Goal: Complete application form: Complete application form

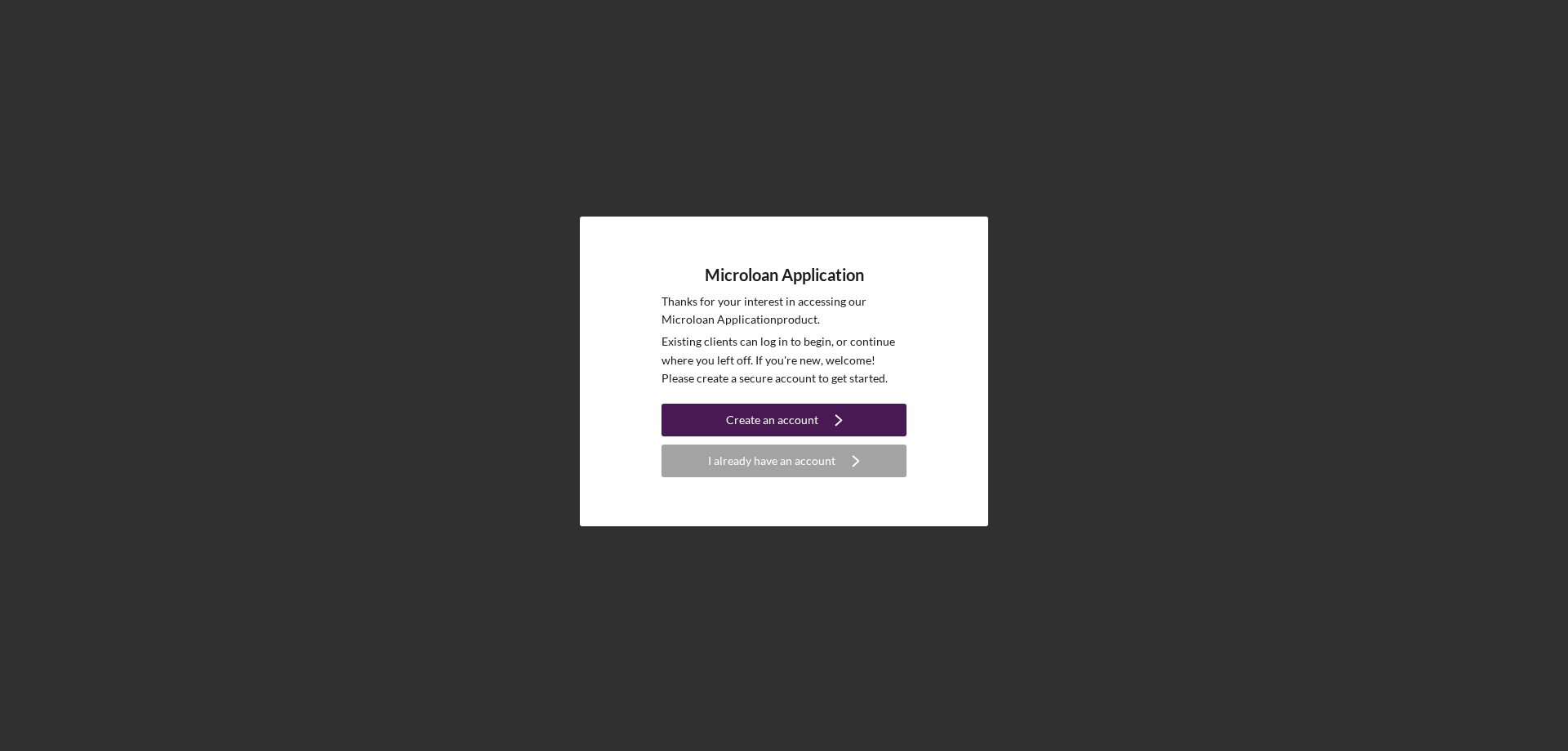
click at [770, 420] on div "Create an account" at bounding box center [771, 420] width 92 height 33
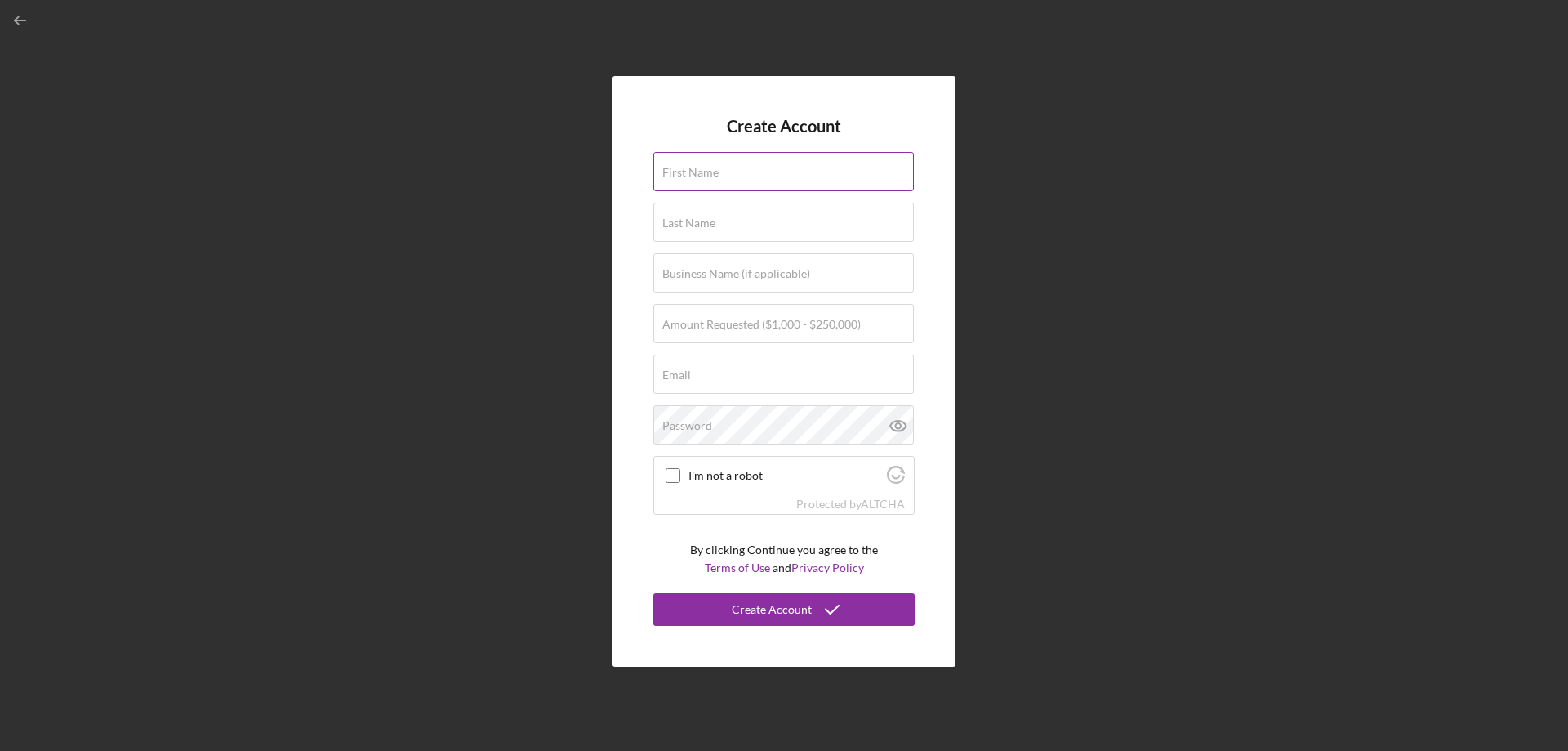
click at [698, 170] on label "First Name" at bounding box center [690, 172] width 56 height 13
click at [698, 170] on input "First Name" at bounding box center [784, 171] width 261 height 39
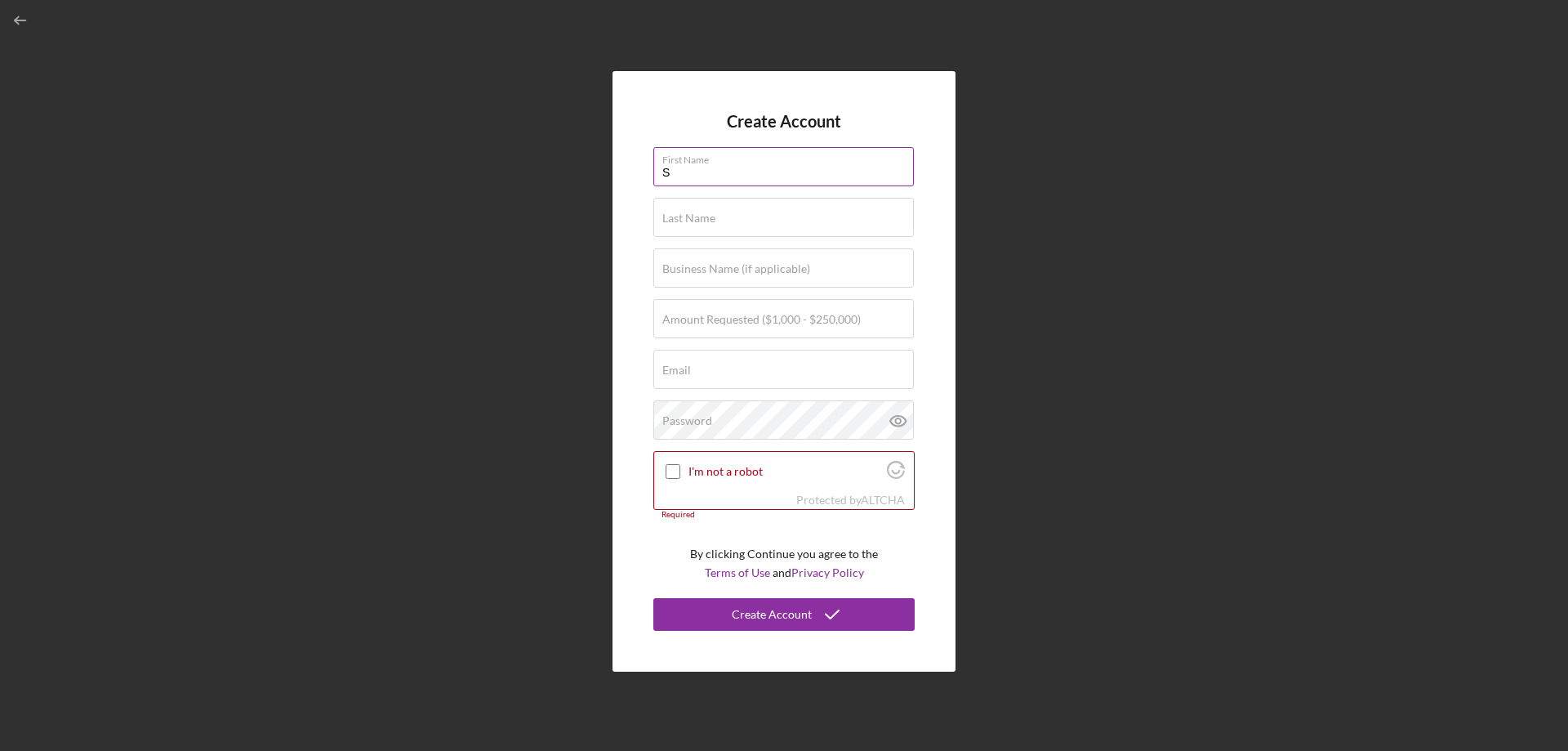
type input "[PERSON_NAME]"
type input "[PERSON_NAME][EMAIL_ADDRESS][PERSON_NAME][DOMAIN_NAME]"
click at [722, 270] on label "Business Name (if applicable)" at bounding box center [736, 268] width 148 height 13
click at [722, 270] on input "Business Name (if applicable)" at bounding box center [784, 267] width 261 height 39
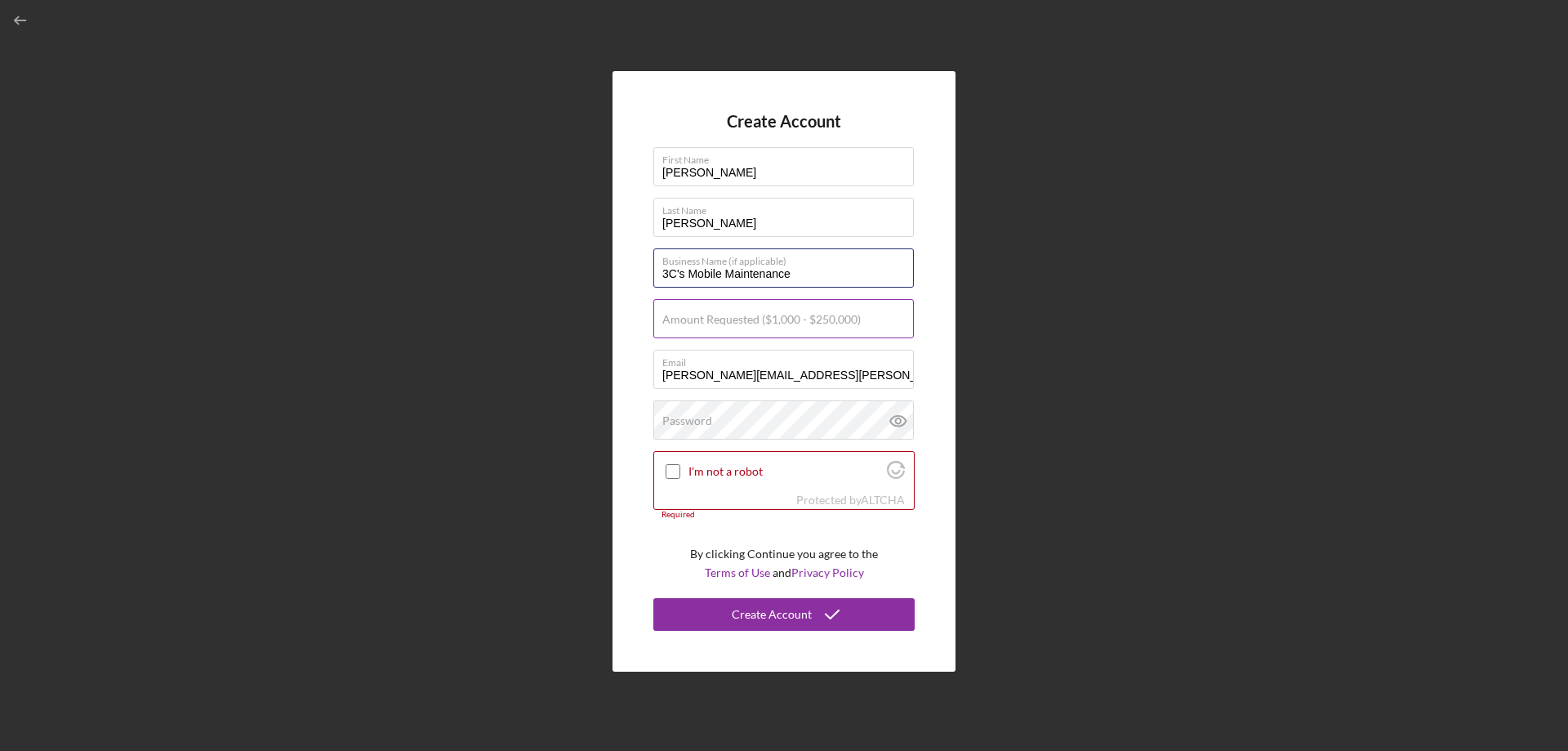
type input "3C's Mobile Maintenance"
click at [752, 321] on label "Amount Requested ($1,000 - $250,000)" at bounding box center [762, 319] width 199 height 13
click at [752, 321] on input "Amount Requested ($1,000 - $250,000)" at bounding box center [784, 318] width 261 height 39
type input "$20,000"
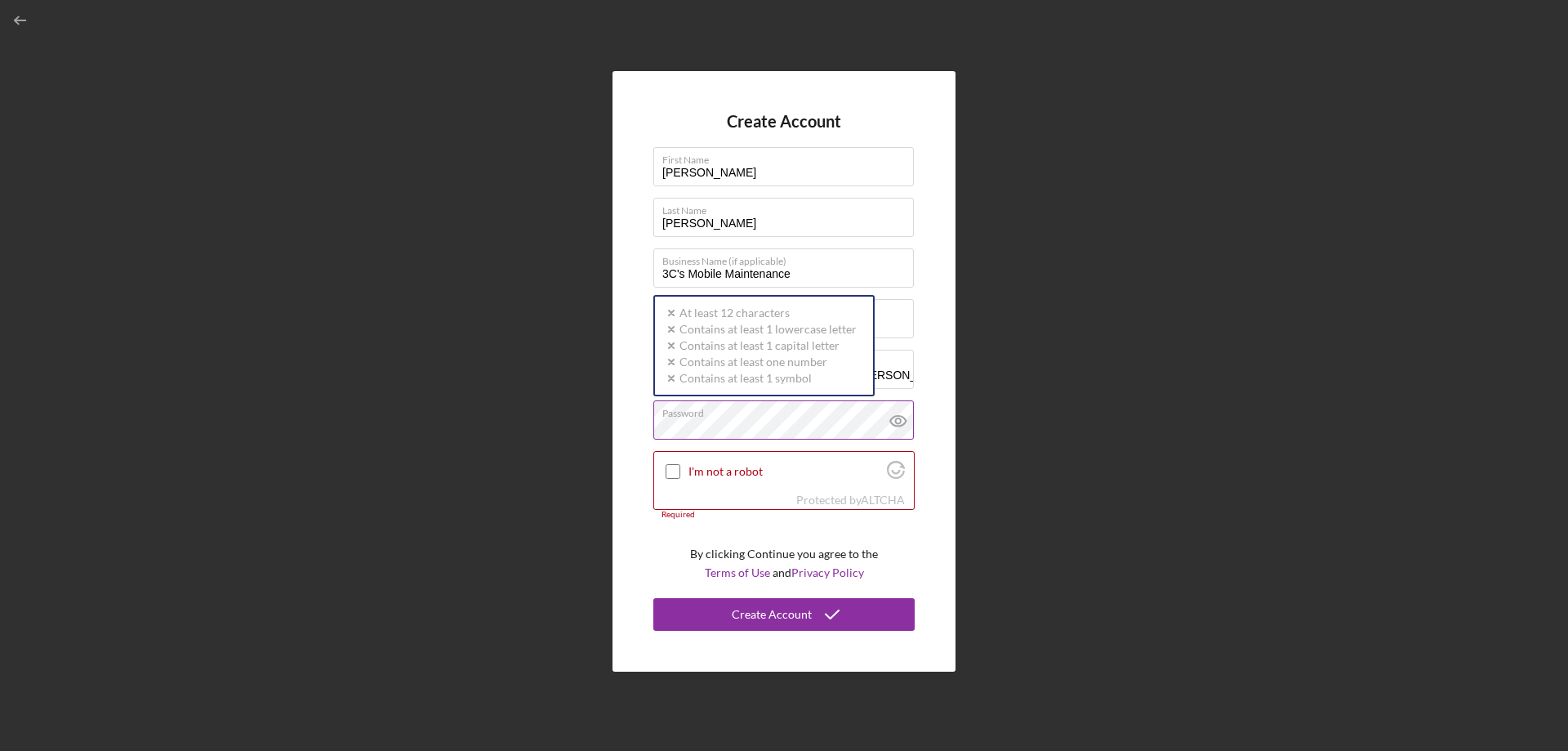
click at [732, 415] on div "Password Icon/icon-validation-no At least 12 characters Icon/icon-validation-no…" at bounding box center [784, 420] width 262 height 41
click at [671, 475] on input "I'm not a robot" at bounding box center [672, 471] width 15 height 15
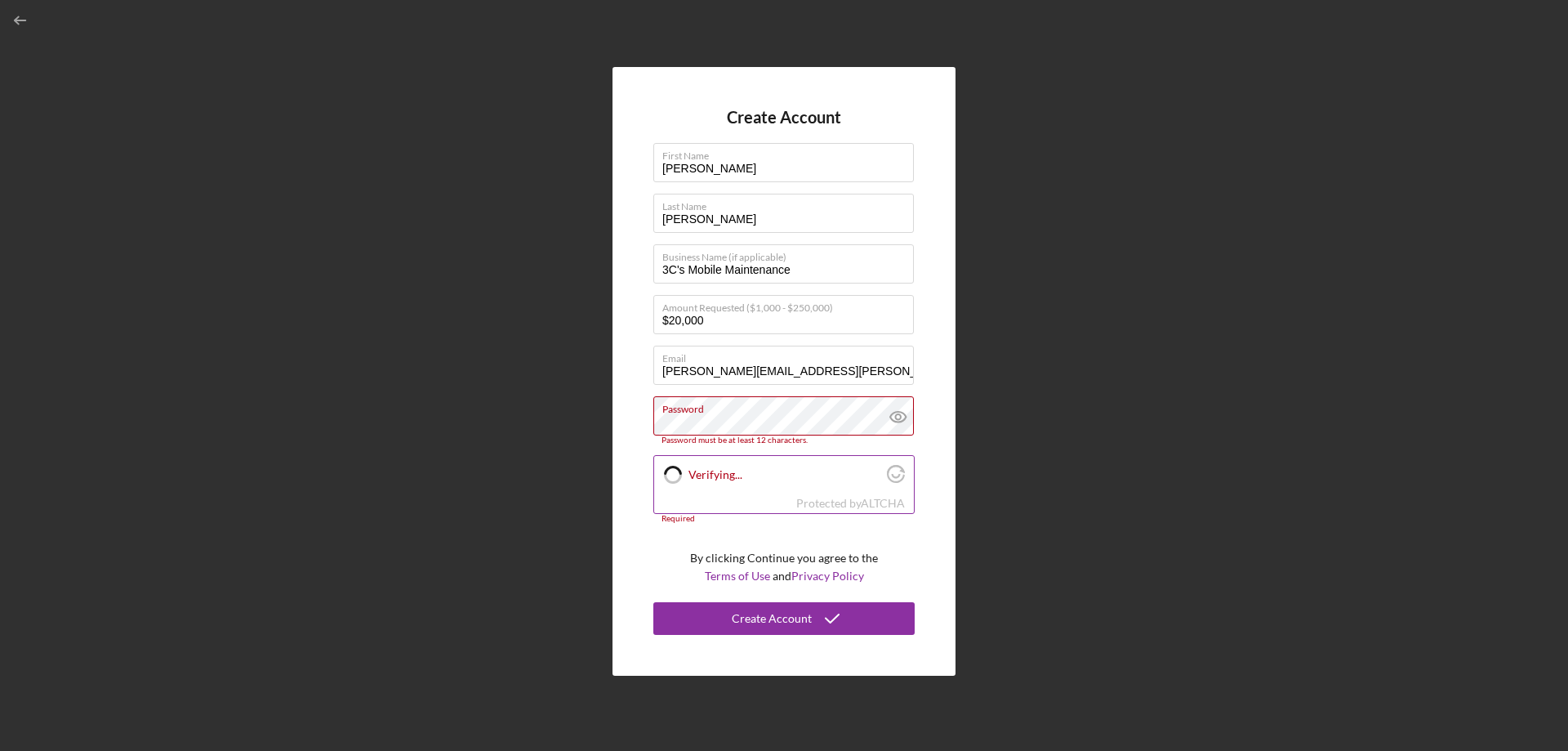
checkbox input "true"
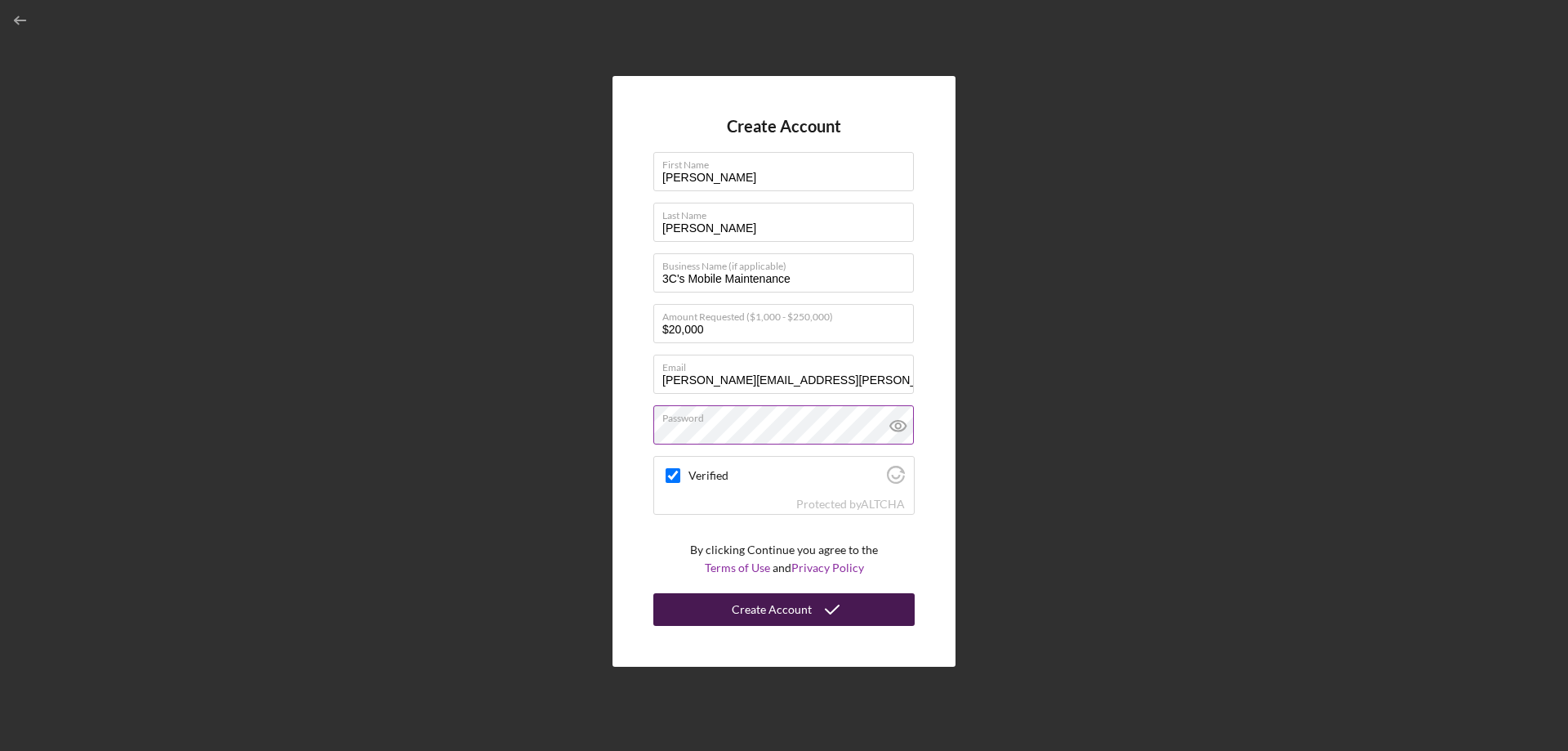
click at [758, 601] on div "Create Account" at bounding box center [771, 609] width 80 height 33
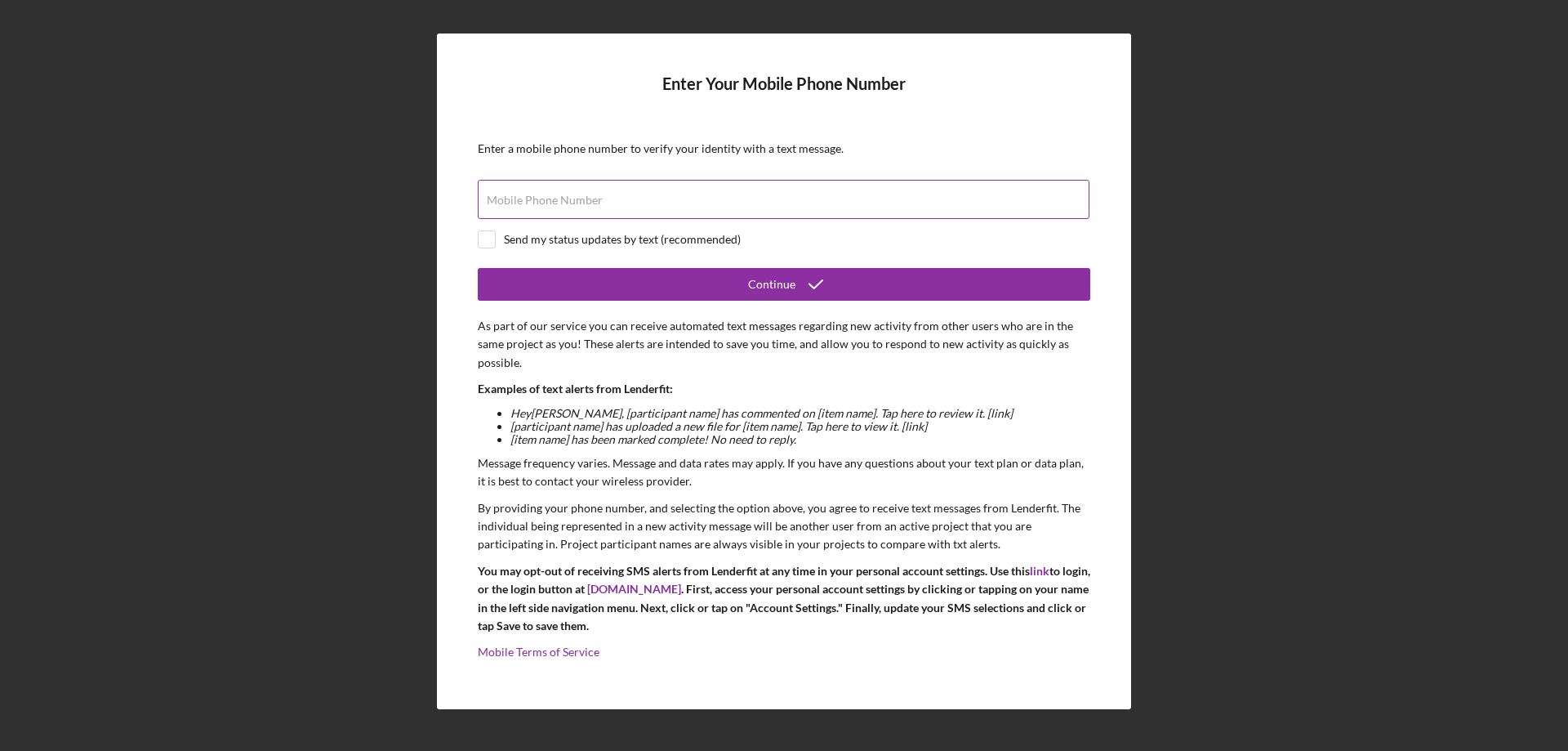
click at [550, 206] on label "Mobile Phone Number" at bounding box center [544, 200] width 116 height 13
click at [550, 206] on input "Mobile Phone Number" at bounding box center [784, 199] width 612 height 39
type input "[PHONE_NUMBER]"
click at [485, 245] on input "checkbox" at bounding box center [486, 239] width 16 height 16
checkbox input "true"
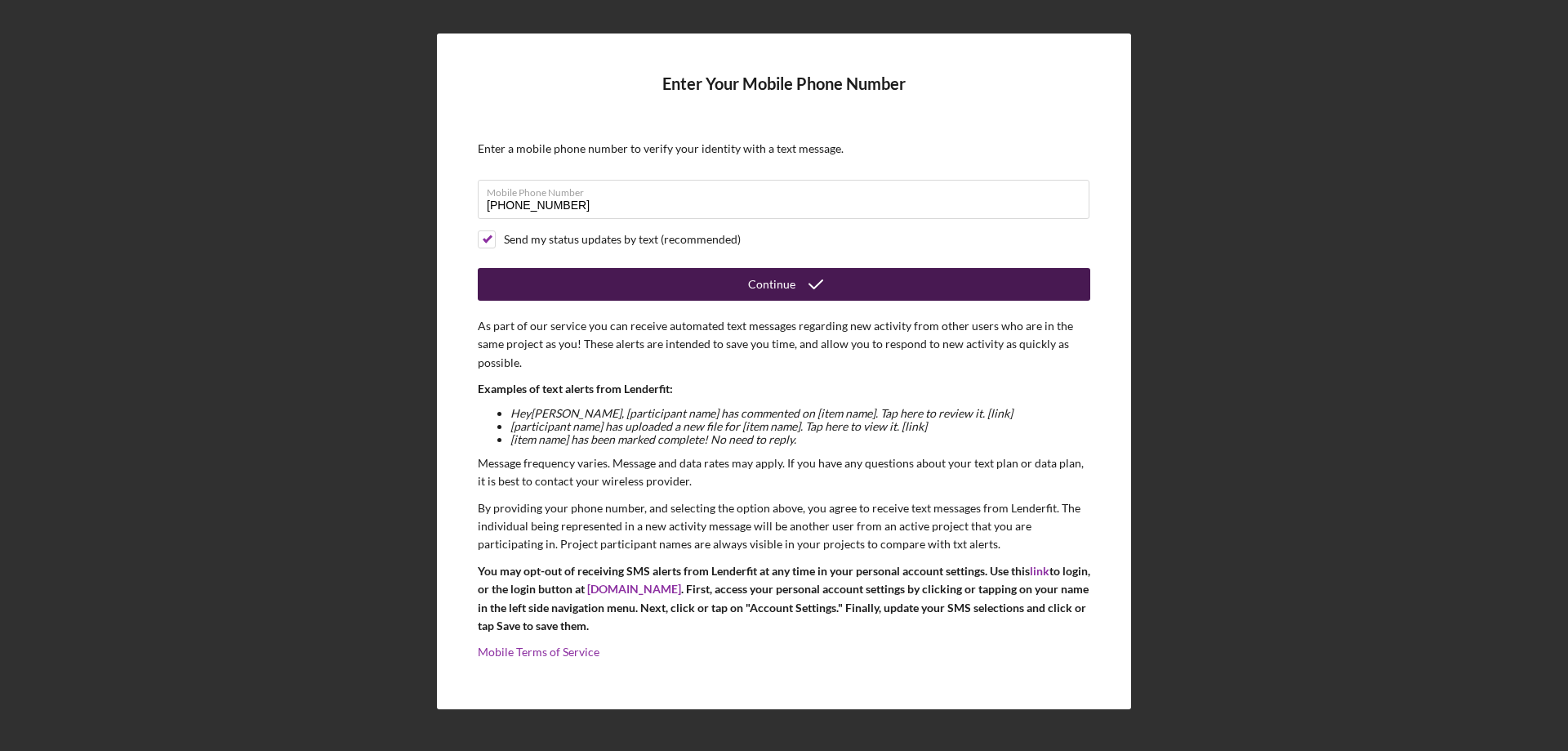
click at [814, 276] on icon "submit" at bounding box center [816, 283] width 41 height 41
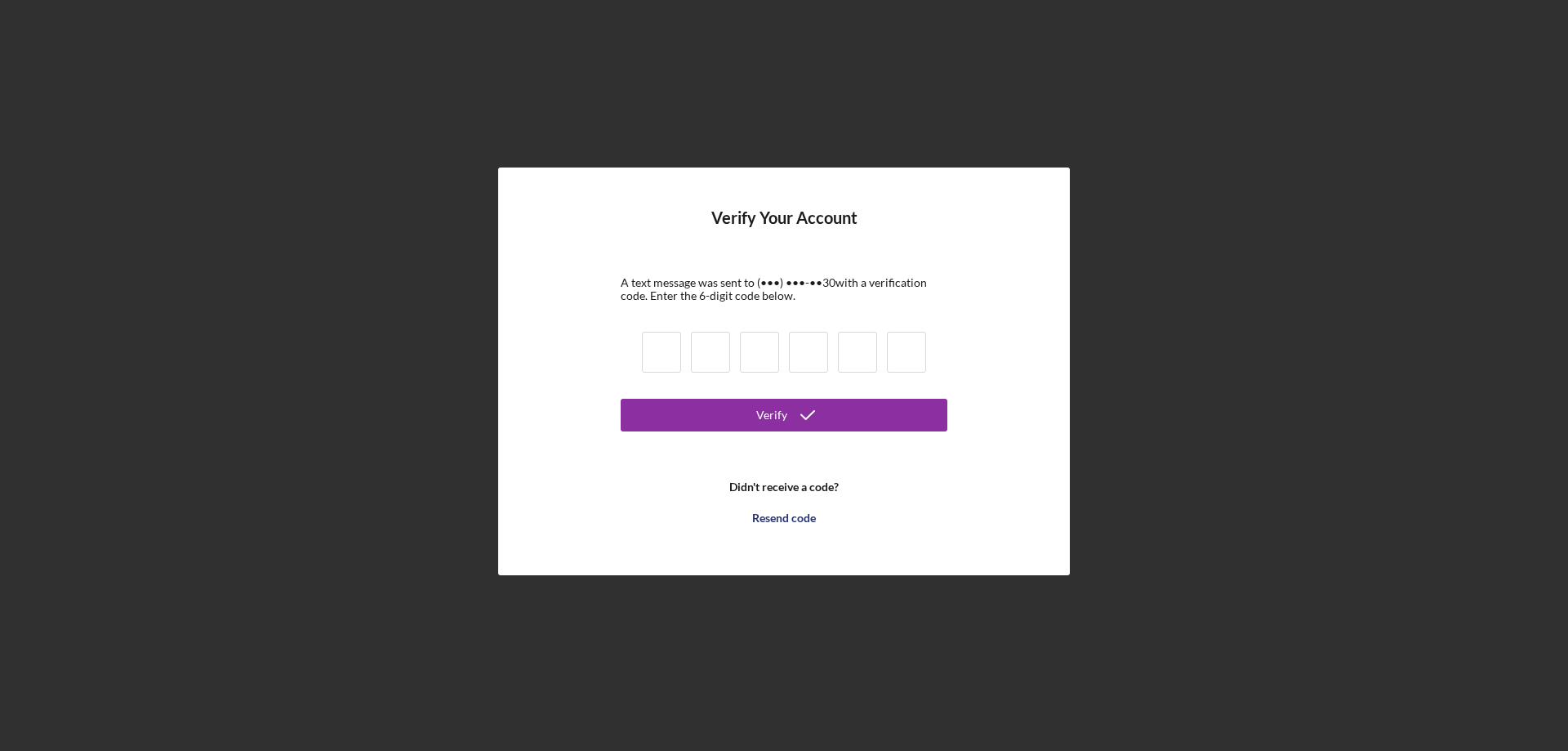
click at [649, 360] on input at bounding box center [661, 352] width 39 height 41
type input "8"
type input "5"
type input "4"
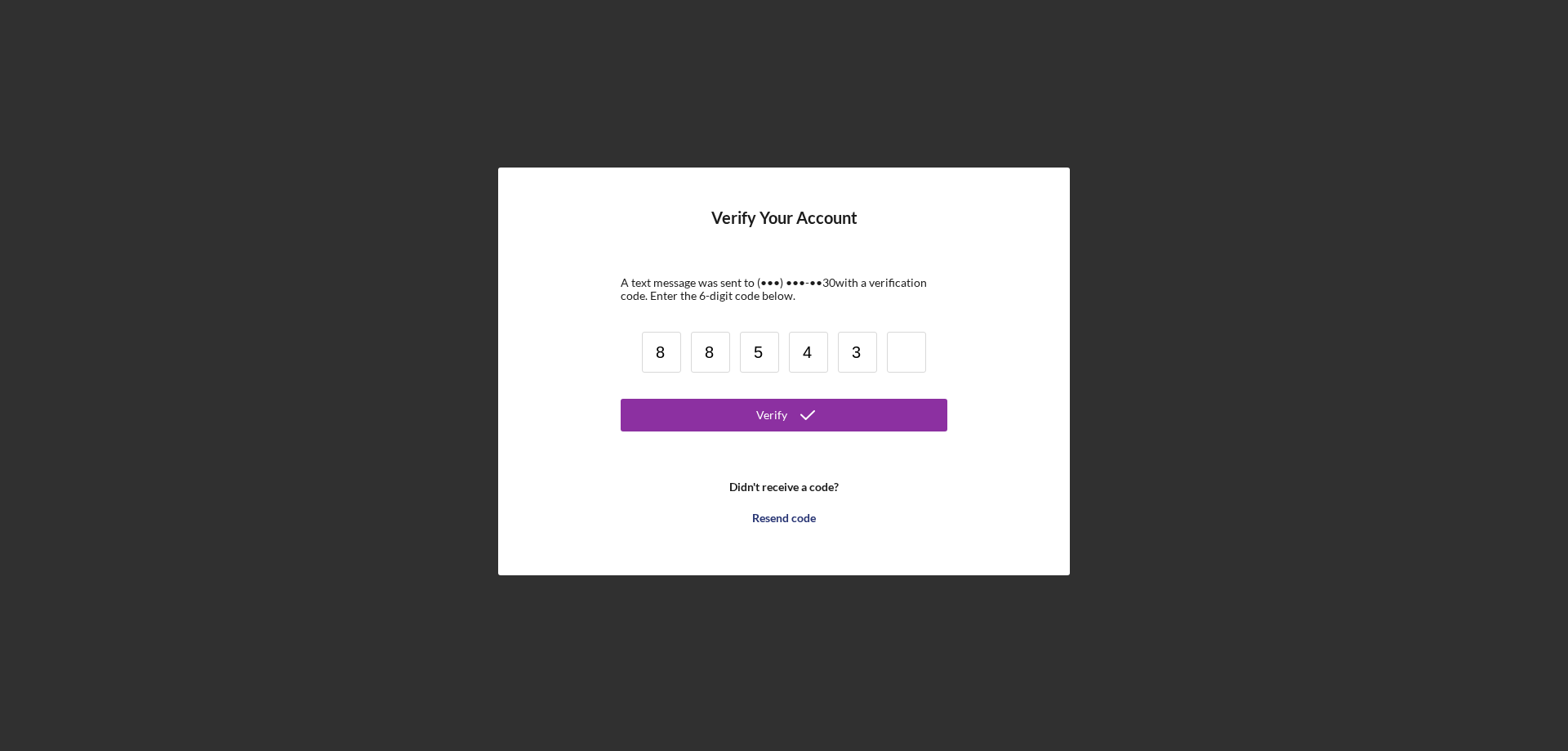
type input "3"
click at [797, 411] on icon "submit" at bounding box center [807, 415] width 41 height 41
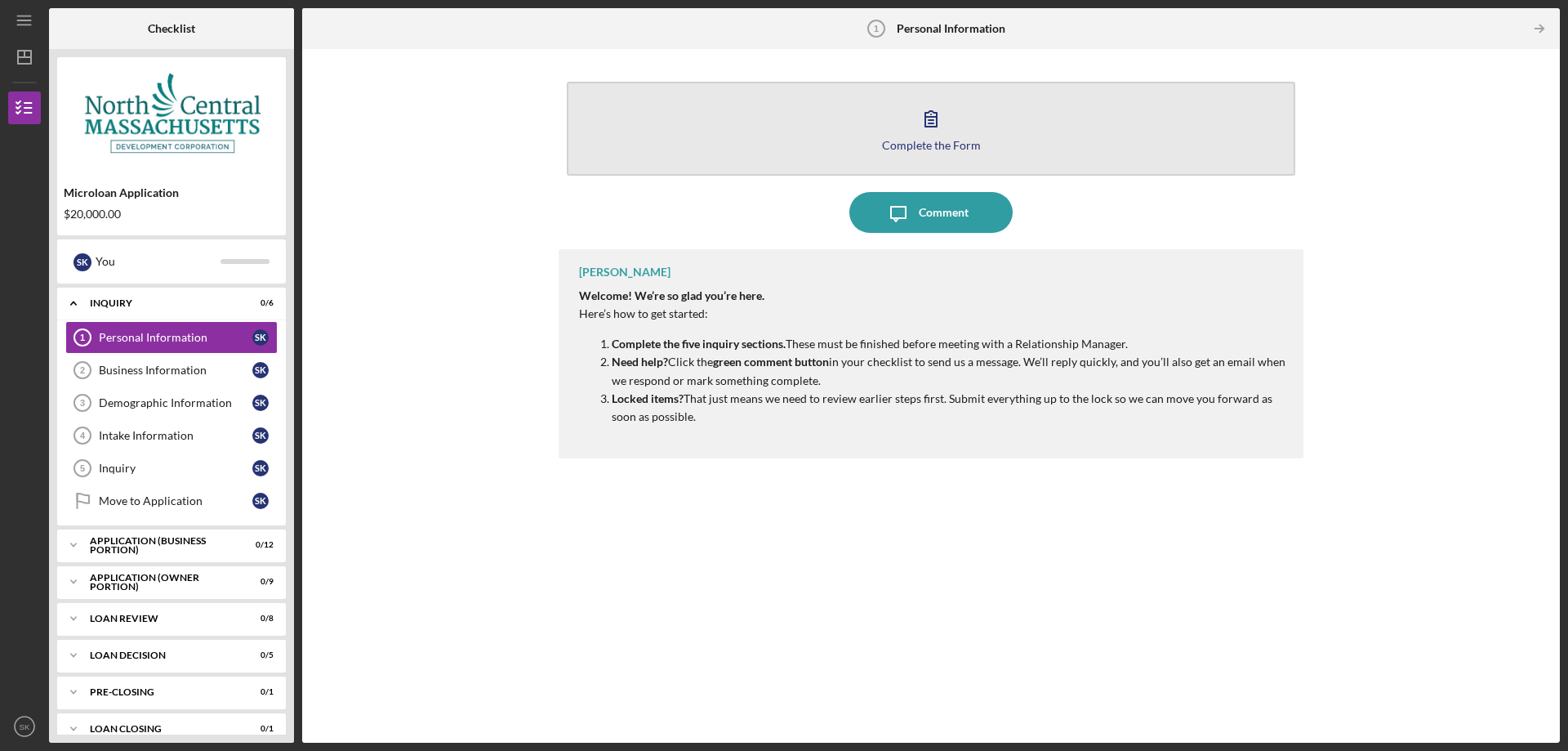
click at [925, 123] on icon "button" at bounding box center [930, 119] width 11 height 16
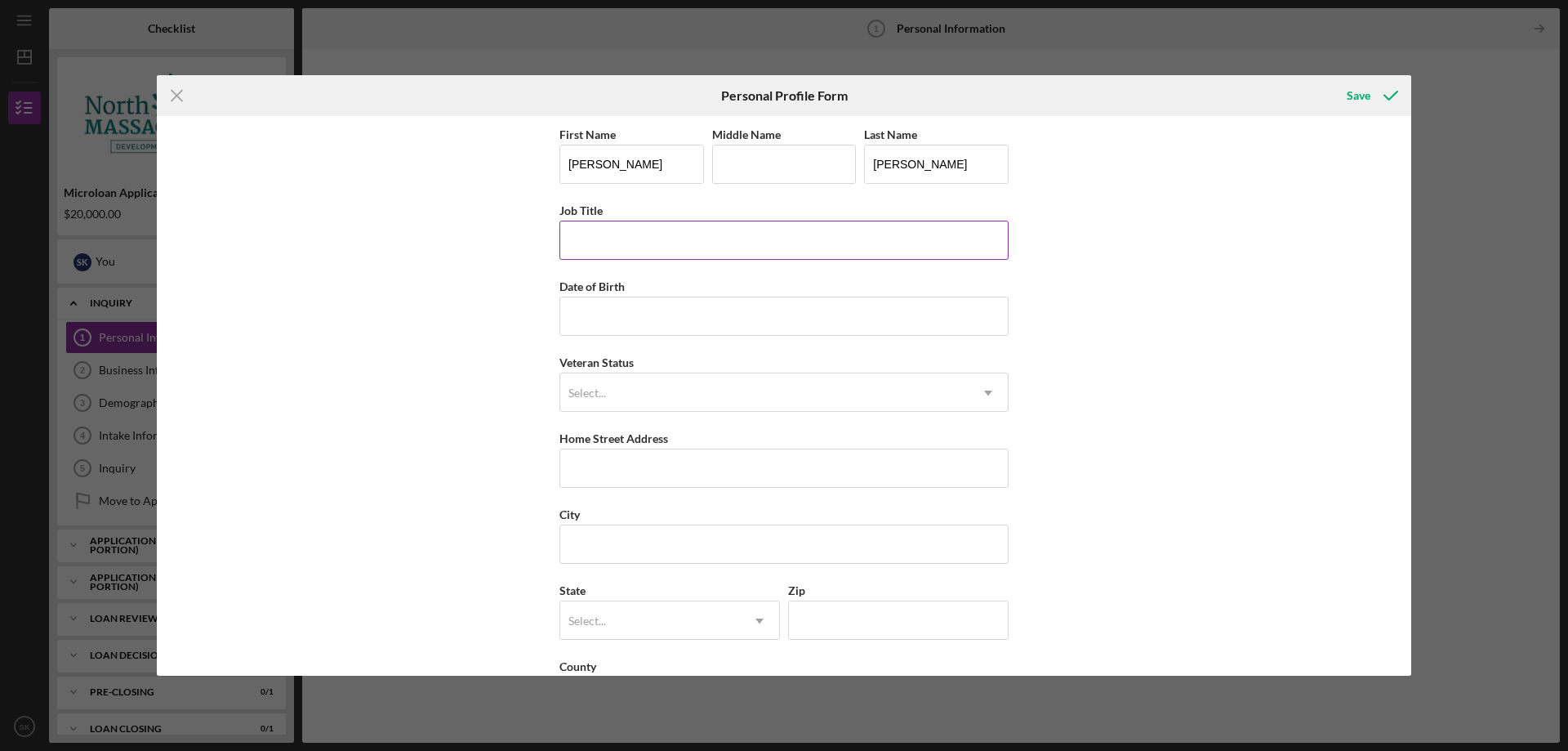
click at [642, 240] on input "Job Title" at bounding box center [784, 239] width 449 height 39
type input "Owner"
type input "[DATE]"
click at [619, 396] on div "Select..." at bounding box center [764, 392] width 409 height 37
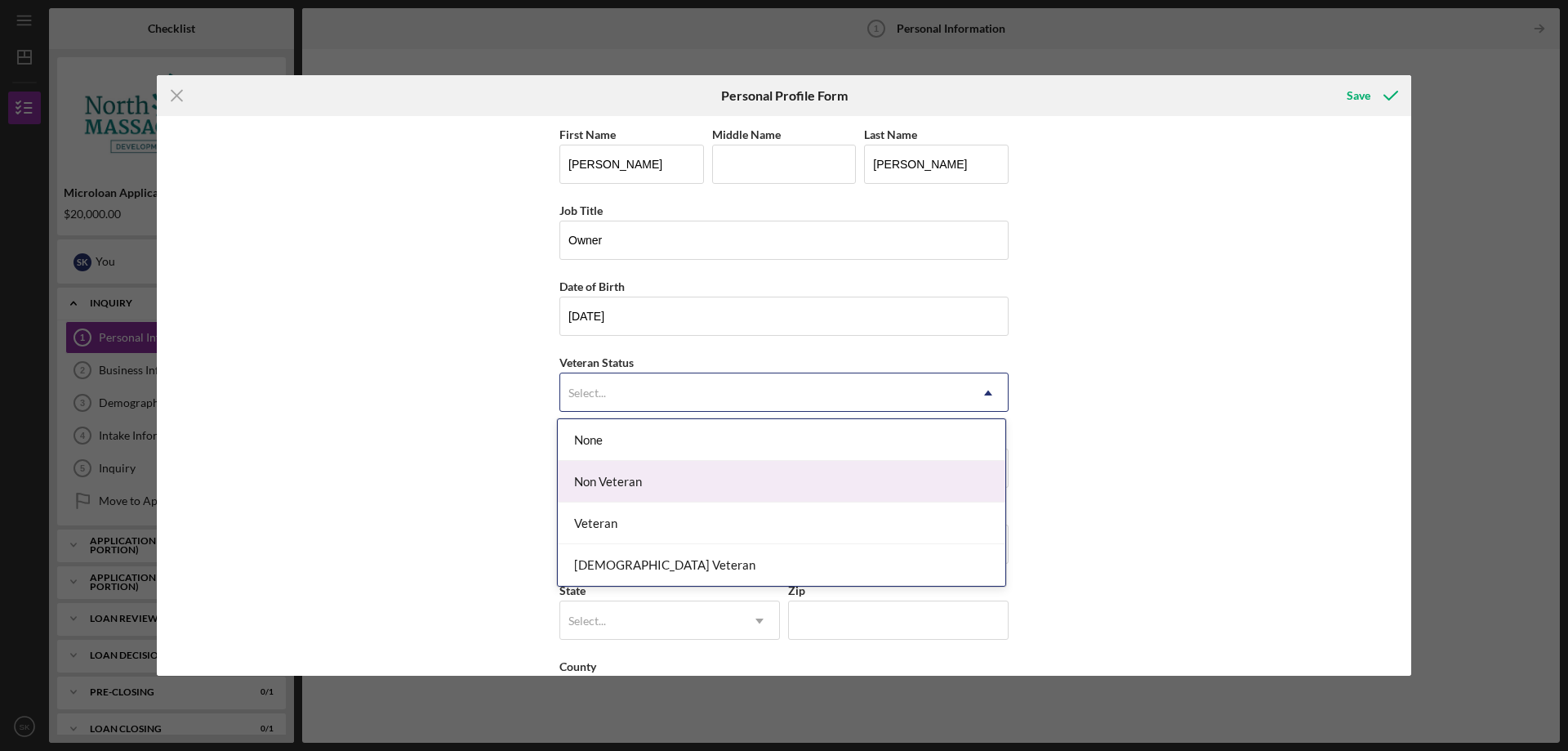
click at [628, 474] on div "Non Veteran" at bounding box center [782, 481] width 448 height 41
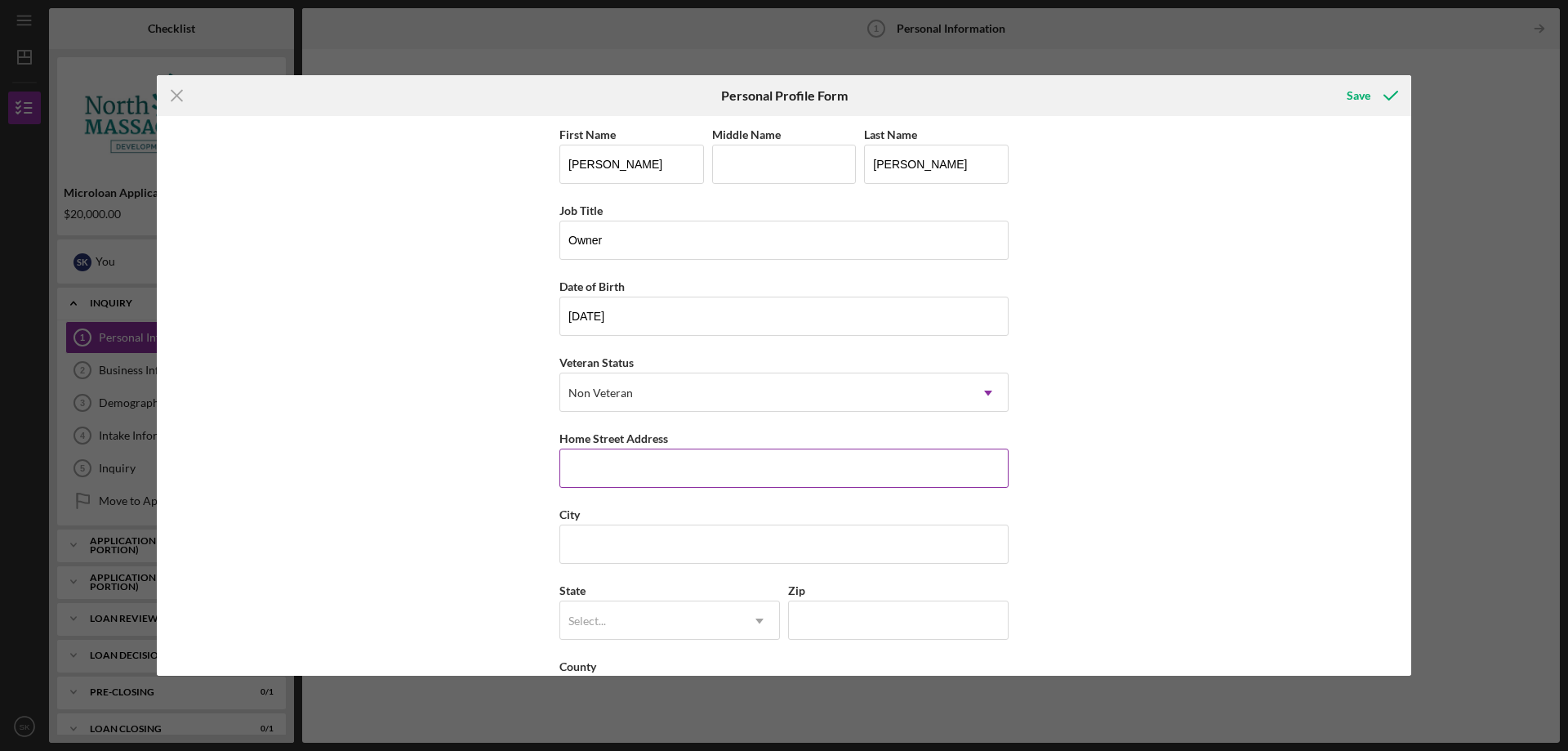
click at [629, 474] on input "Home Street Address" at bounding box center [784, 468] width 449 height 39
type input "[STREET_ADDRESS][PERSON_NAME][PERSON_NAME]"
type input "Leominster"
type input "MA"
type input "01453"
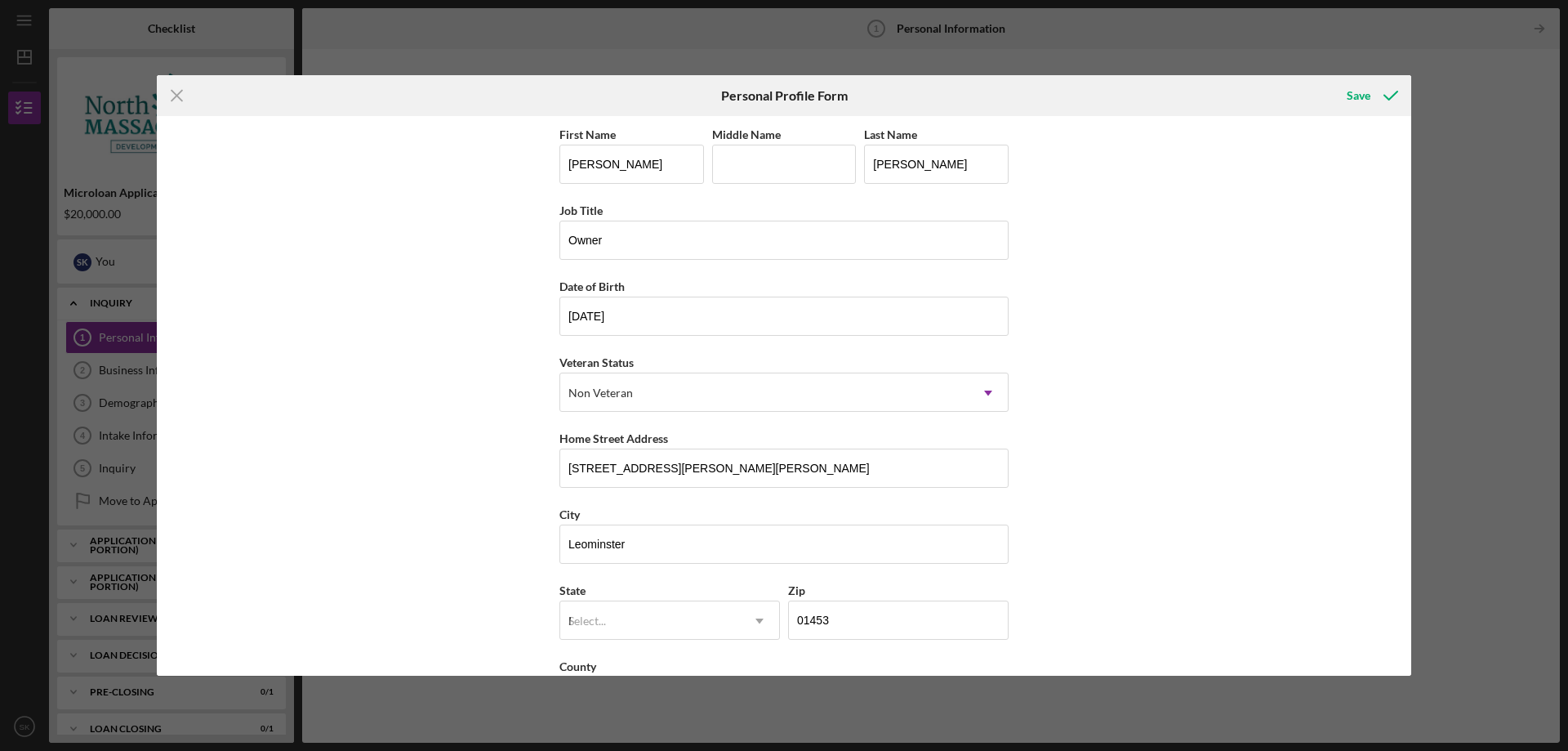
type input "[GEOGRAPHIC_DATA]"
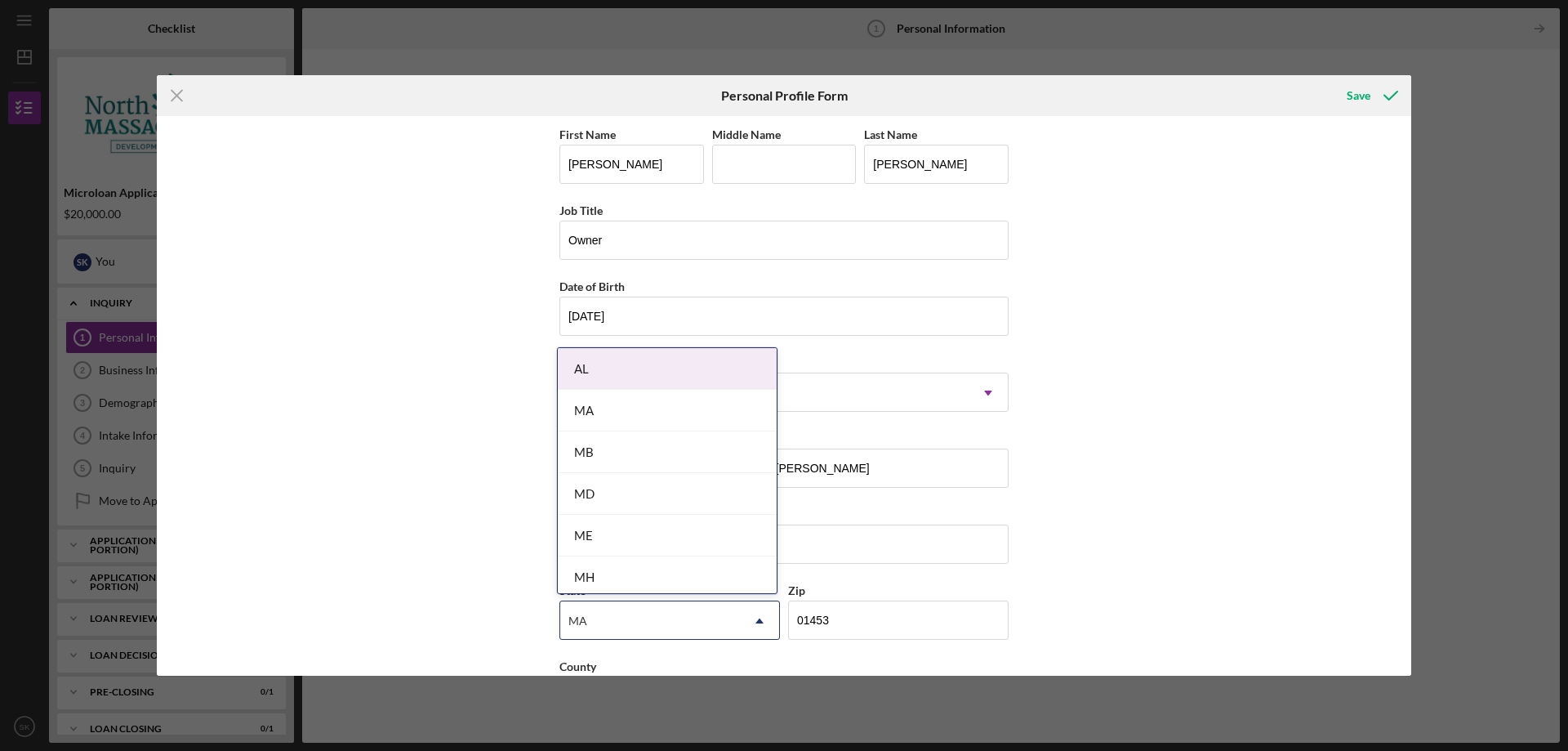
click at [653, 428] on div "MA" at bounding box center [667, 411] width 219 height 41
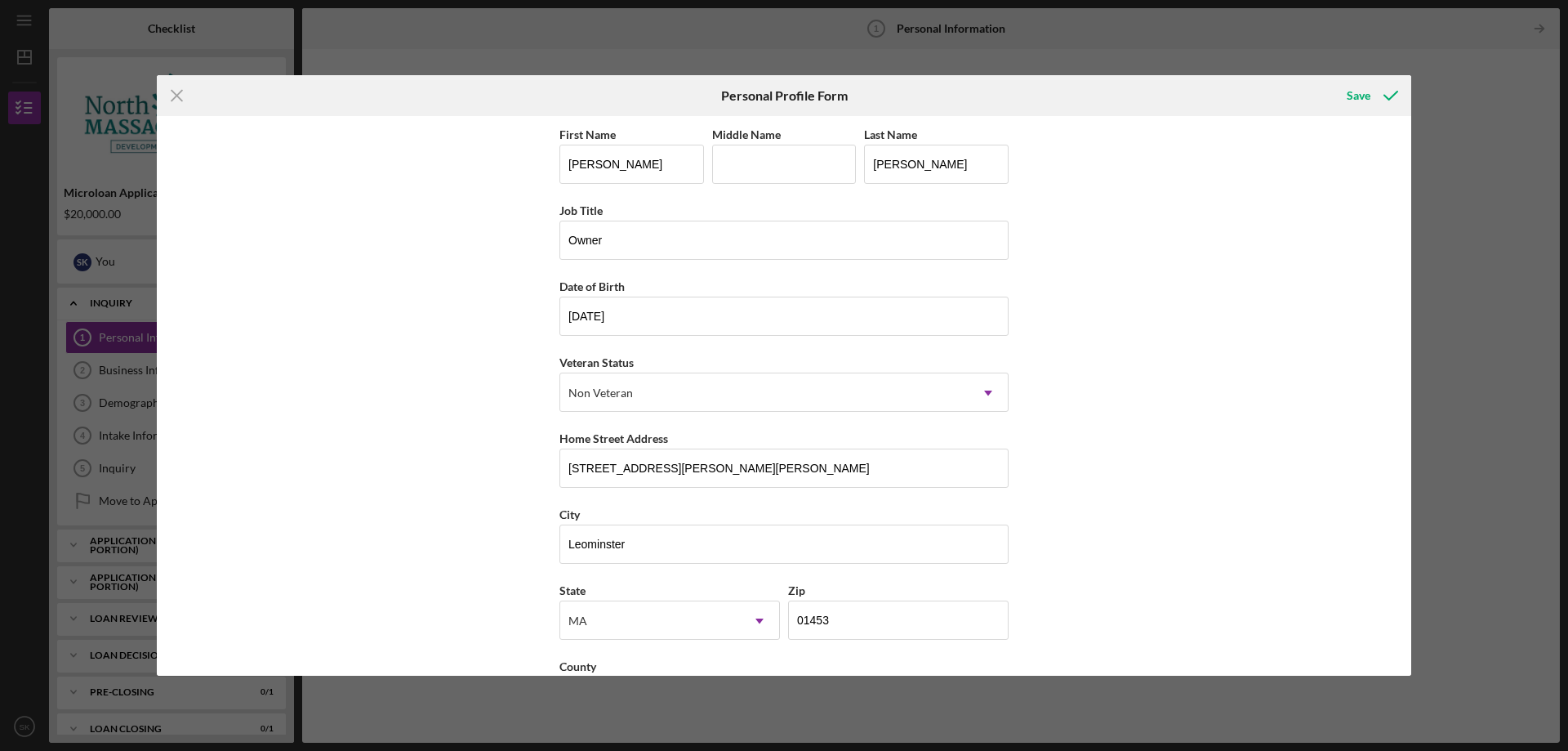
click at [476, 526] on div "First Name [PERSON_NAME] Middle Name Last Name [PERSON_NAME] Job Title Owner Da…" at bounding box center [784, 396] width 1254 height 560
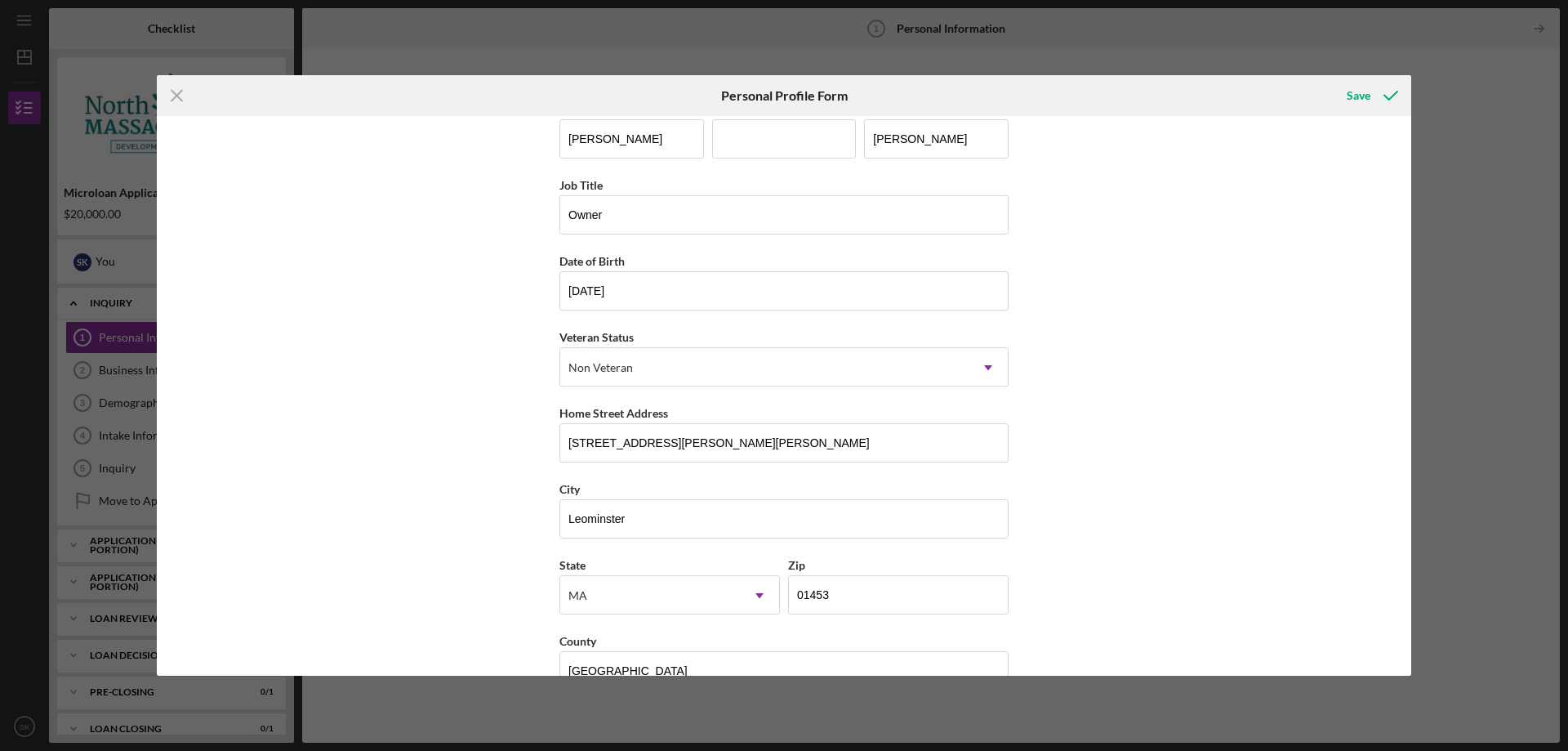
scroll to position [66, 0]
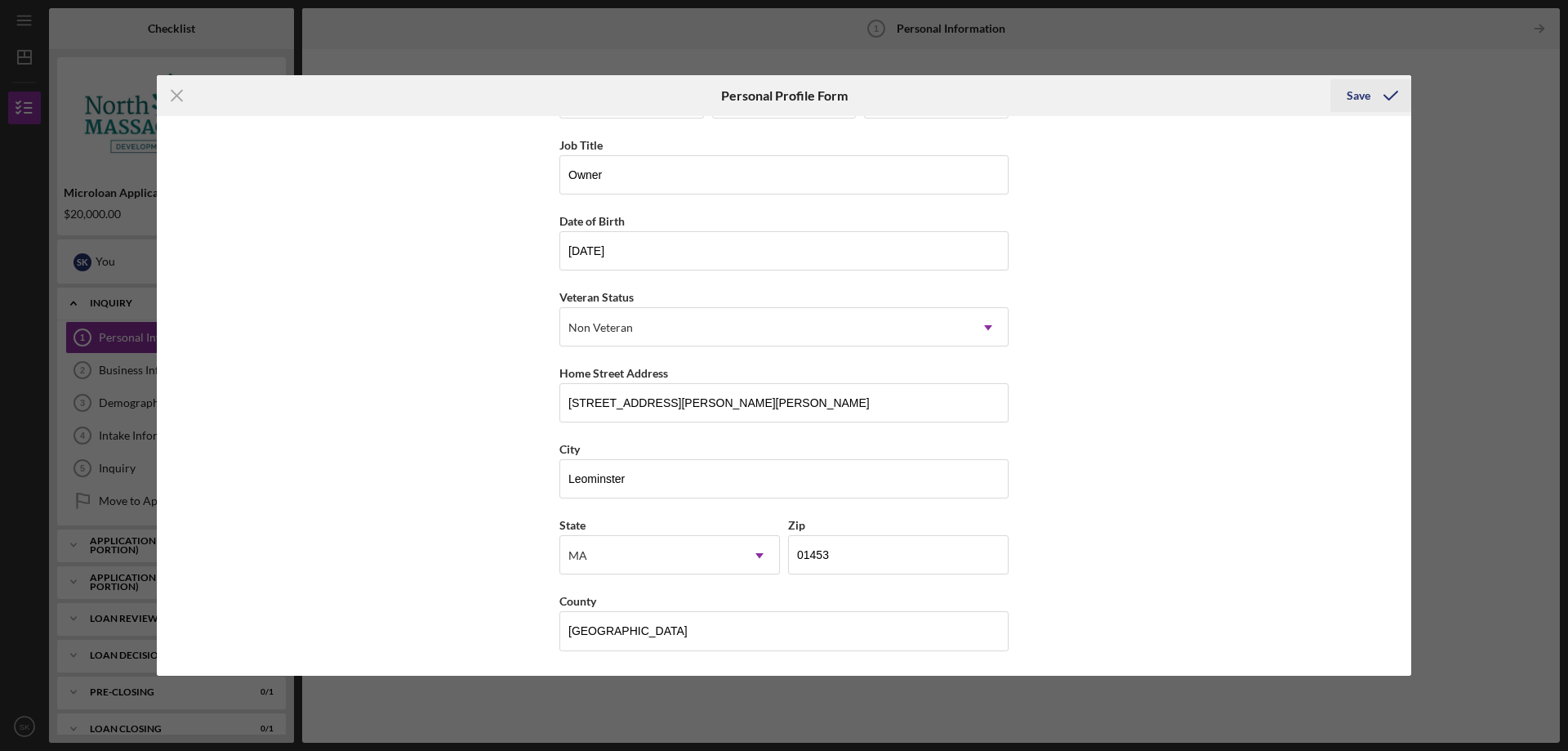
click at [1378, 97] on icon "submit" at bounding box center [1390, 95] width 41 height 41
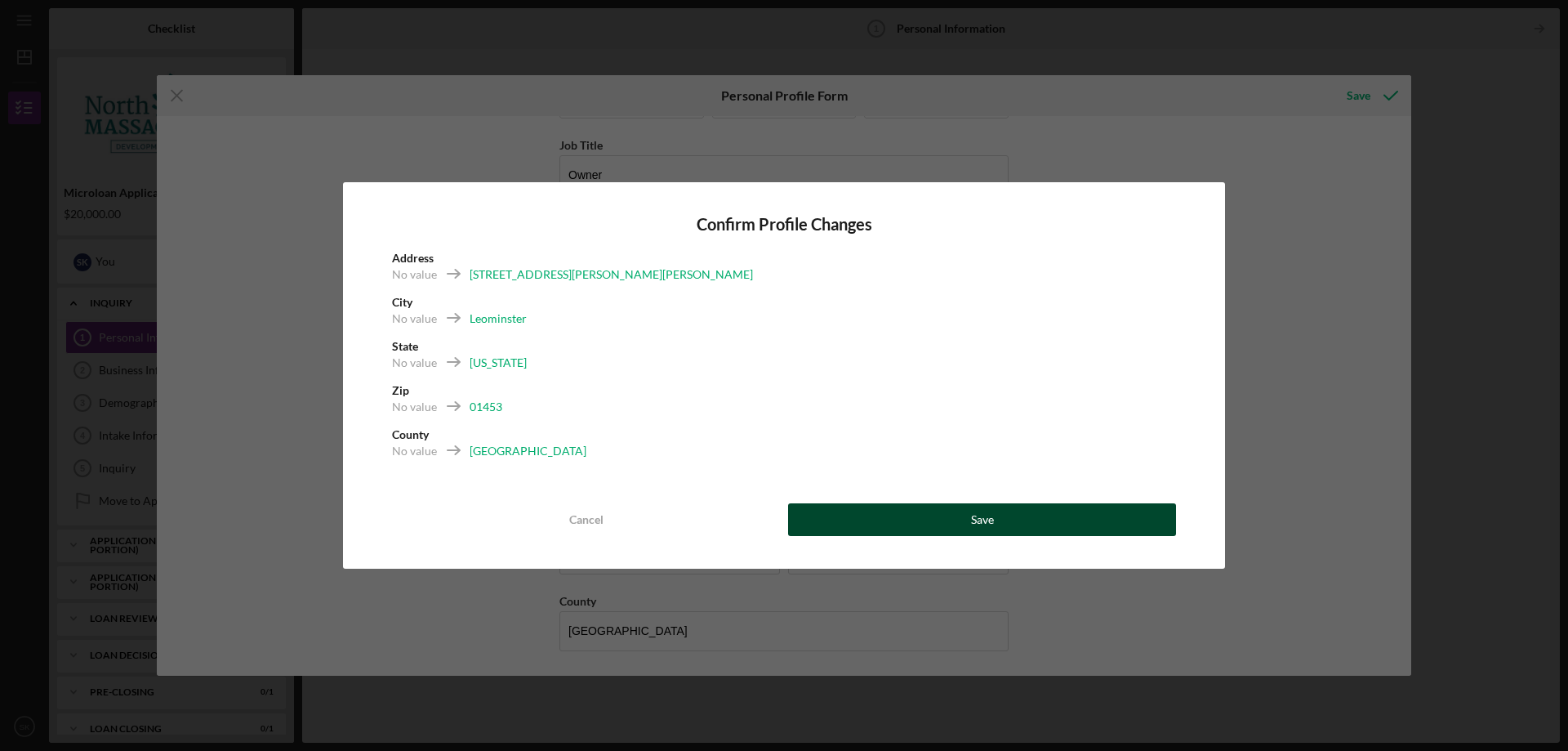
click at [947, 515] on button "Save" at bounding box center [981, 519] width 388 height 33
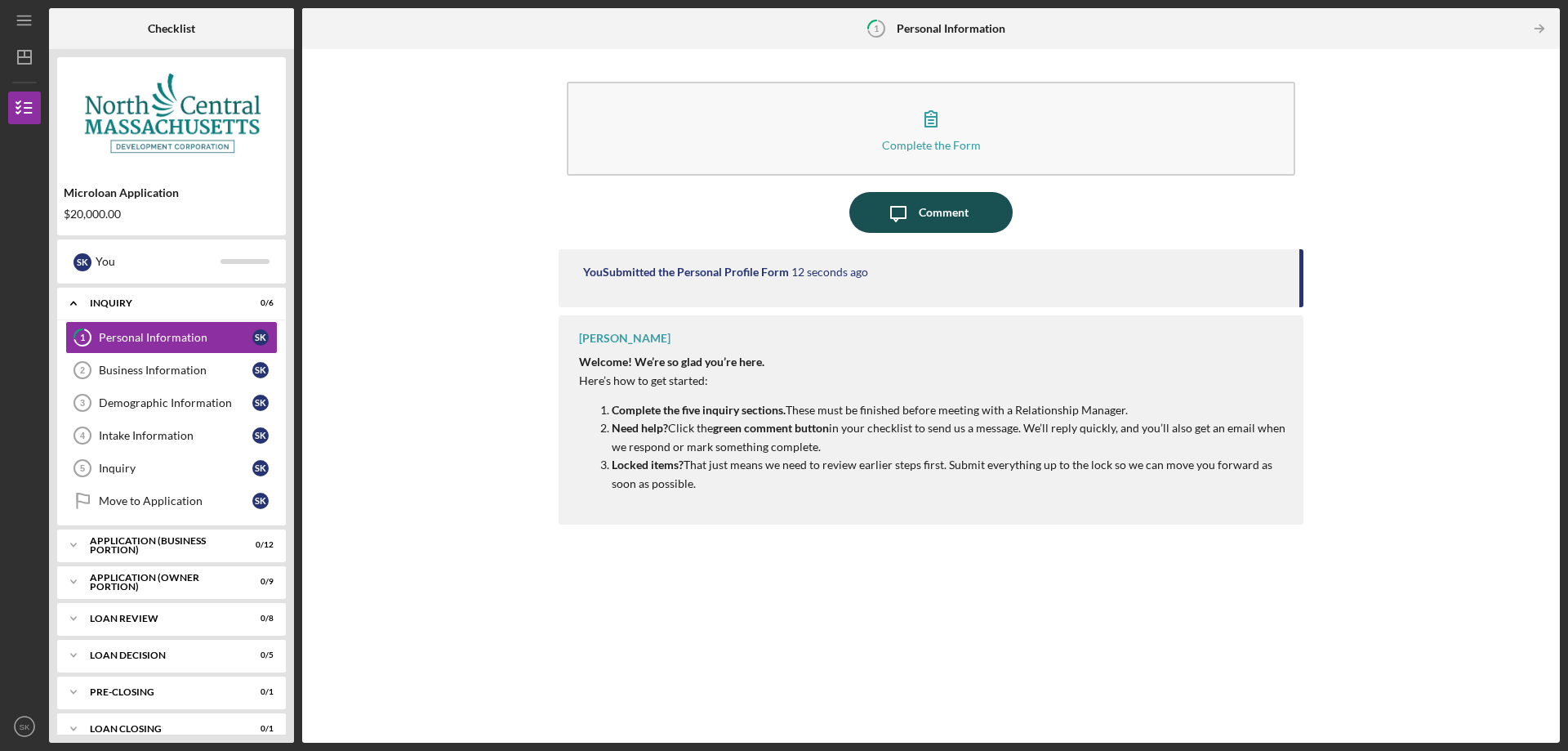
click at [958, 209] on div "Comment" at bounding box center [943, 212] width 50 height 41
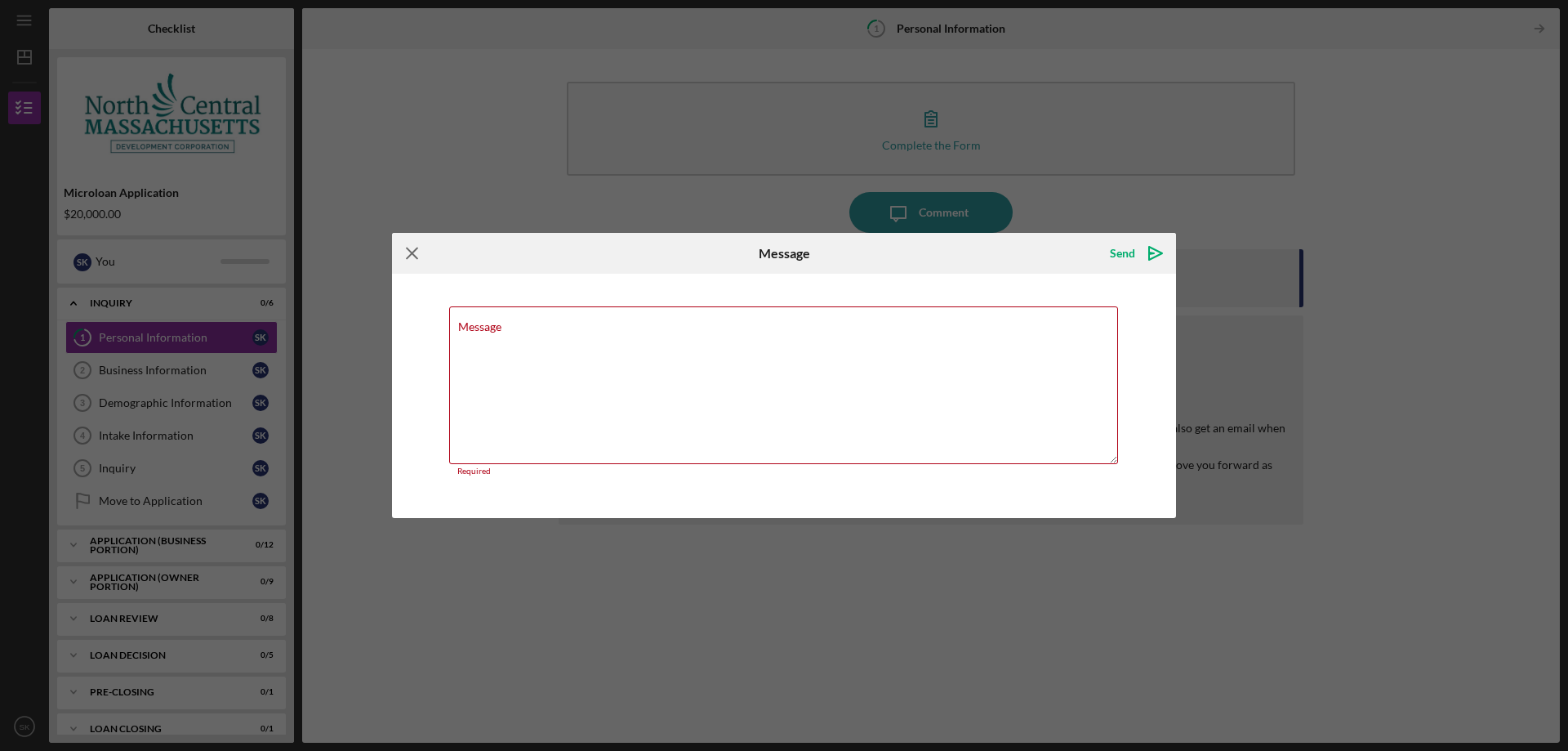
click at [414, 251] on icon "Icon/Menu Close" at bounding box center [412, 252] width 41 height 41
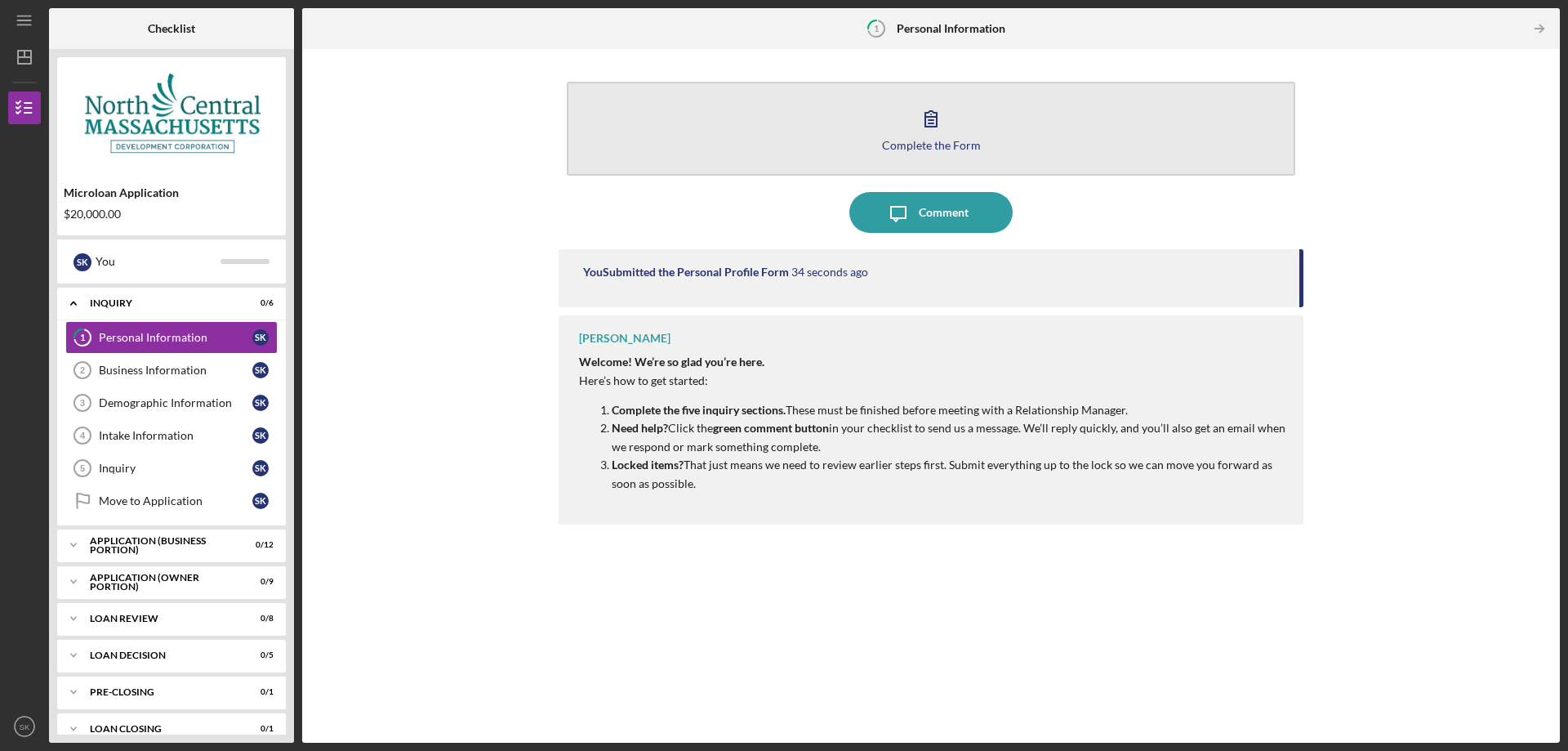
click at [905, 128] on button "Complete the Form Form" at bounding box center [930, 129] width 728 height 94
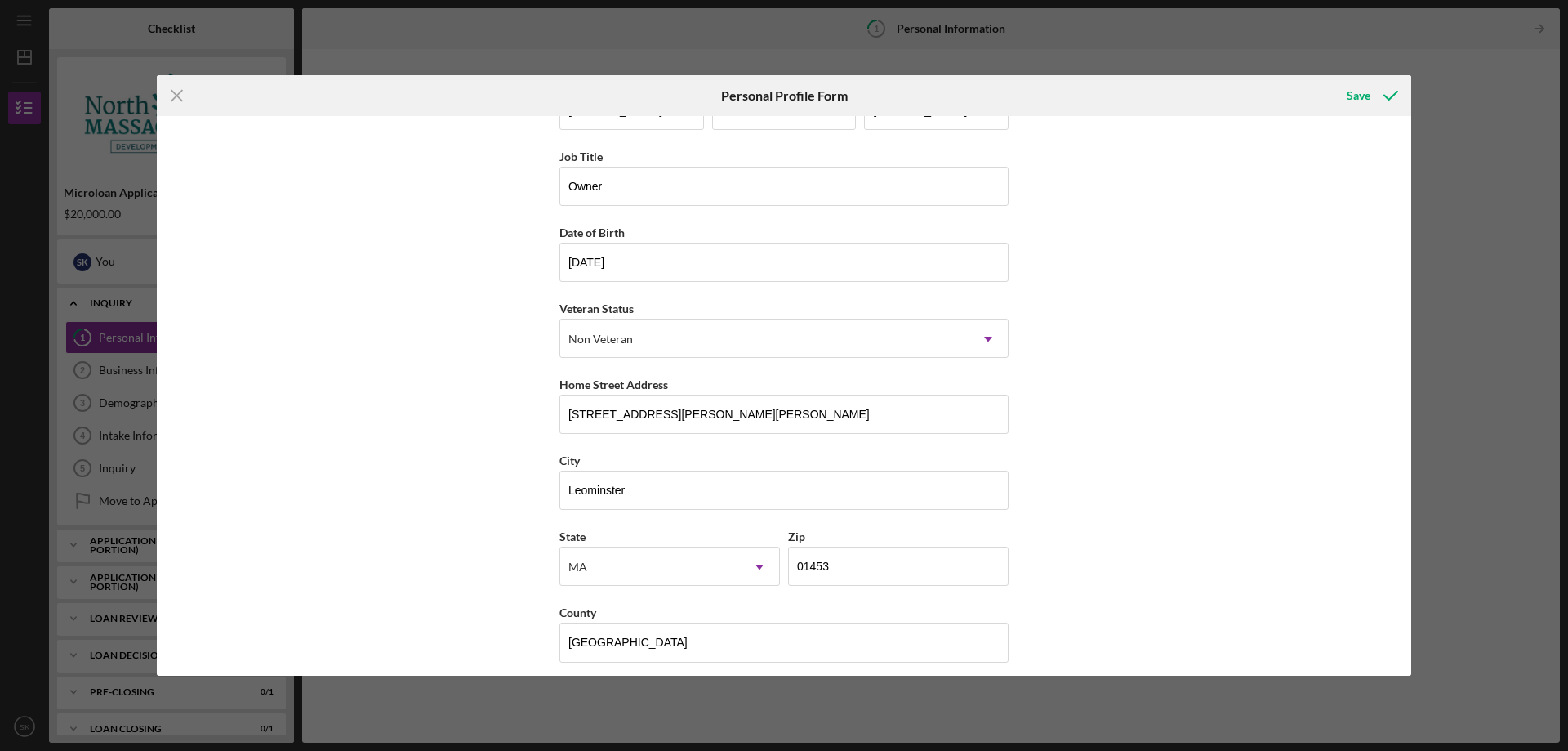
scroll to position [66, 0]
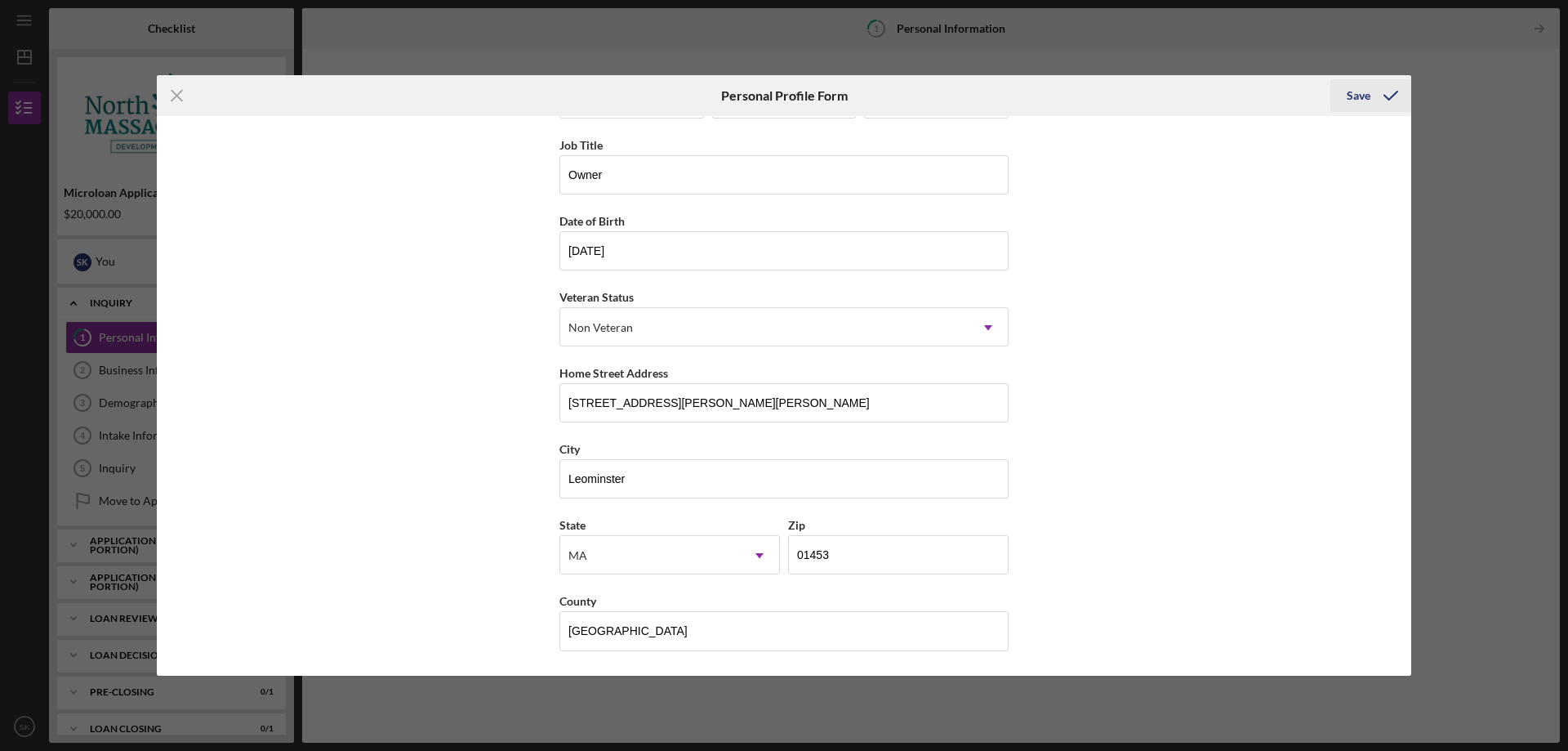
click at [1367, 90] on div "Save" at bounding box center [1358, 96] width 23 height 33
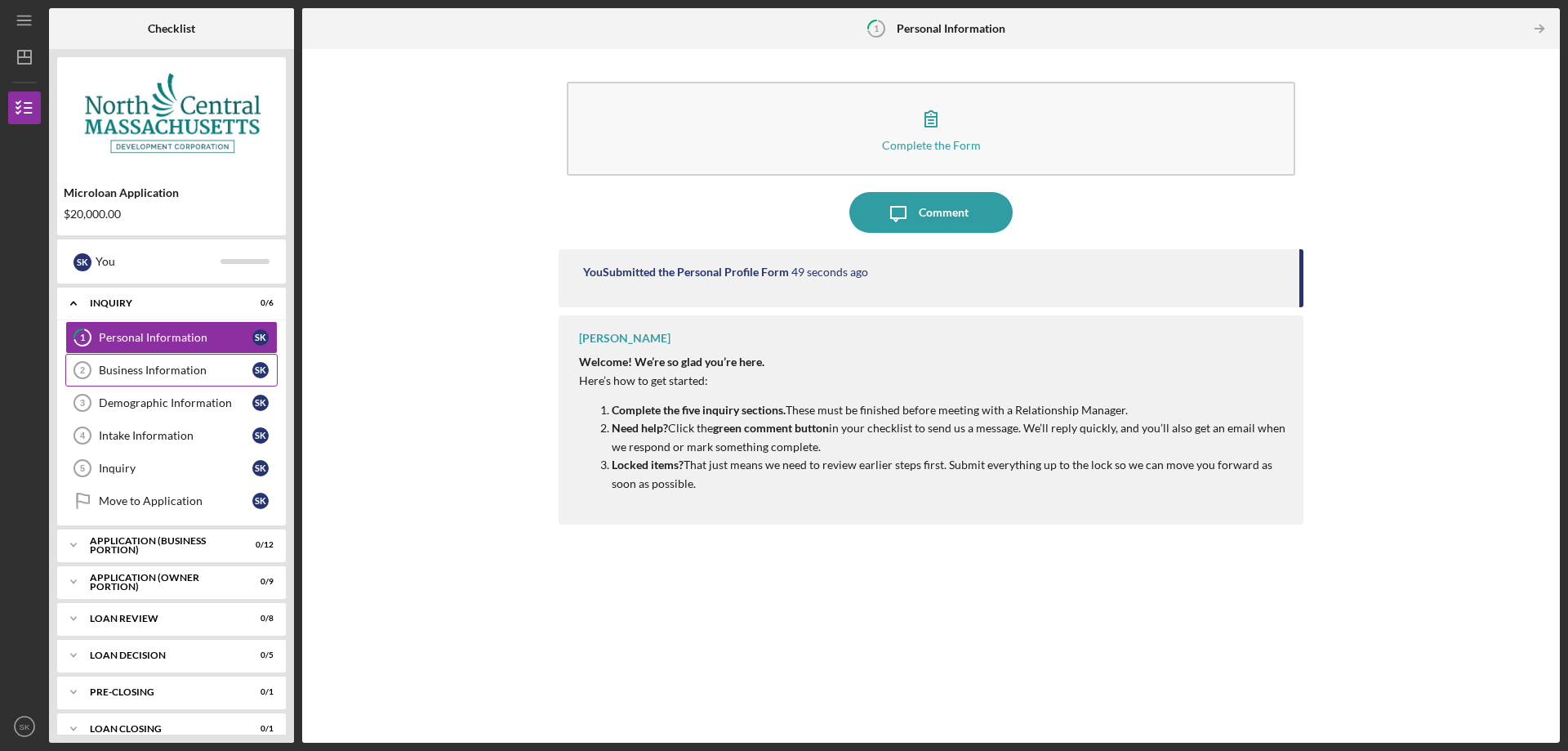
click at [181, 369] on div "Business Information" at bounding box center [175, 370] width 154 height 13
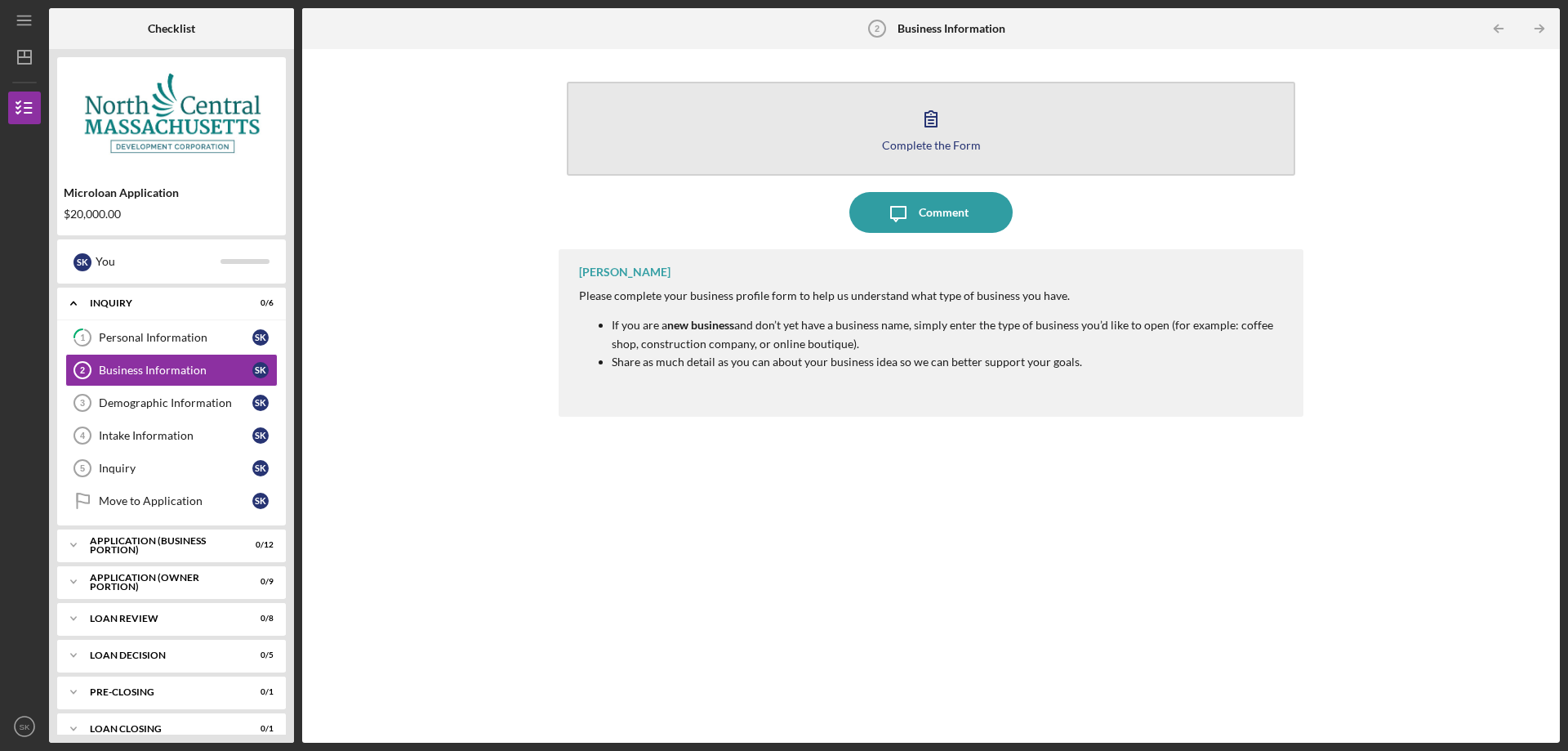
click at [934, 100] on icon "button" at bounding box center [930, 118] width 41 height 41
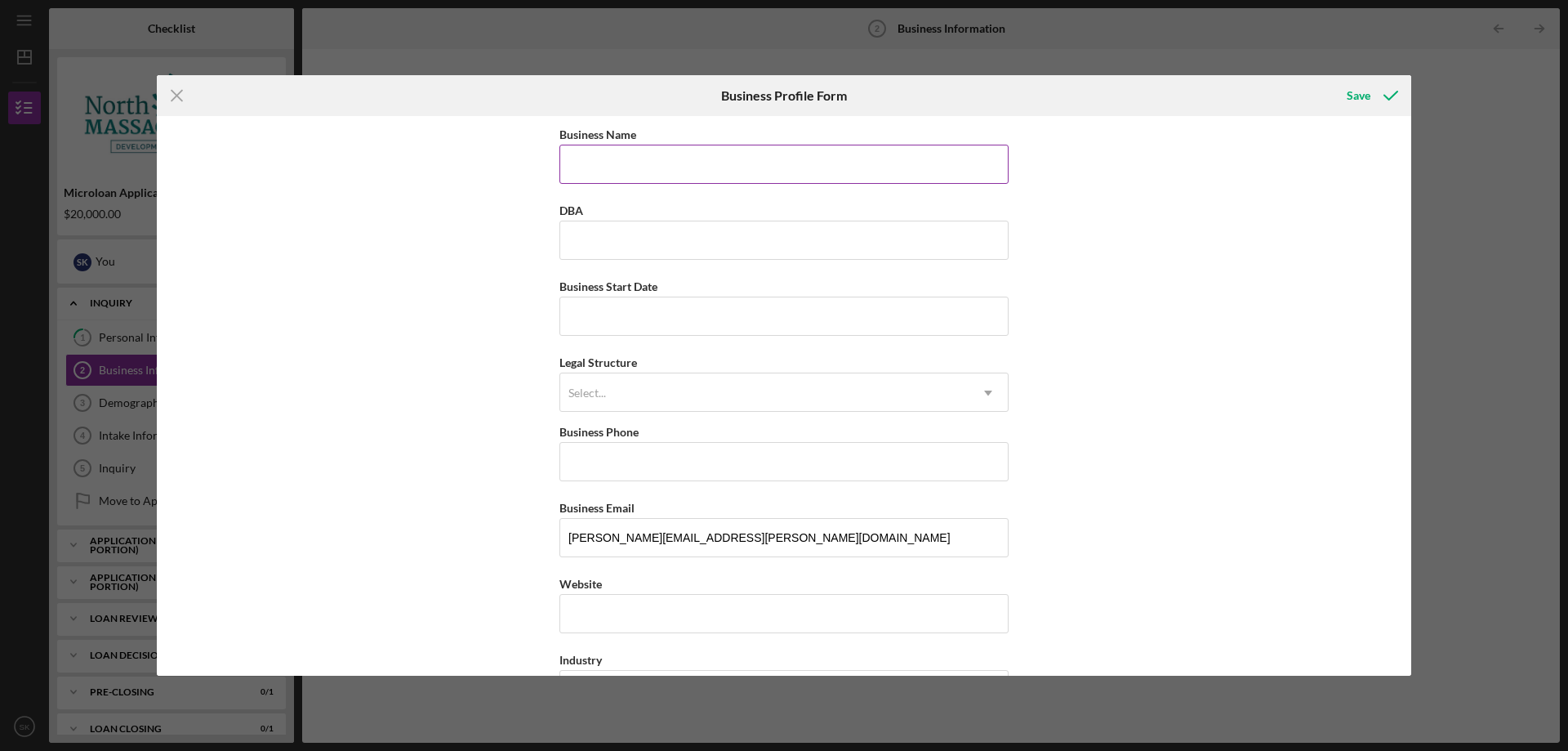
click at [630, 165] on input "Business Name" at bounding box center [784, 163] width 449 height 39
type input "3C's Mobile Maintenance"
click at [627, 239] on input "DBA" at bounding box center [784, 239] width 449 height 39
click at [614, 313] on input "Business Start Date" at bounding box center [784, 315] width 449 height 39
type input "[DATE]"
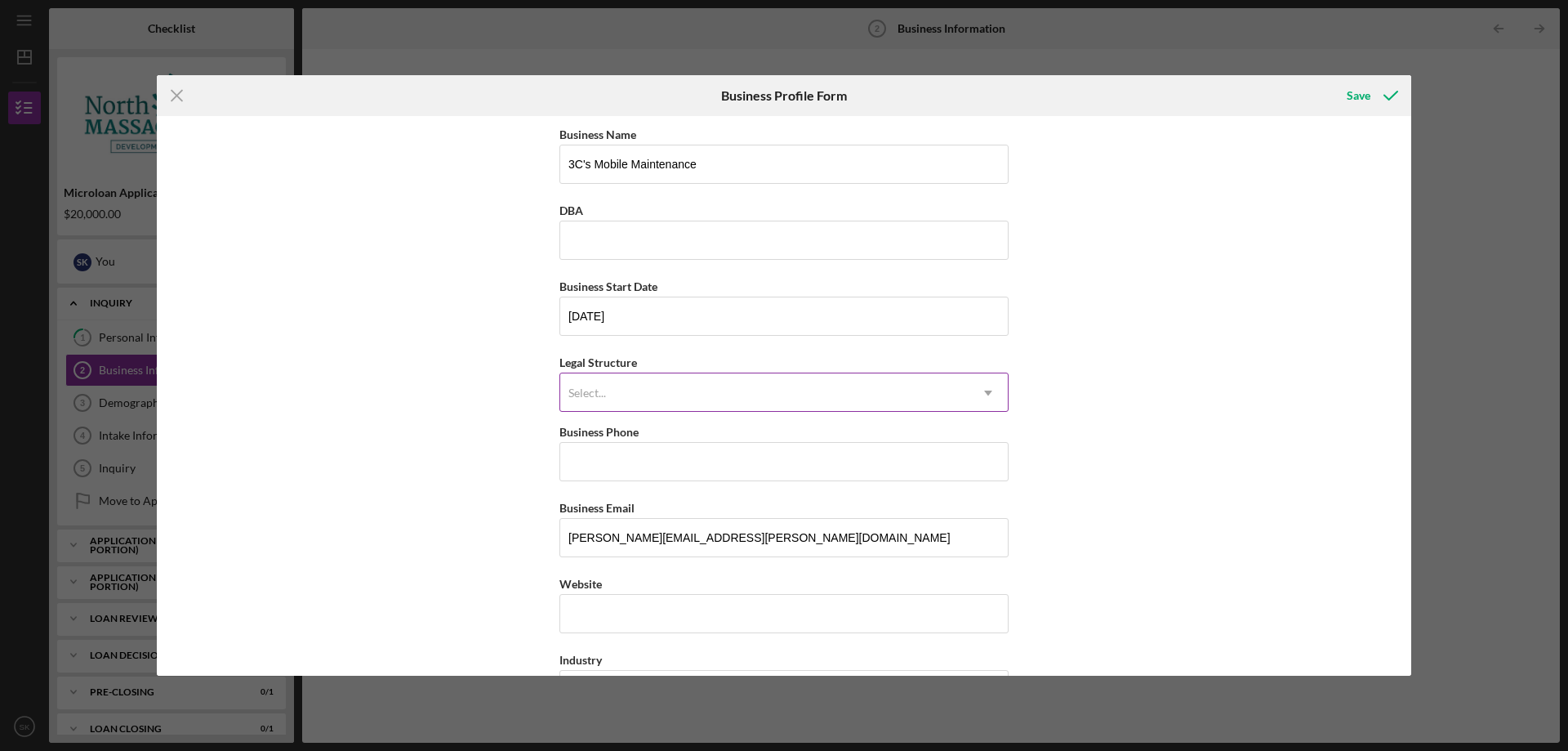
click at [635, 384] on div "Select..." at bounding box center [764, 392] width 409 height 37
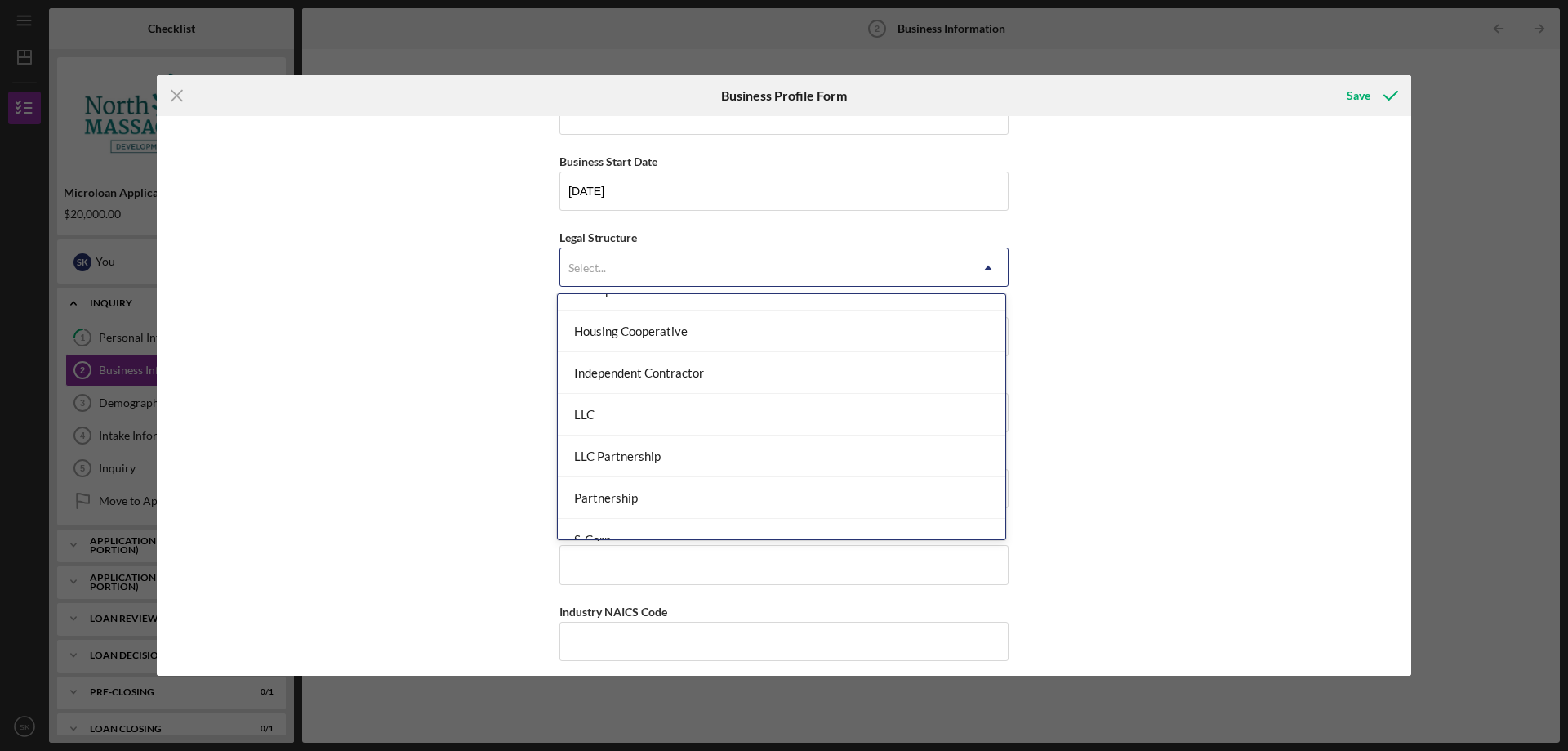
scroll to position [212, 0]
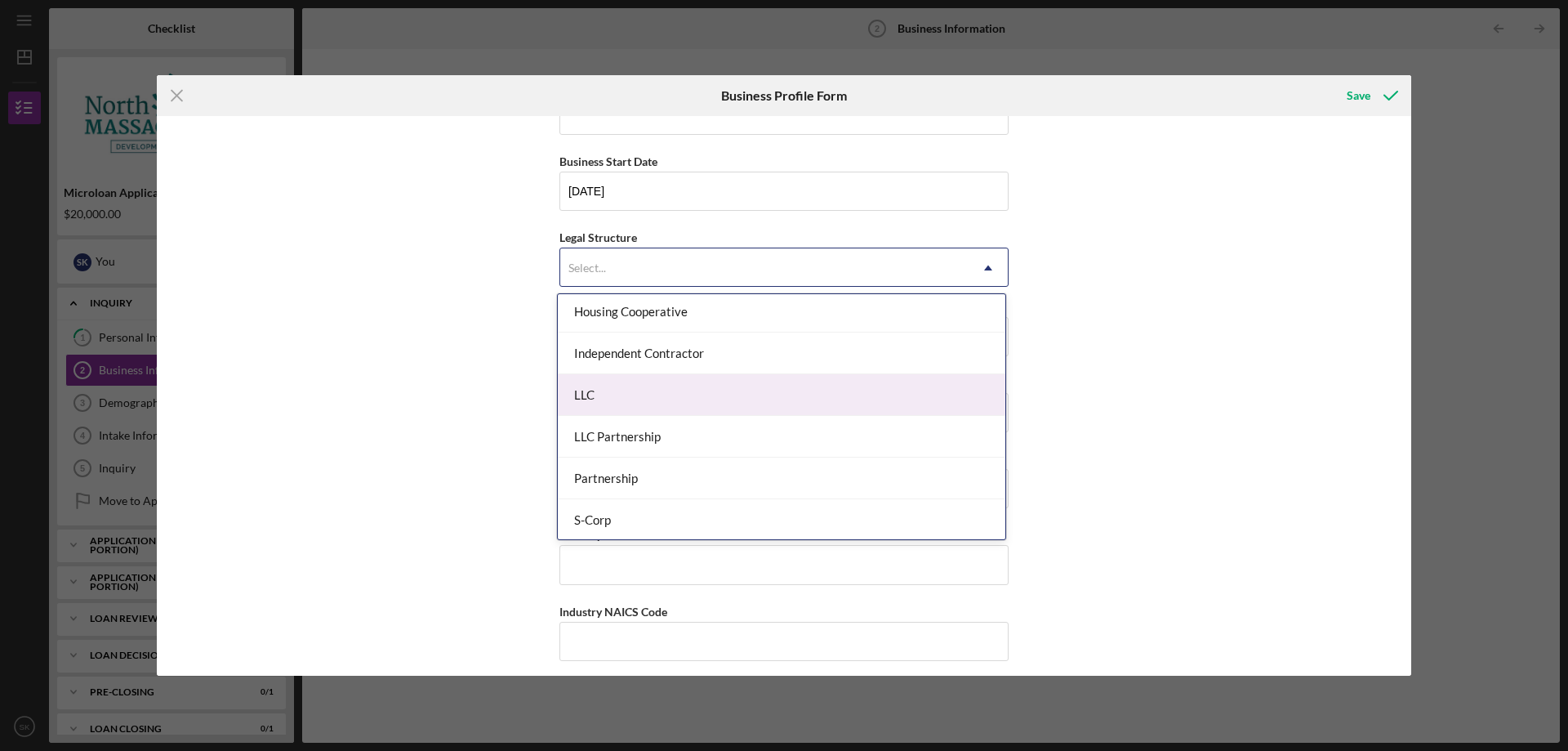
click at [619, 395] on div "LLC" at bounding box center [782, 395] width 448 height 41
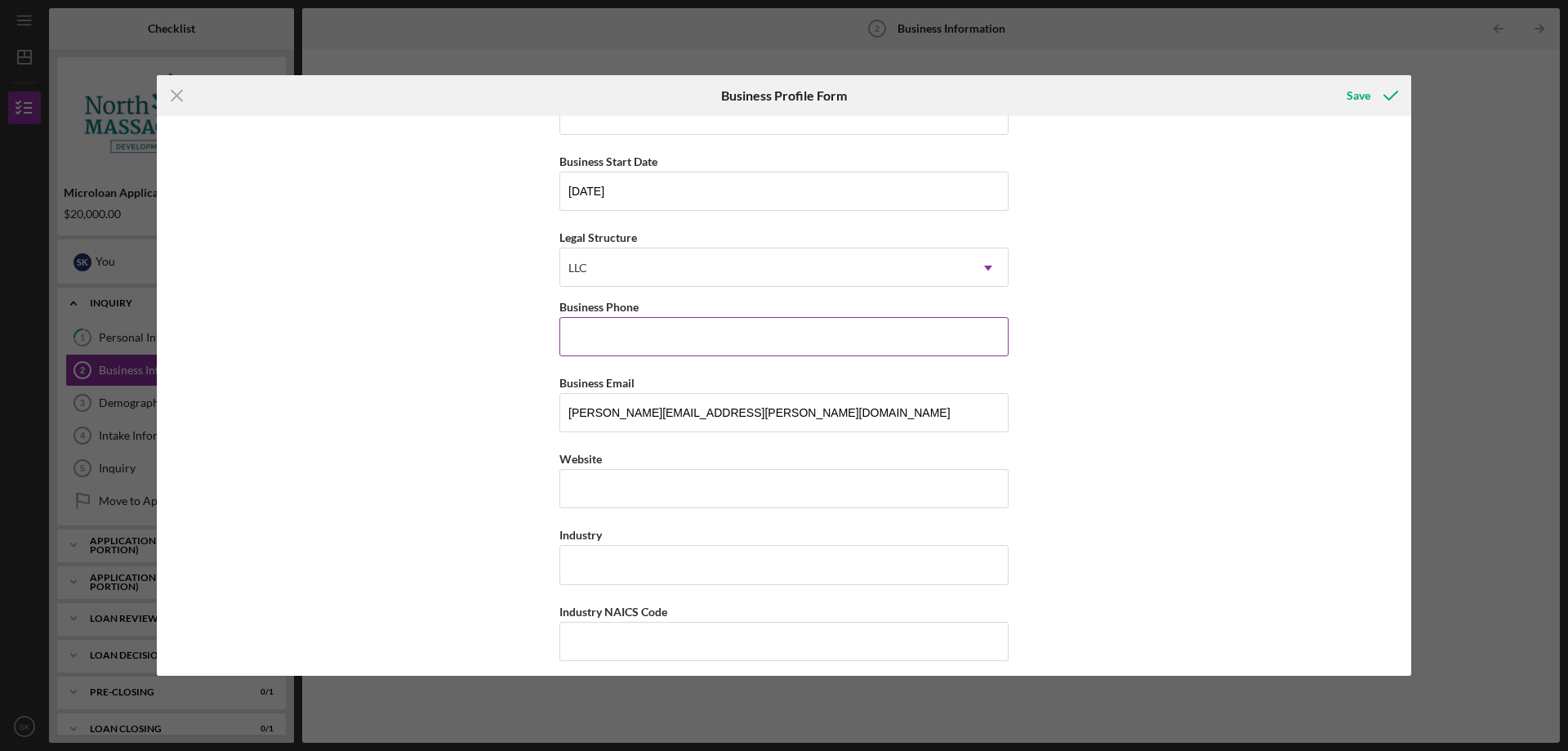
click at [575, 334] on input "Business Phone" at bounding box center [784, 336] width 449 height 39
type input "[PHONE_NUMBER]"
type input "[STREET_ADDRESS][PERSON_NAME][PERSON_NAME]"
type input "Leominster"
type input "MA"
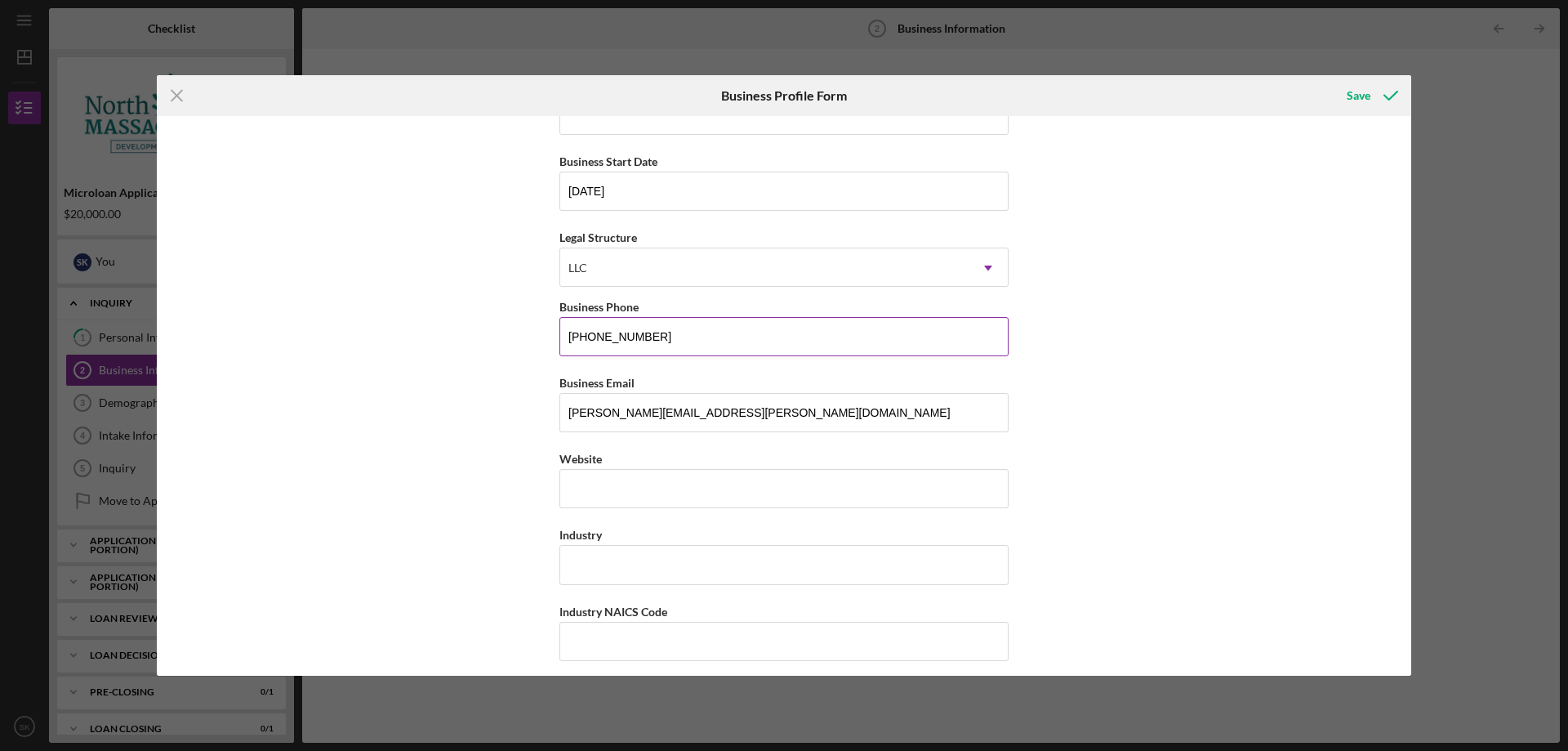
type input "01453"
type input "MA"
type input "[PHONE_NUMBER]"
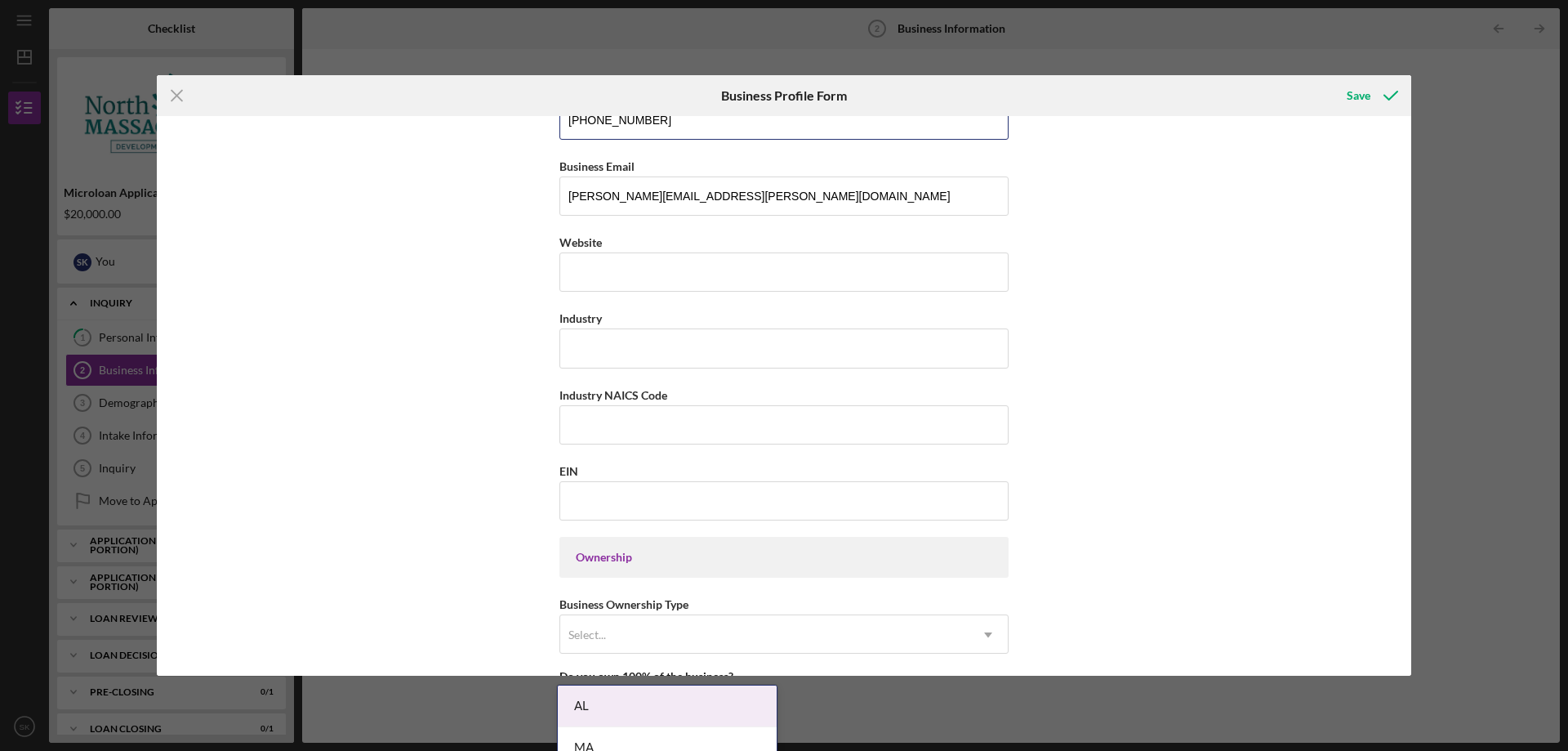
scroll to position [347, 0]
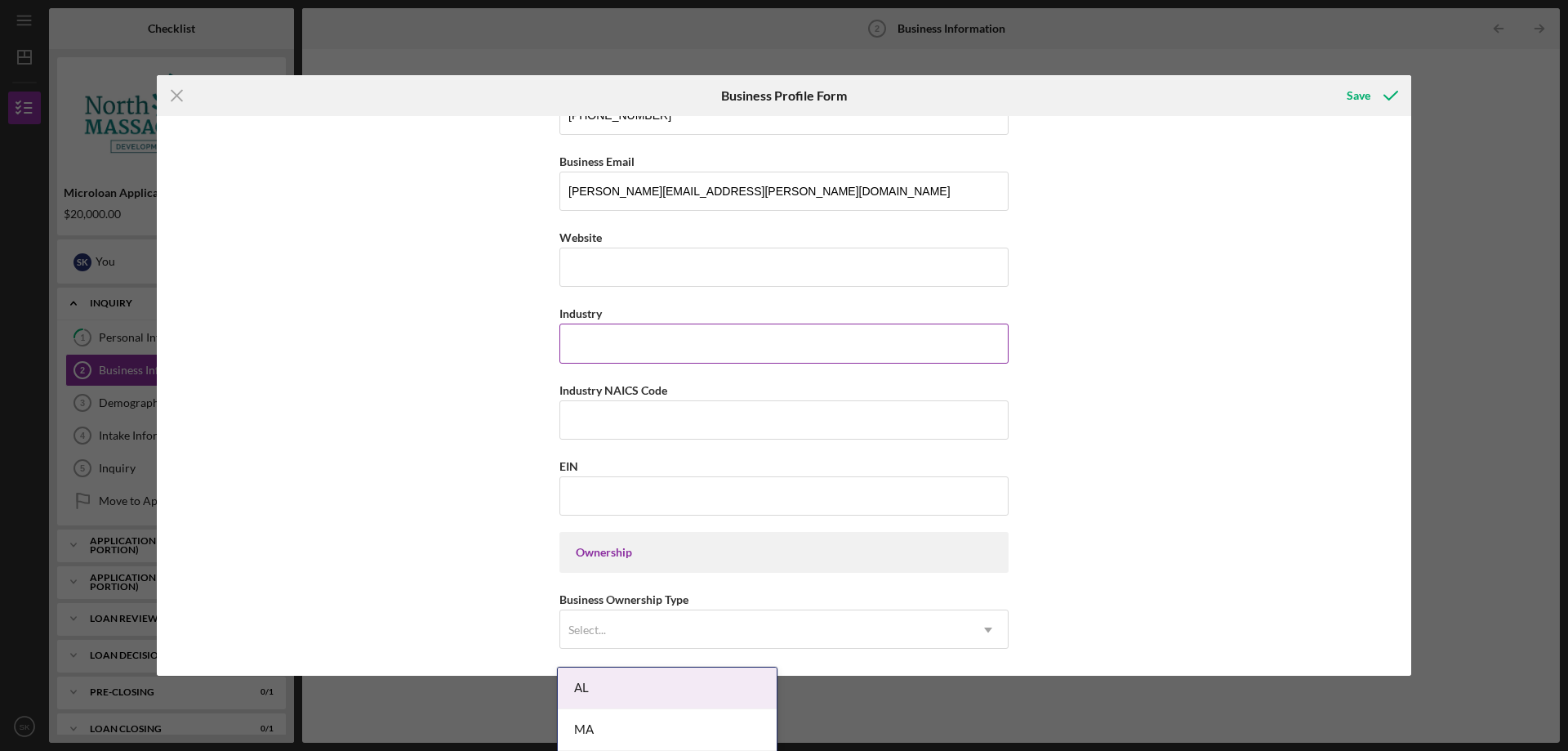
click at [632, 338] on input "Industry" at bounding box center [784, 342] width 449 height 39
type input "a"
type input "Automotive"
click at [486, 419] on div "Business Name 3C's Mobile Maintenance DBA Business Start Date [DATE] Legal Stru…" at bounding box center [784, 396] width 1254 height 560
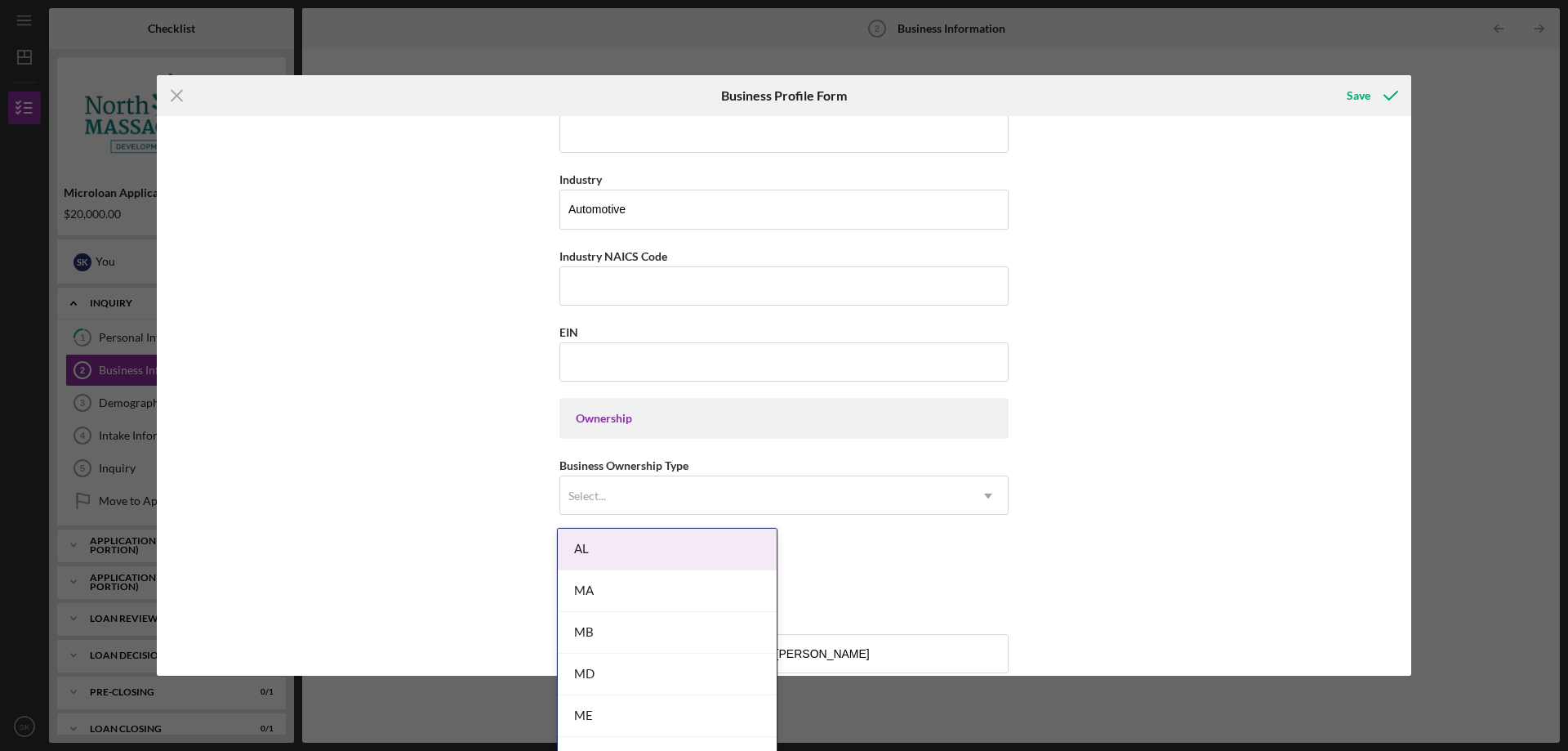
scroll to position [486, 0]
click at [594, 352] on input "EIN" at bounding box center [784, 356] width 449 height 39
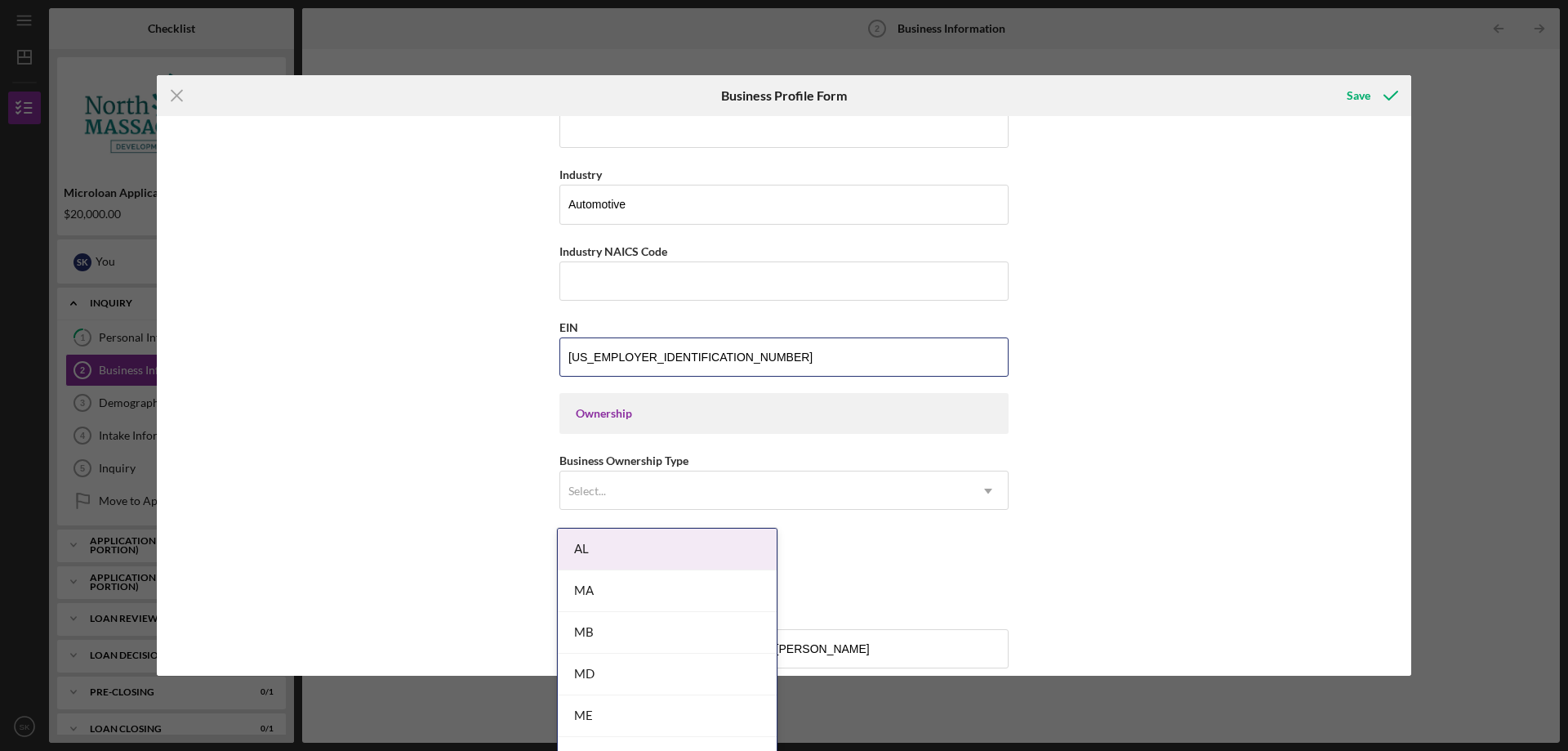
type input "[US_EMPLOYER_IDENTIFICATION_NUMBER]"
click at [506, 399] on div "Business Name 3C's Mobile Maintenance DBA Business Start Date [DATE] Legal Stru…" at bounding box center [784, 396] width 1254 height 560
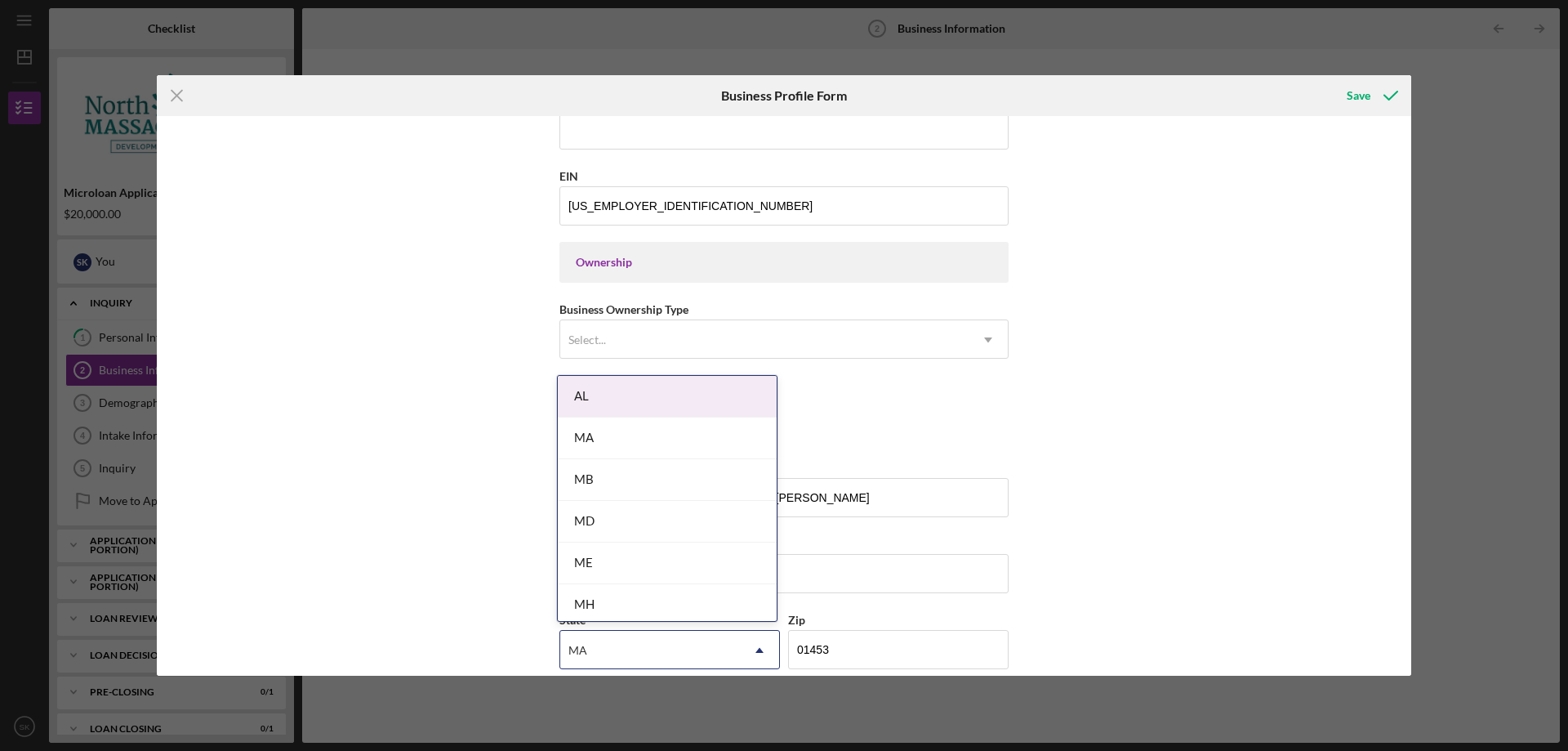
scroll to position [639, 0]
click at [638, 446] on div "MA" at bounding box center [667, 437] width 219 height 41
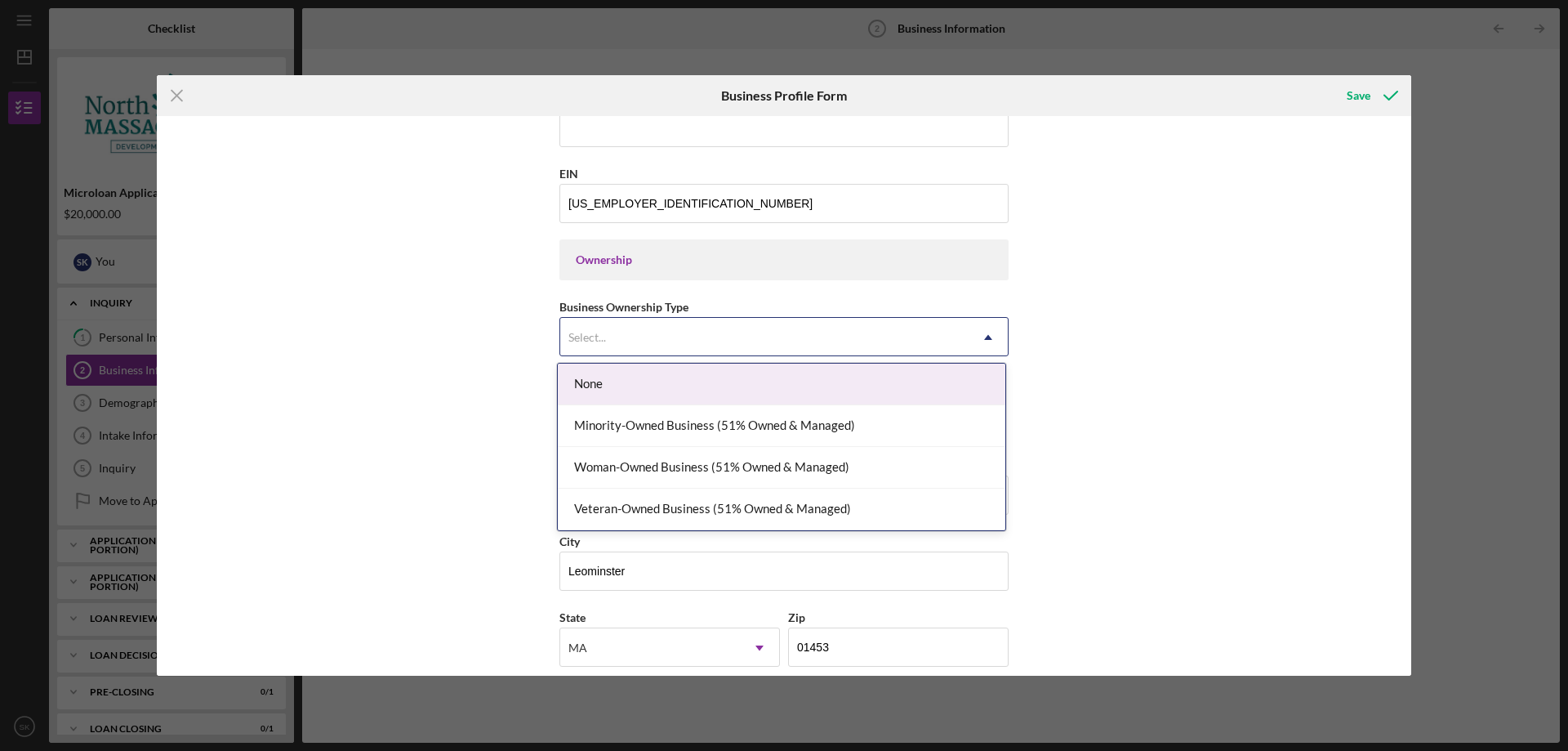
click at [701, 324] on div "Select..." at bounding box center [764, 337] width 409 height 37
click at [724, 392] on div "None" at bounding box center [782, 385] width 448 height 41
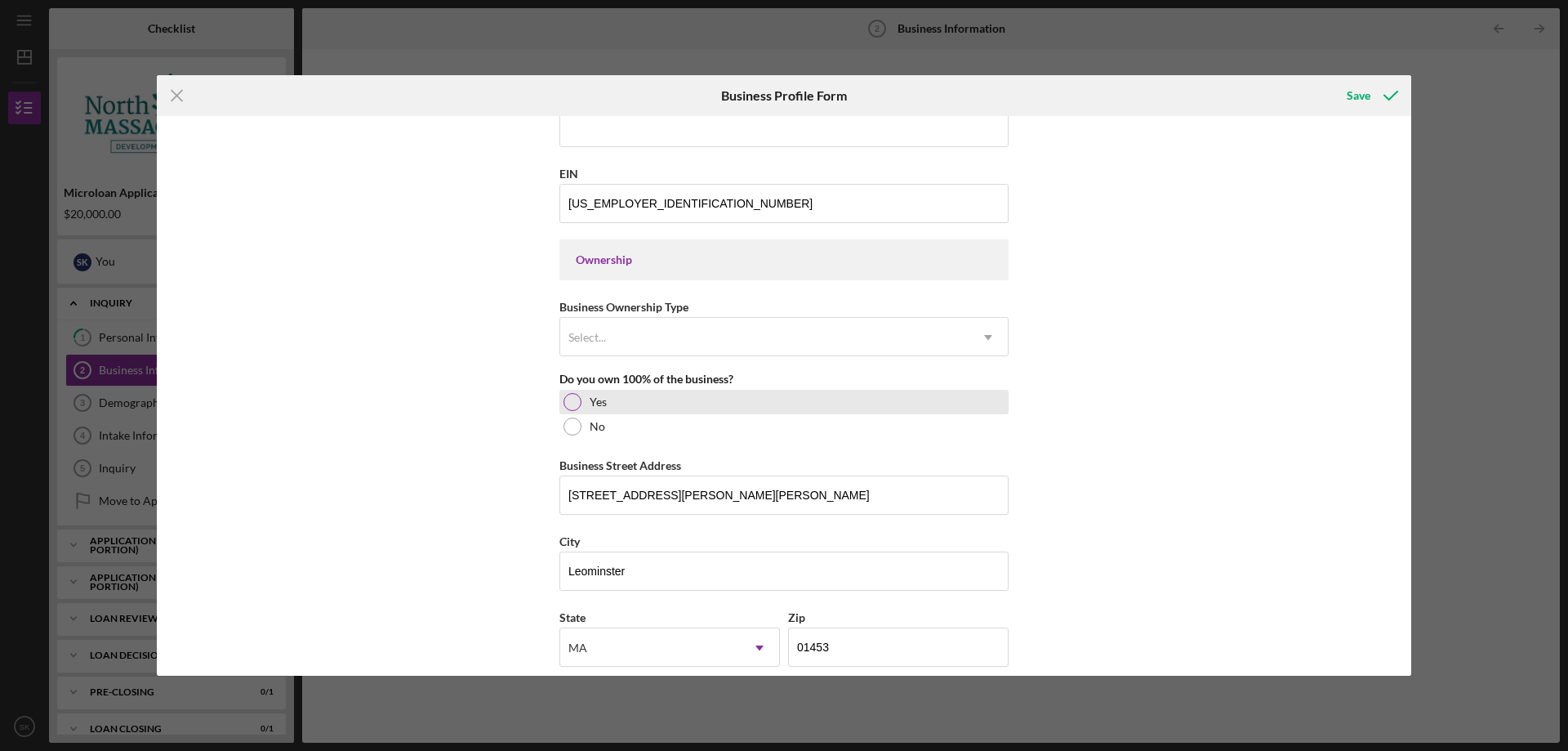
click at [575, 406] on div at bounding box center [572, 402] width 18 height 18
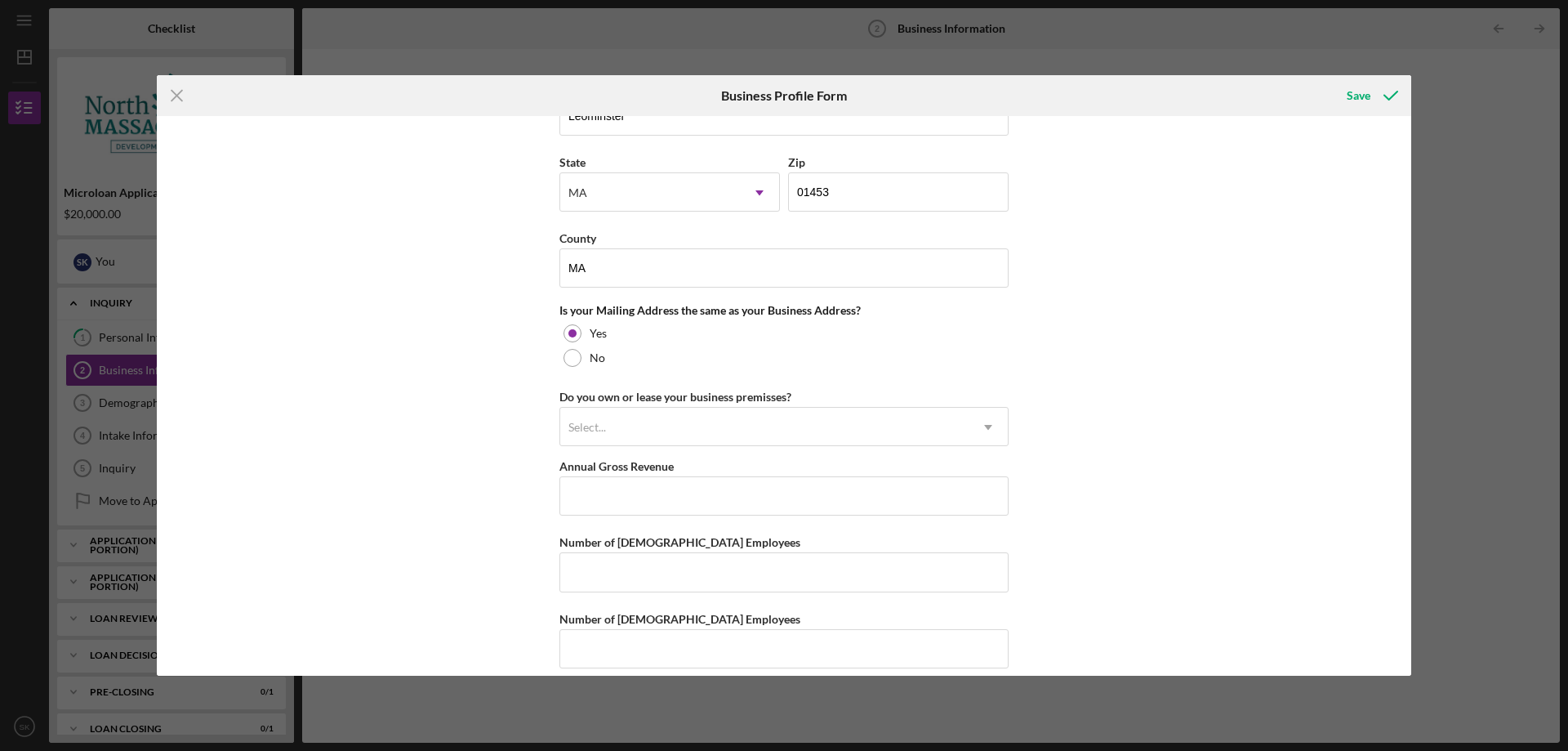
scroll to position [1111, 0]
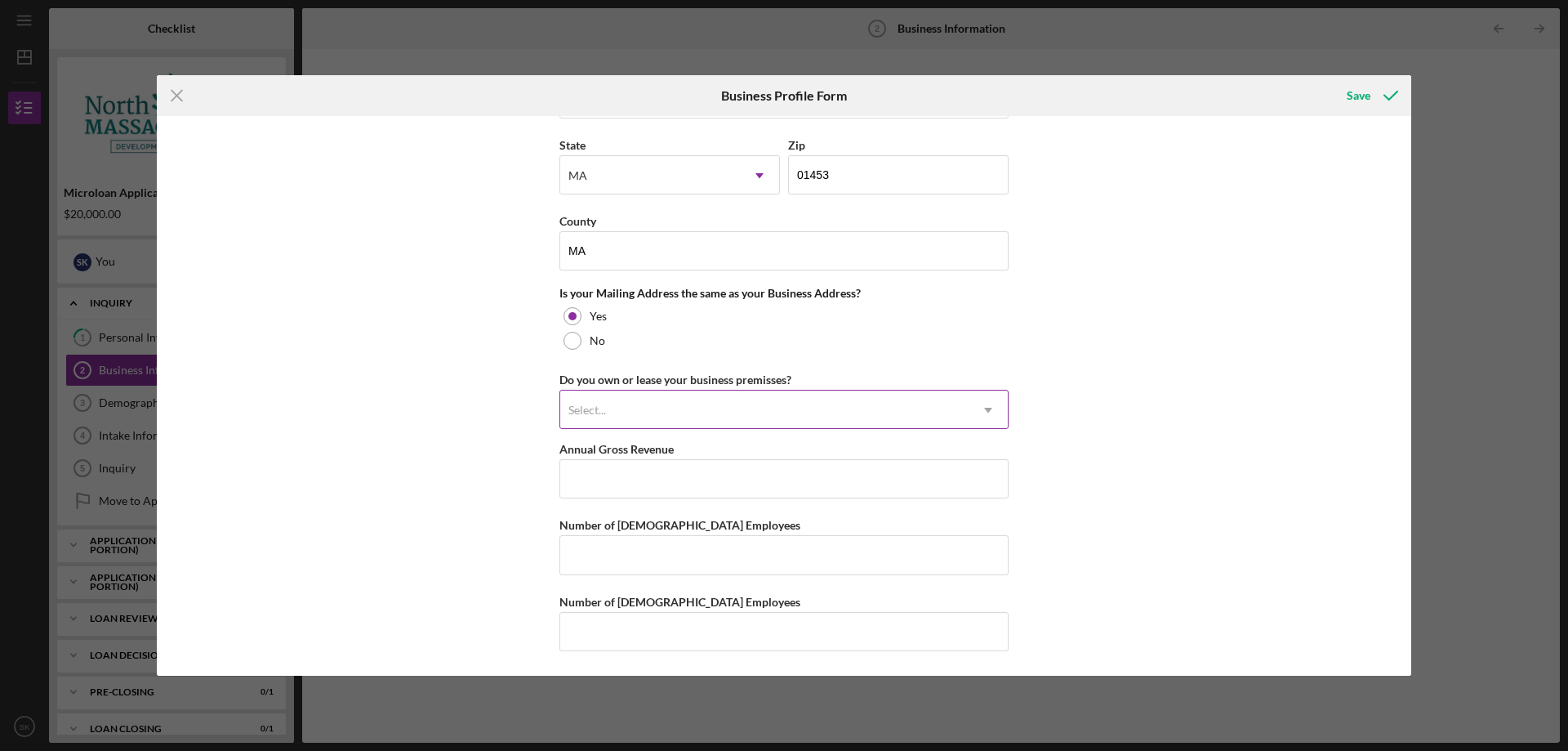
click at [615, 409] on div "Select..." at bounding box center [764, 410] width 409 height 37
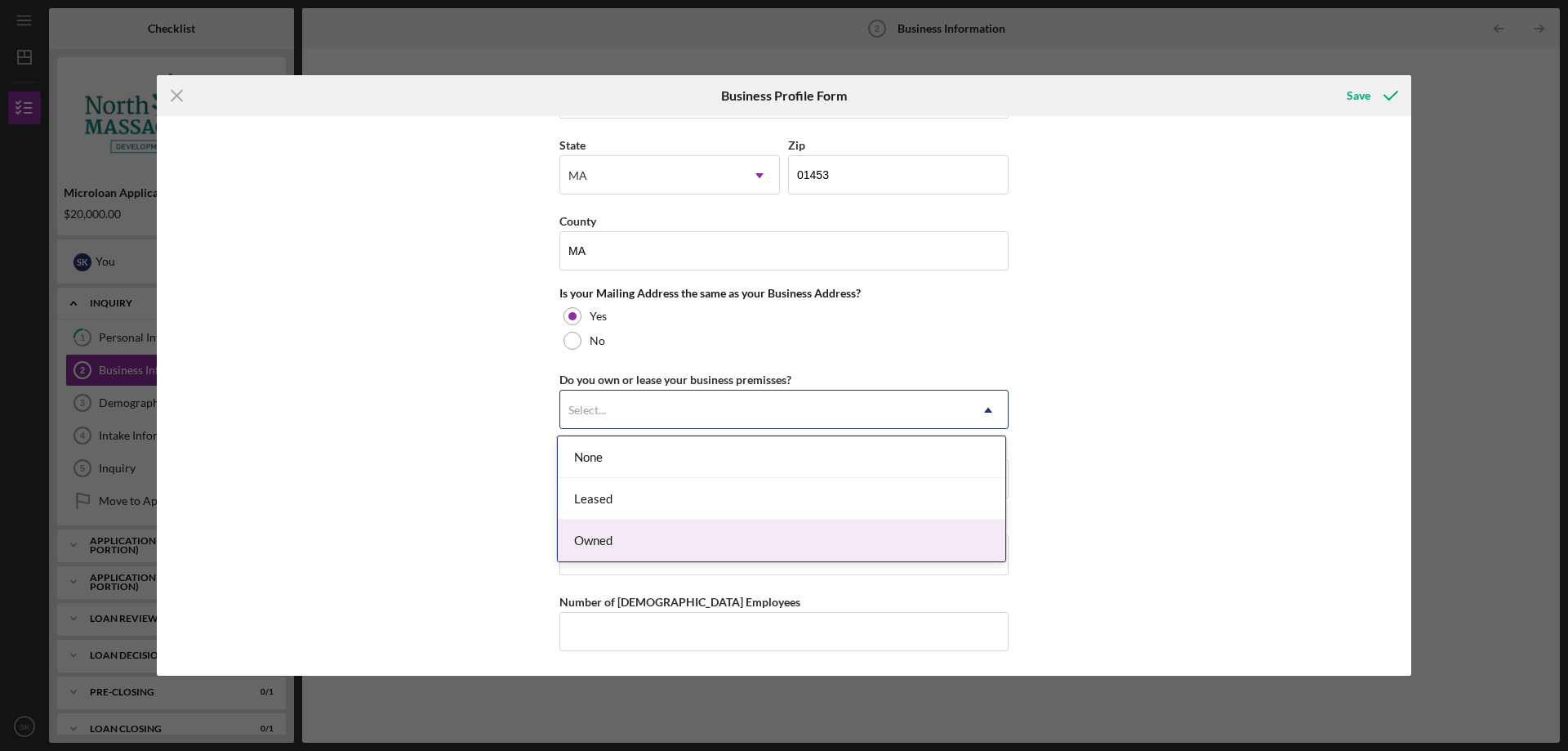
click at [619, 532] on div "Owned" at bounding box center [782, 540] width 448 height 41
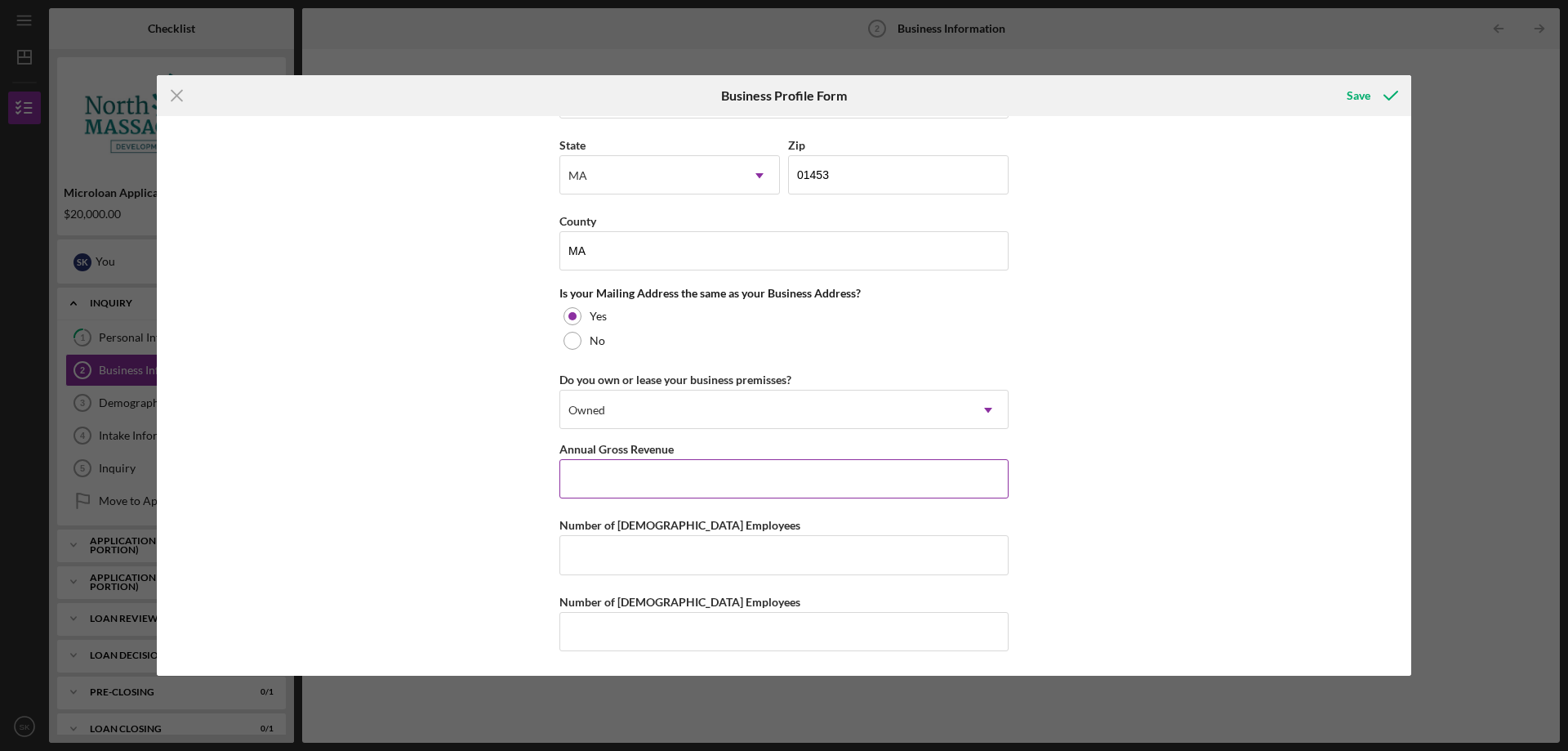
click at [635, 480] on input "Annual Gross Revenue" at bounding box center [784, 478] width 449 height 39
type input "$60,000"
click at [606, 543] on input "Number of [DEMOGRAPHIC_DATA] Employees" at bounding box center [784, 554] width 449 height 39
type input "1"
click at [587, 631] on input "Number of [DEMOGRAPHIC_DATA] Employees" at bounding box center [784, 631] width 449 height 39
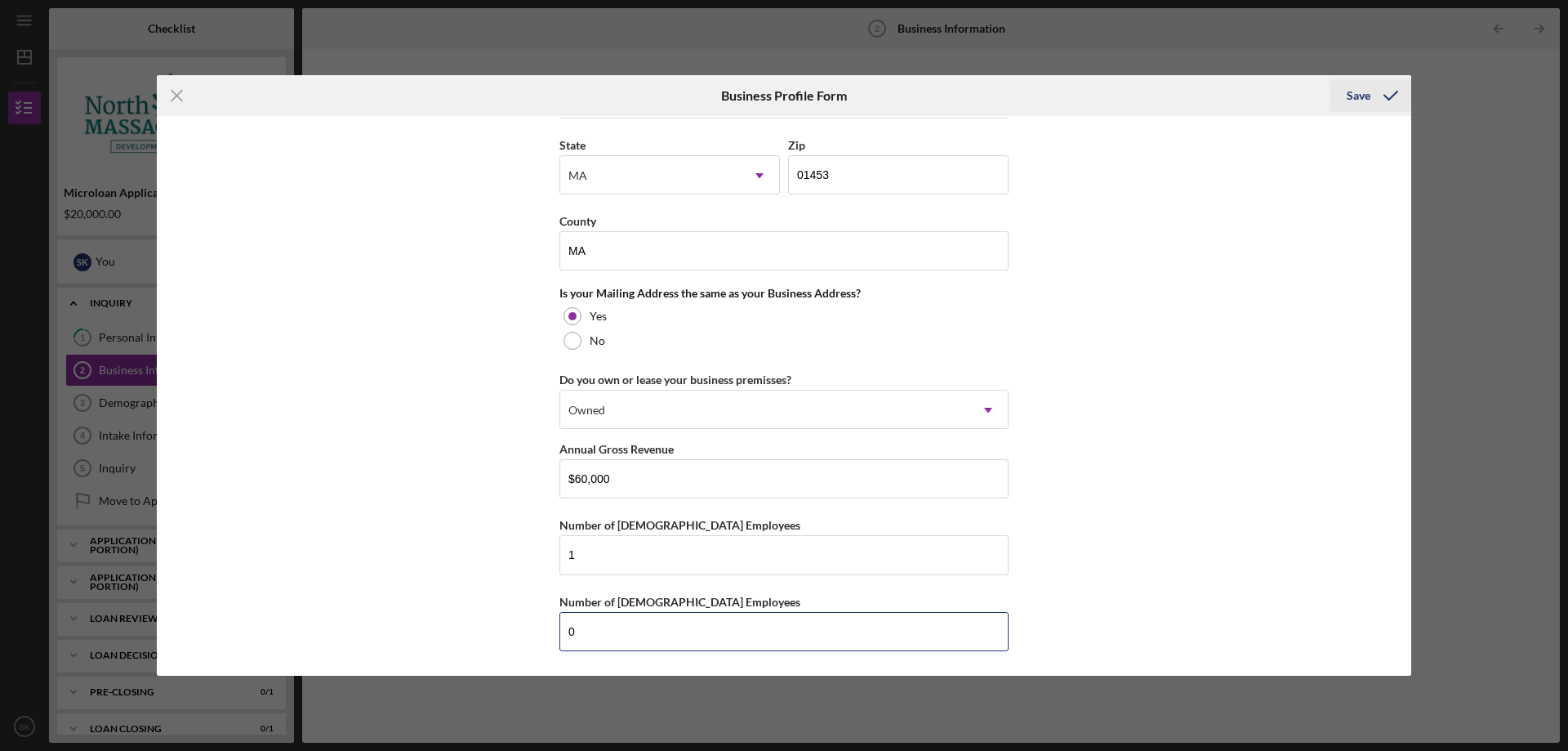
type input "0"
click at [1354, 93] on div "Save" at bounding box center [1358, 96] width 23 height 33
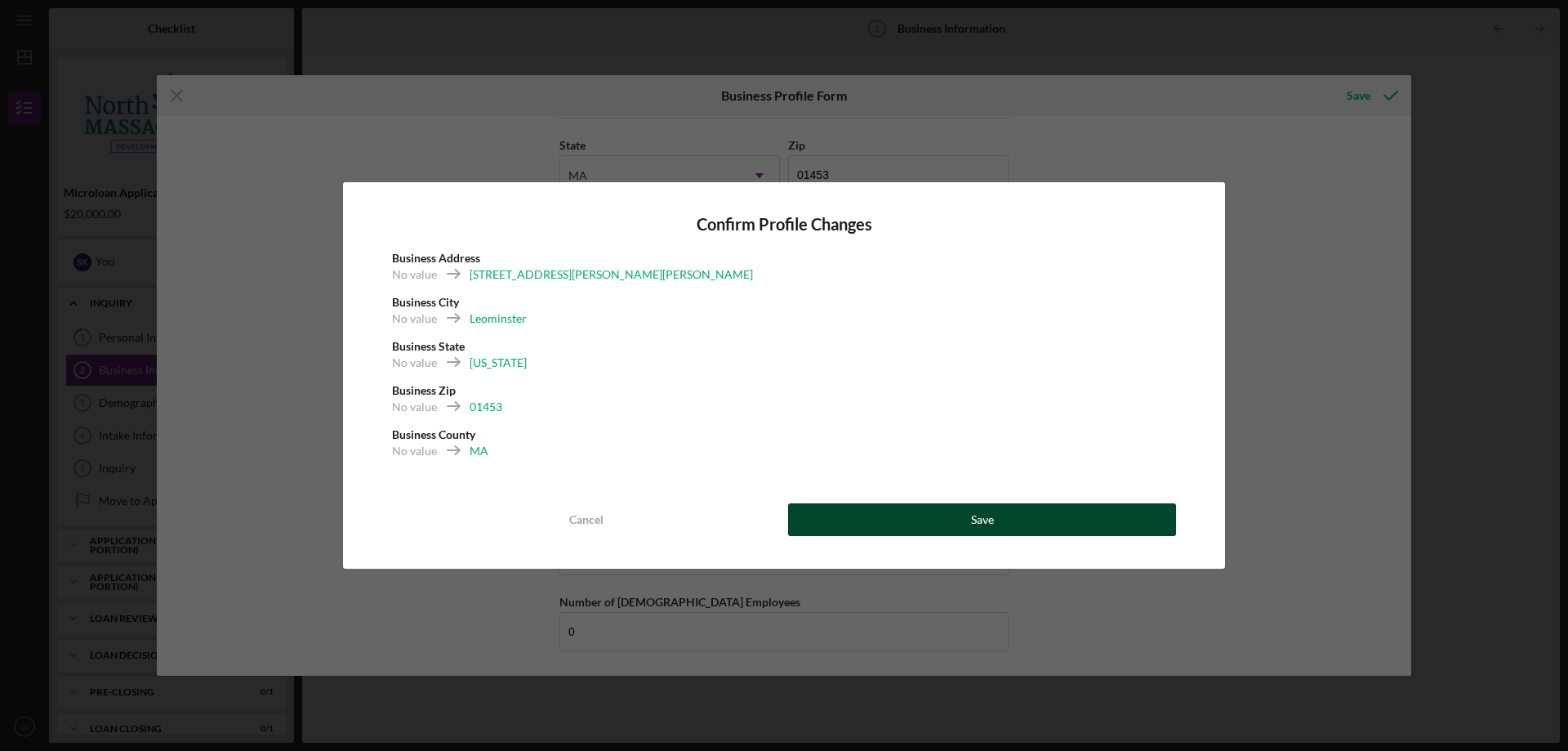
click at [1004, 510] on button "Save" at bounding box center [981, 519] width 388 height 33
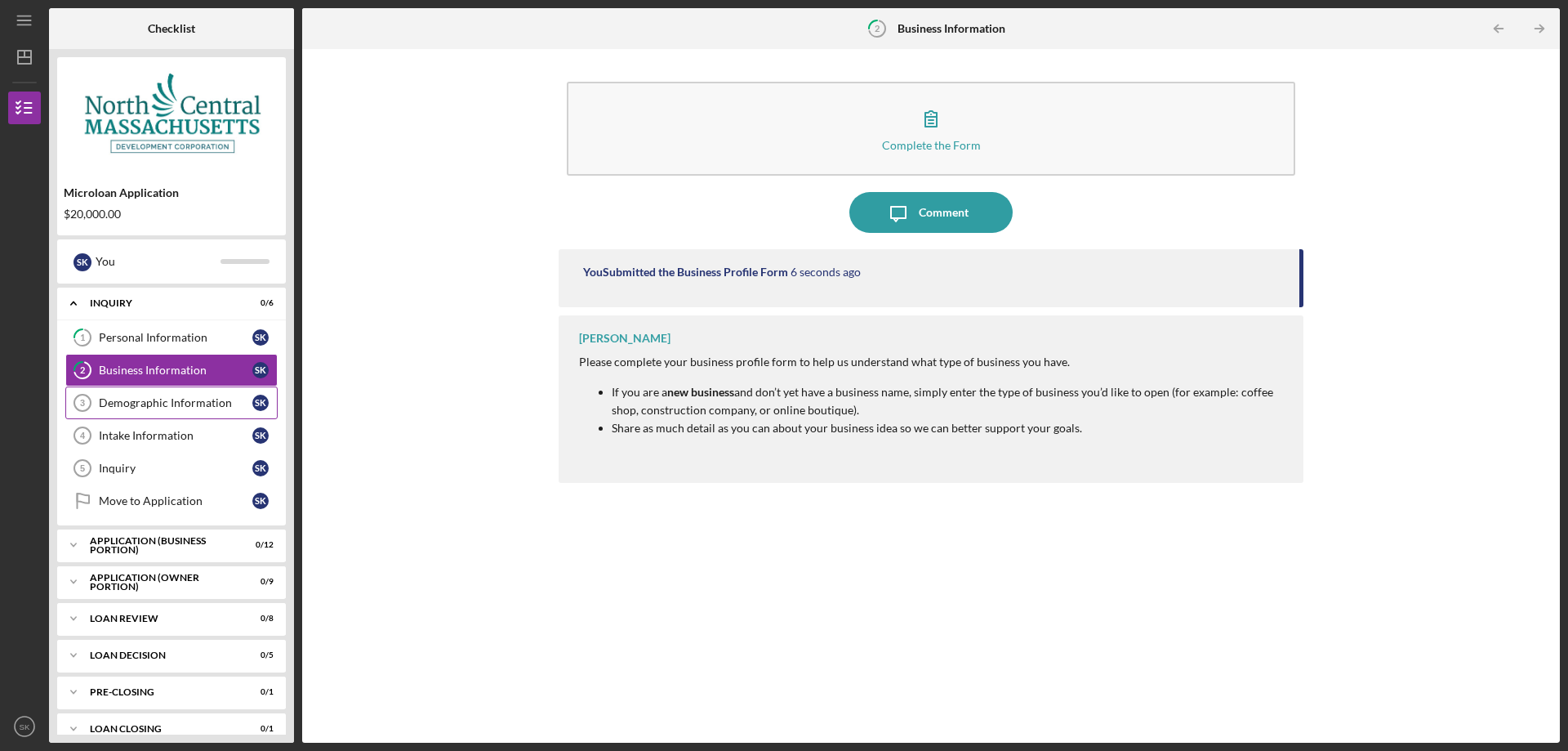
click at [171, 404] on div "Demographic Information" at bounding box center [175, 402] width 154 height 13
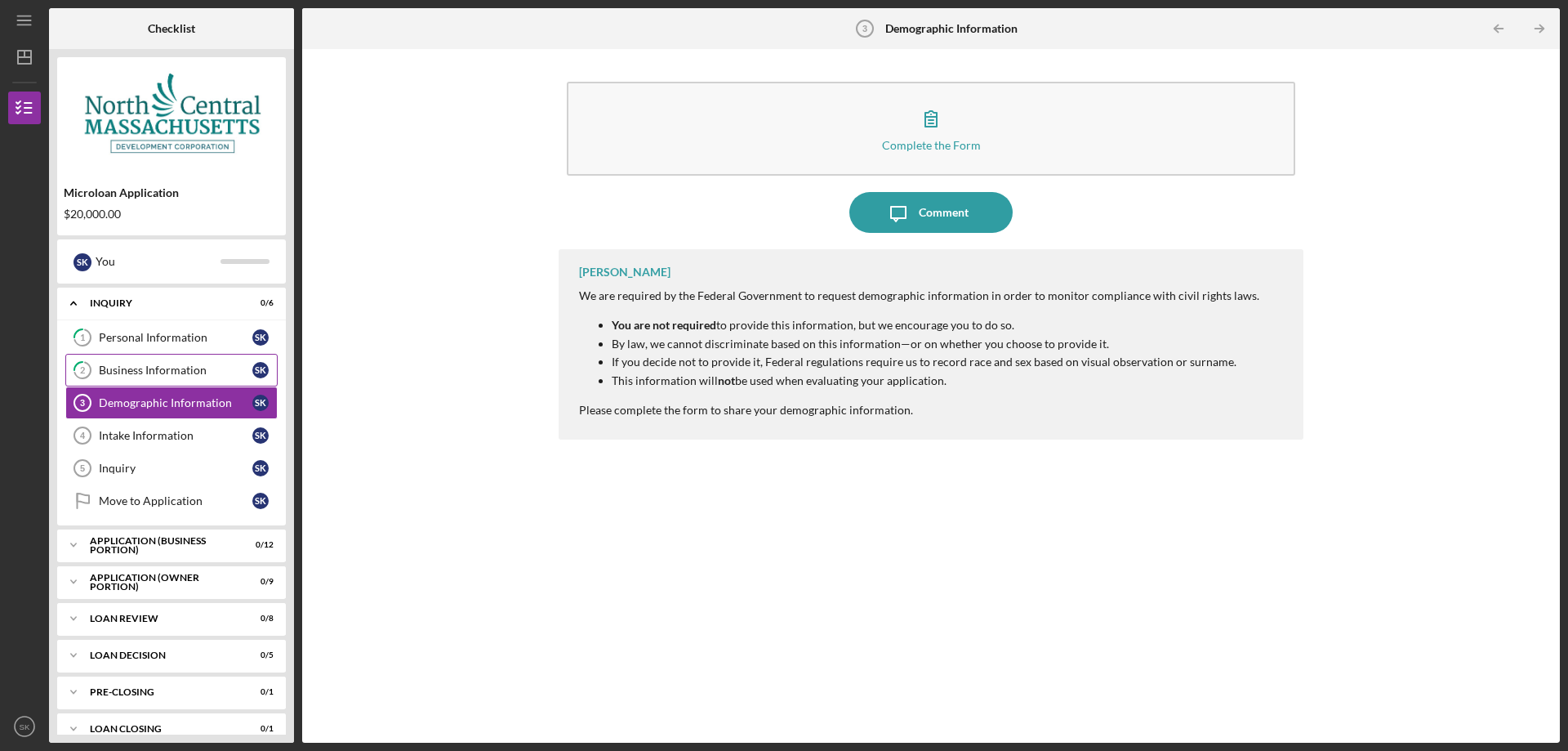
click at [170, 384] on link "2 Business Information S K" at bounding box center [172, 370] width 213 height 33
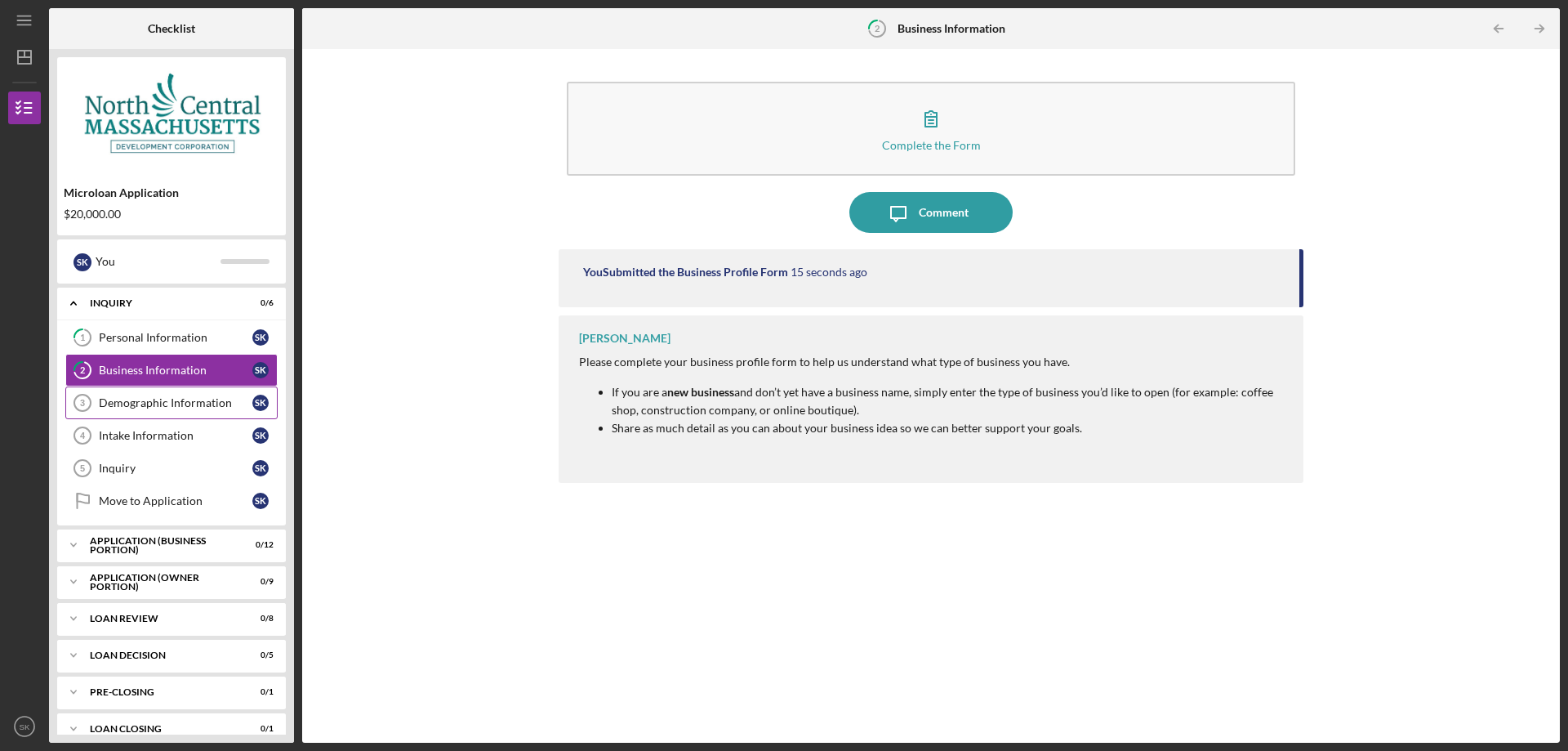
click at [170, 401] on div "Demographic Information" at bounding box center [175, 402] width 154 height 13
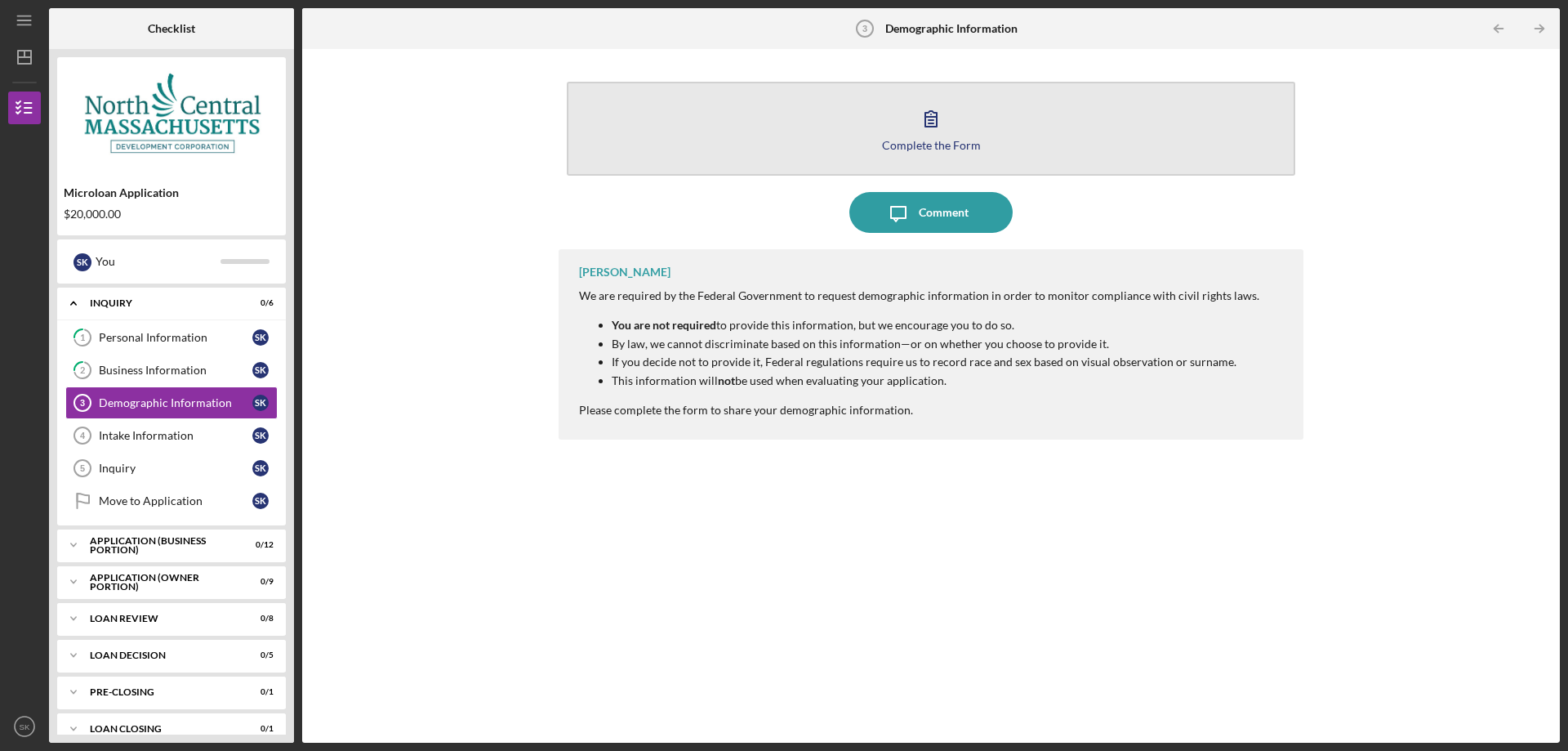
click at [935, 134] on icon "button" at bounding box center [930, 118] width 41 height 41
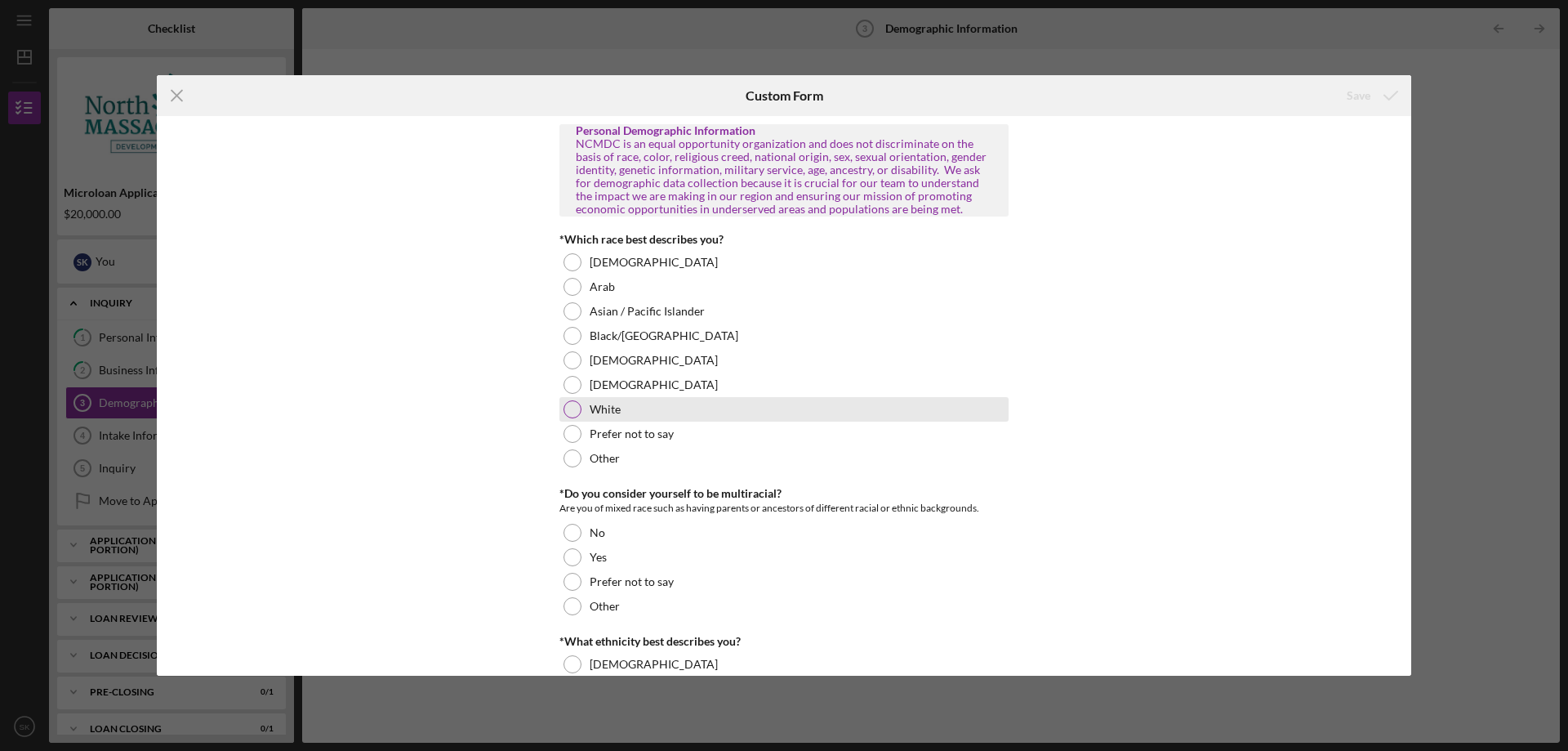
click at [614, 416] on div "White" at bounding box center [784, 409] width 449 height 24
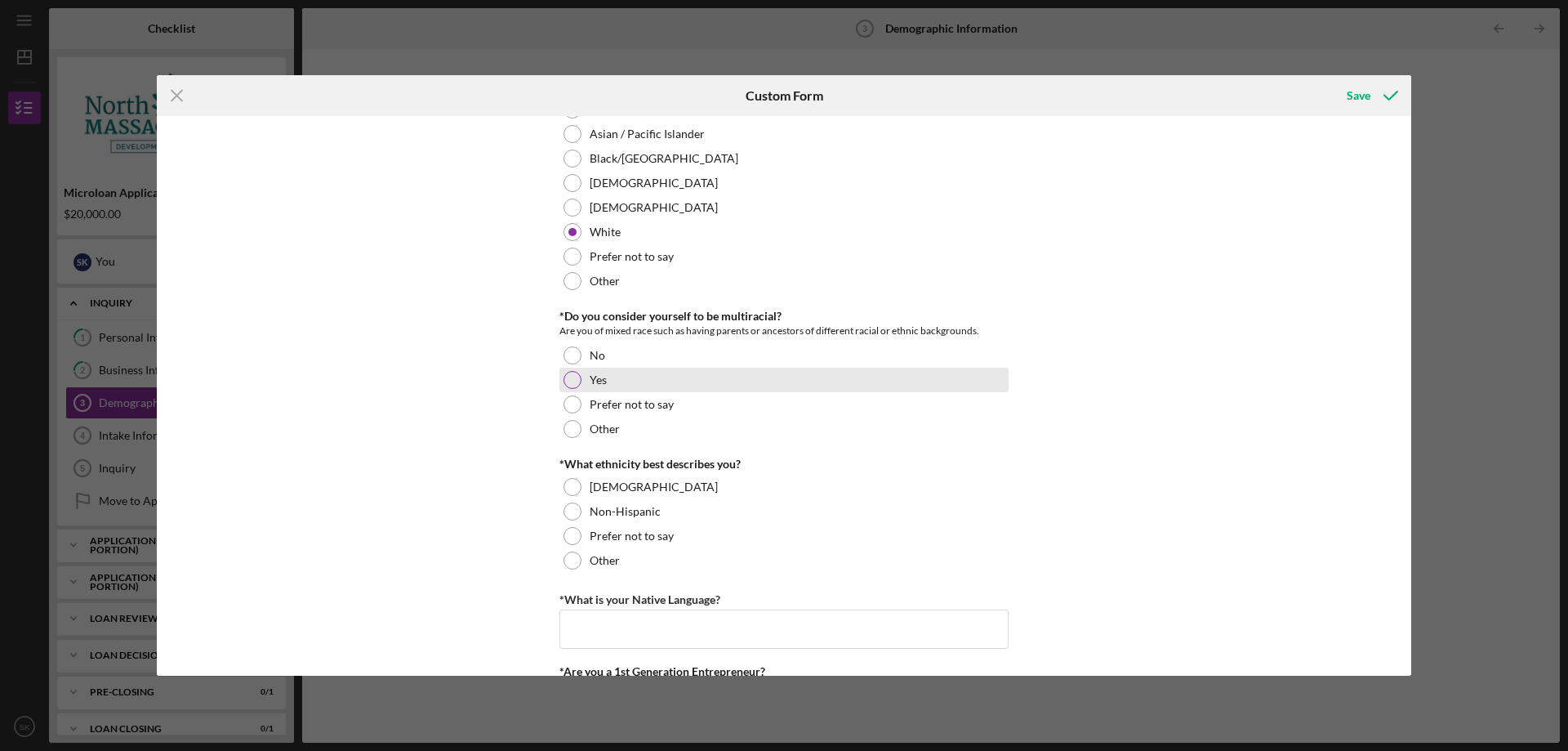
scroll to position [178, 0]
click at [588, 362] on div "No" at bounding box center [784, 354] width 449 height 24
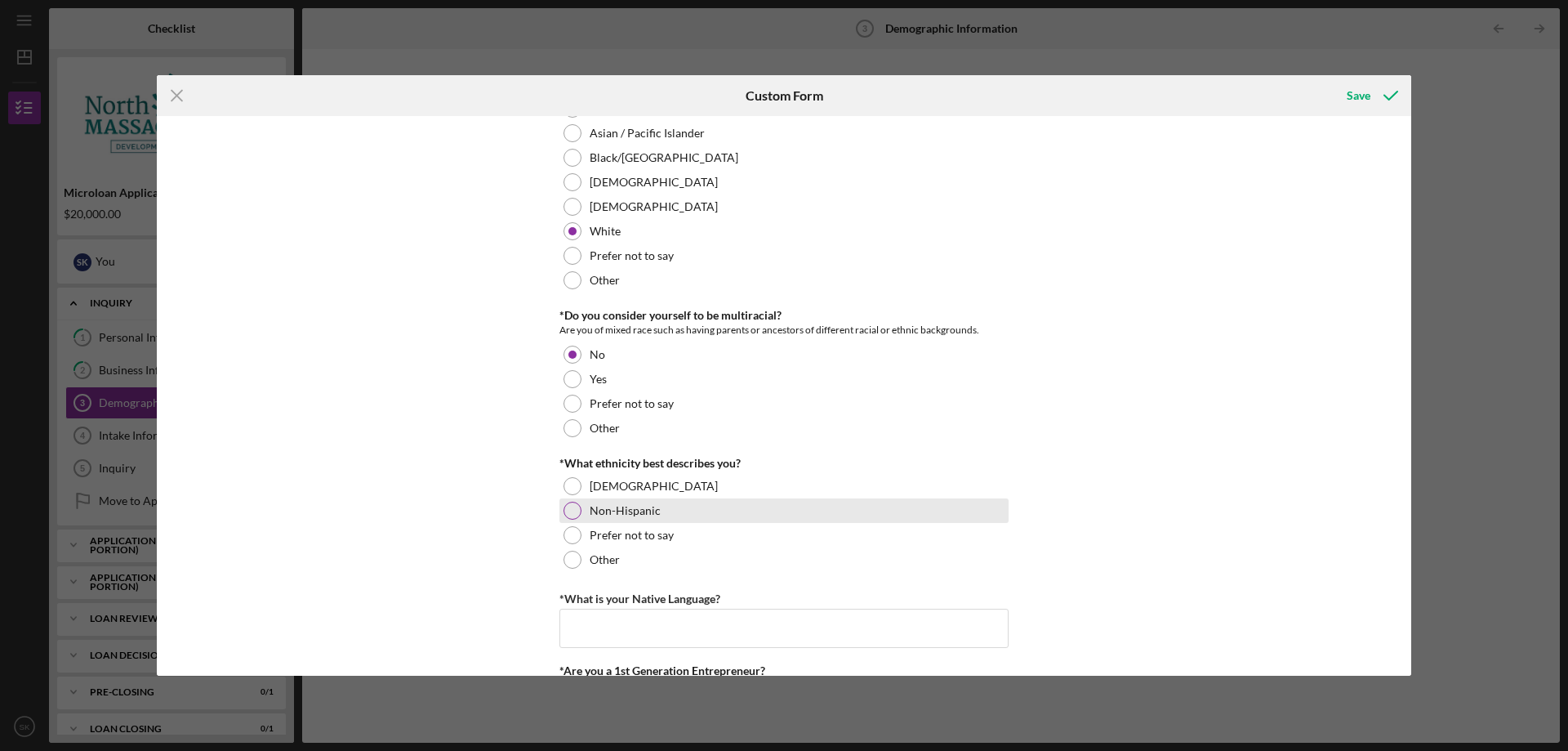
click at [619, 514] on label "Non-Hispanic" at bounding box center [625, 510] width 71 height 13
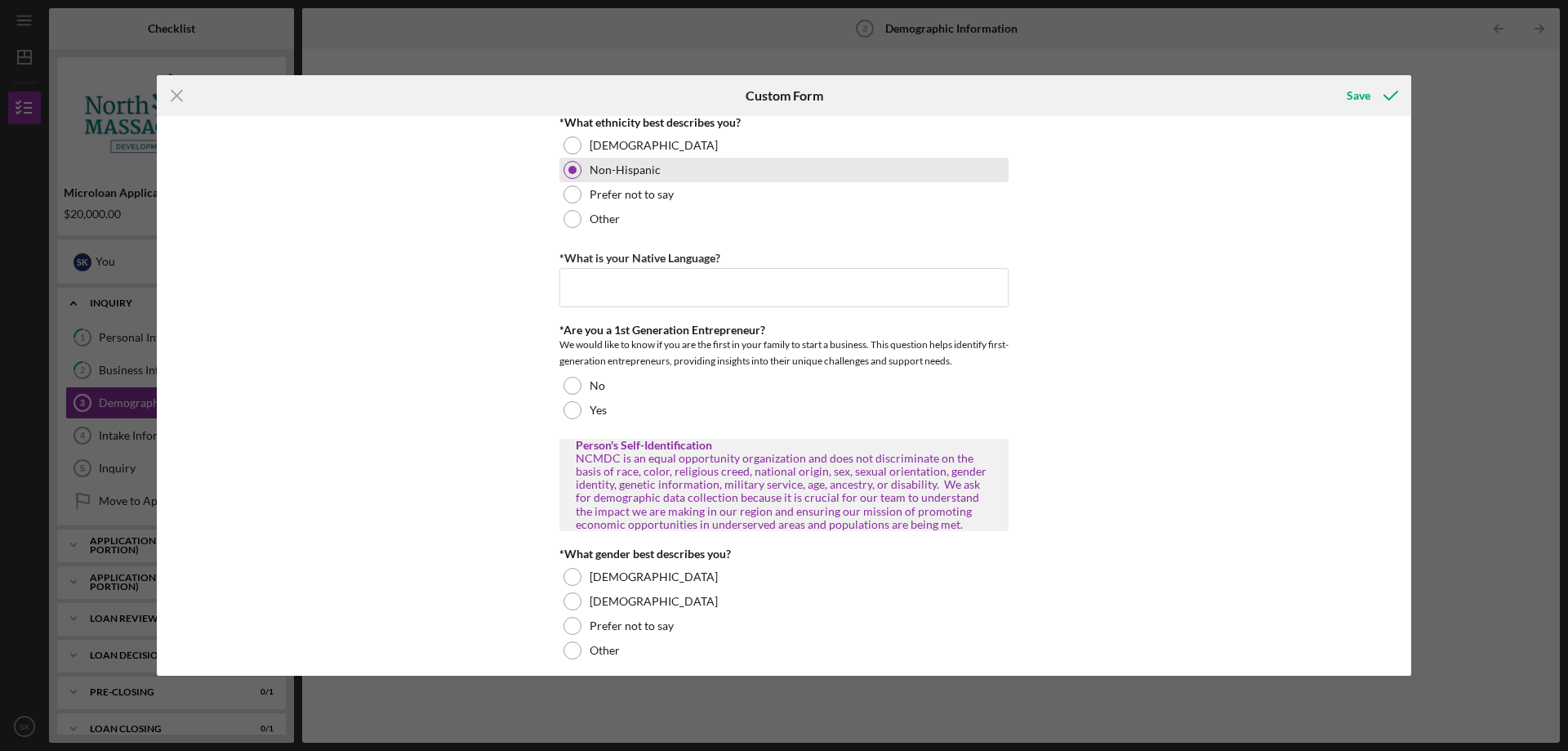
scroll to position [519, 0]
click at [632, 287] on input "*What is your Native Language?" at bounding box center [784, 286] width 449 height 39
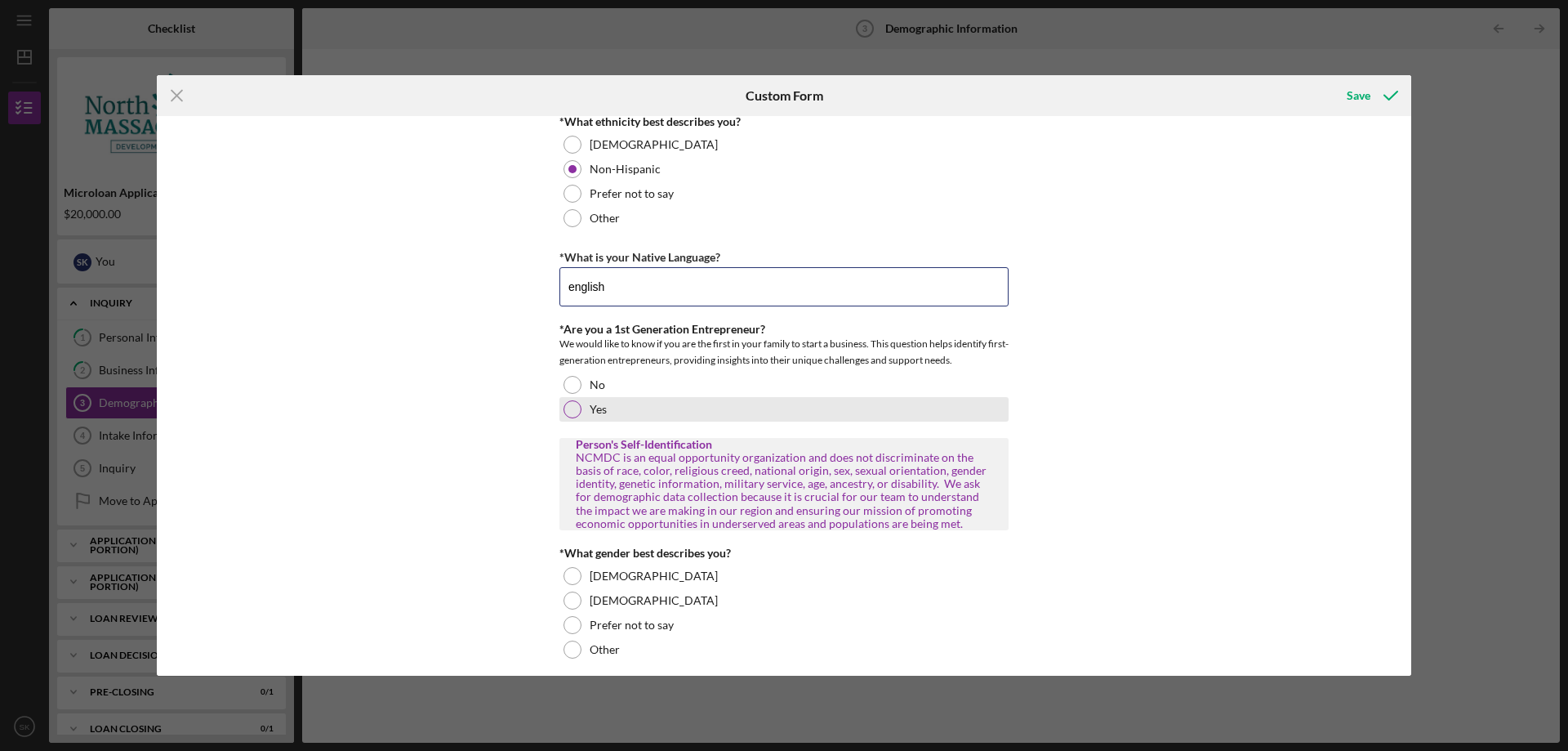
type input "english"
click at [574, 407] on div at bounding box center [572, 409] width 18 height 18
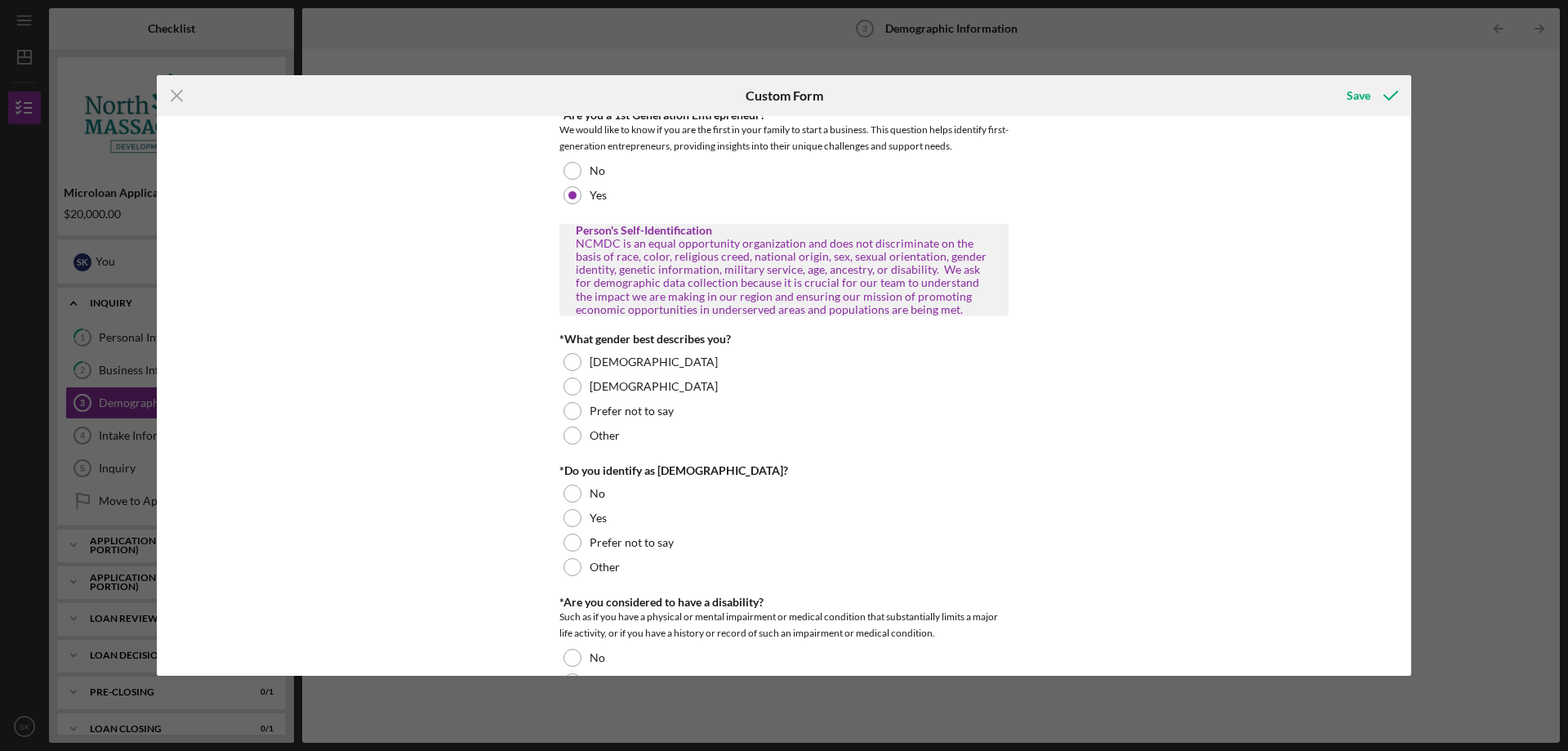
scroll to position [740, 0]
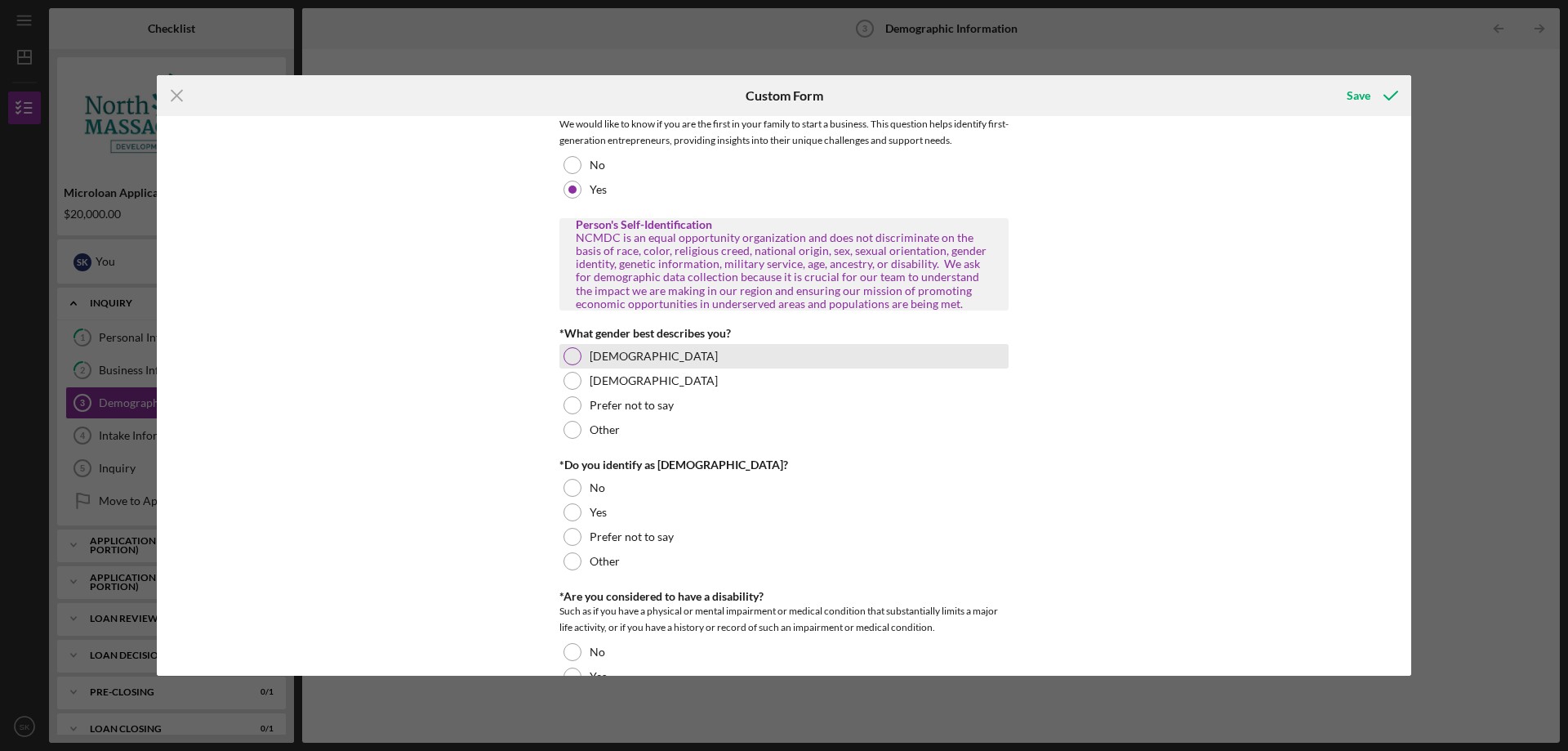
click at [575, 359] on div at bounding box center [572, 356] width 18 height 18
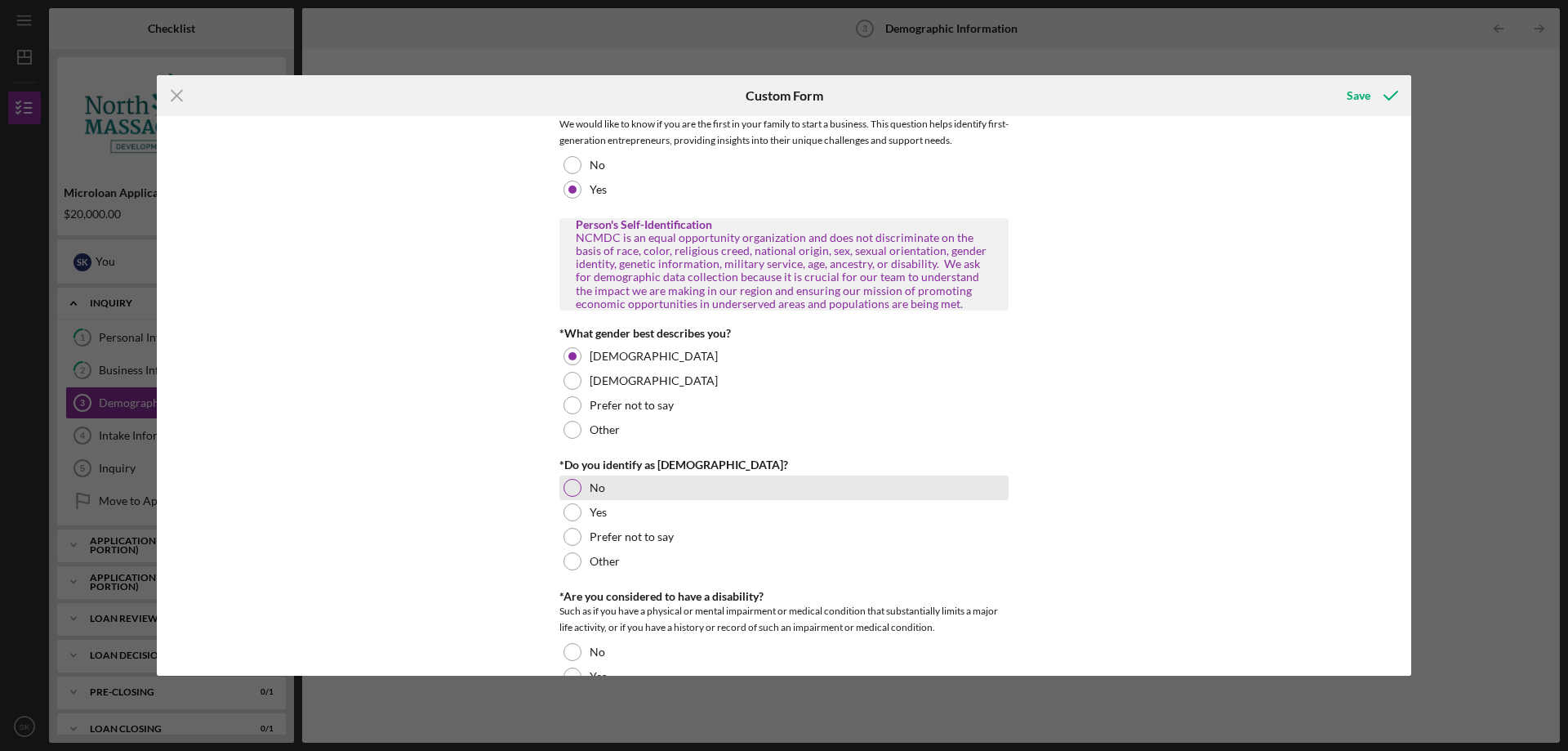
click at [570, 493] on div at bounding box center [572, 487] width 18 height 18
click at [462, 539] on div "Personal Demographic Information NCMDC is an equal opportunity organization and…" at bounding box center [784, 396] width 1254 height 560
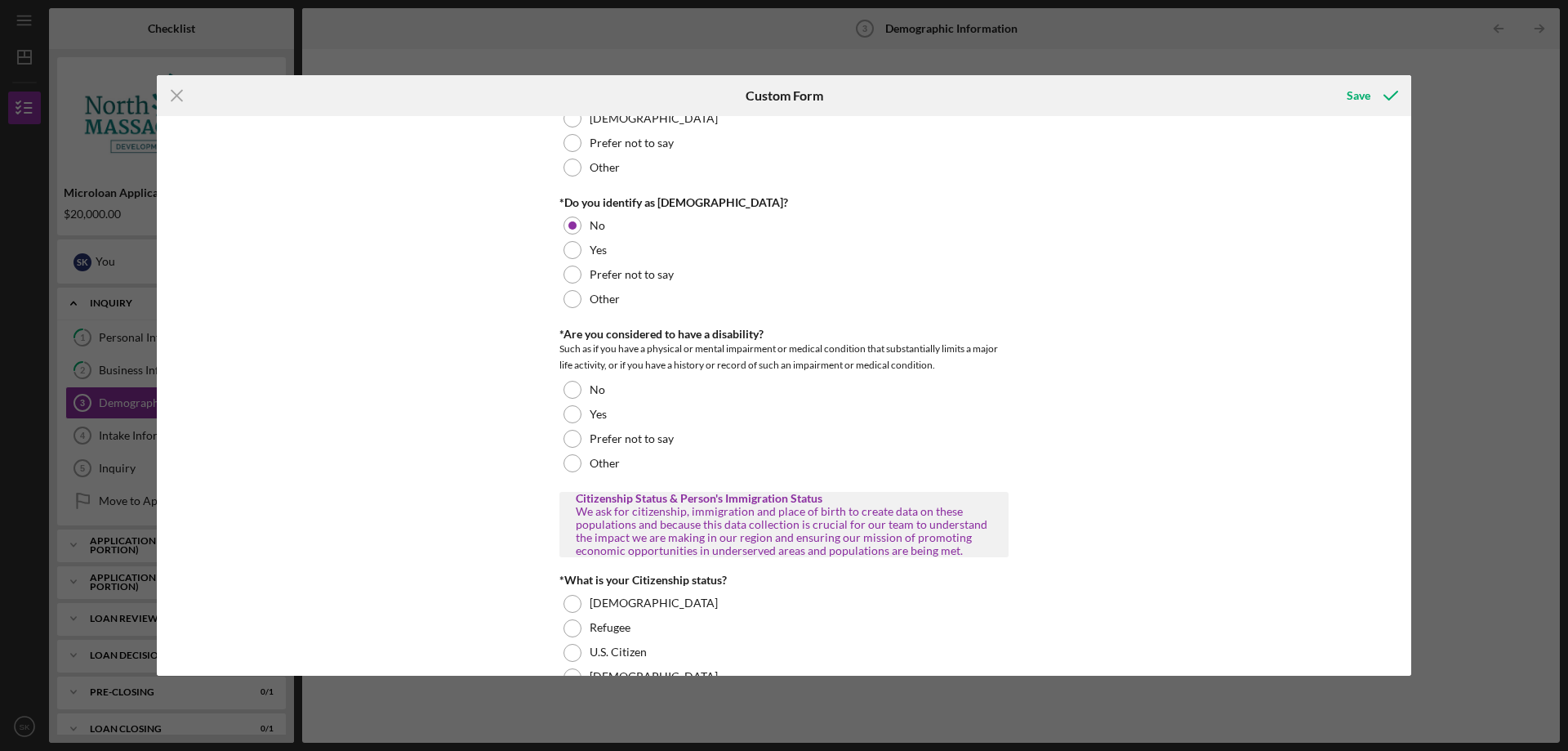
scroll to position [1008, 0]
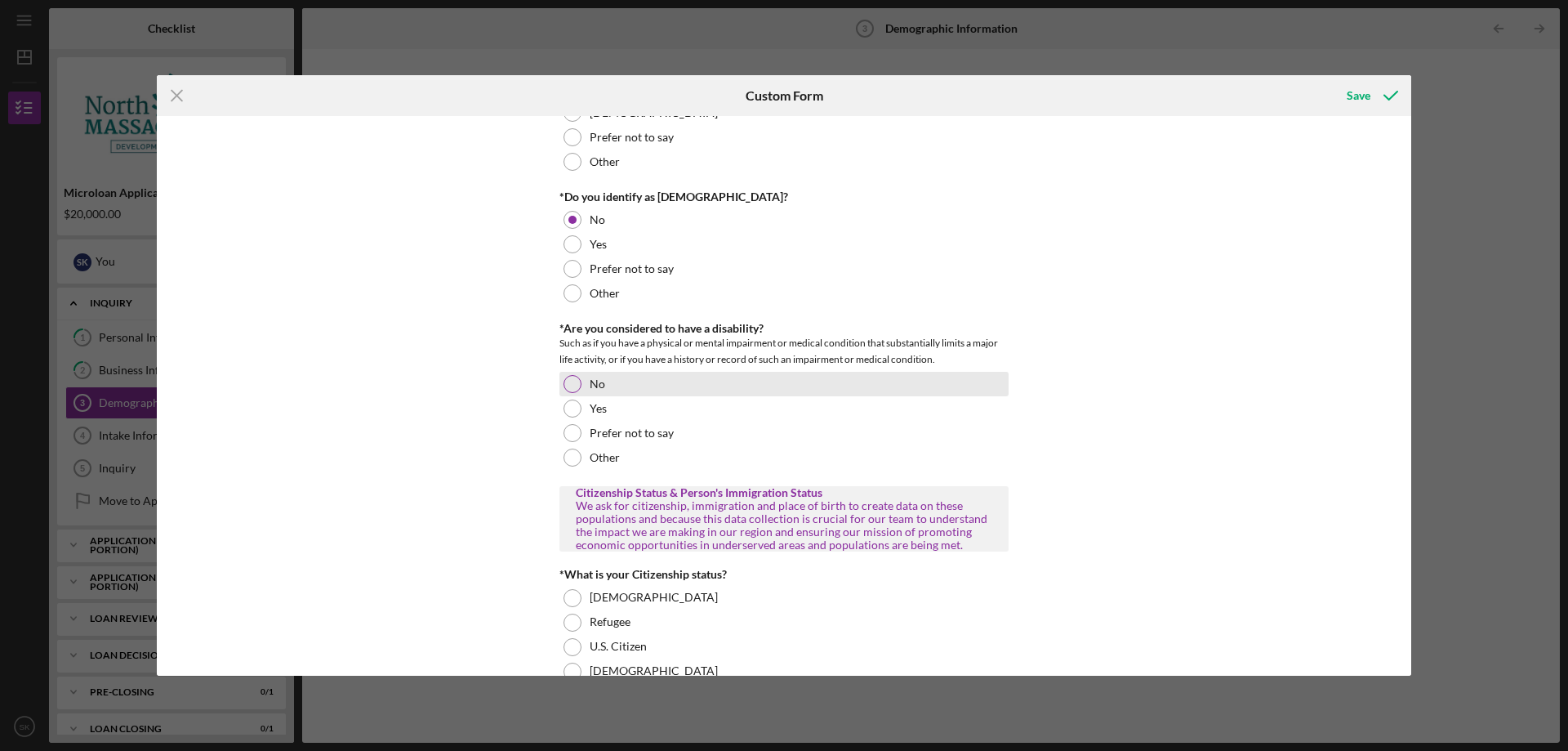
click at [569, 383] on div at bounding box center [572, 384] width 18 height 18
click at [488, 495] on div "Personal Demographic Information NCMDC is an equal opportunity organization and…" at bounding box center [784, 396] width 1254 height 560
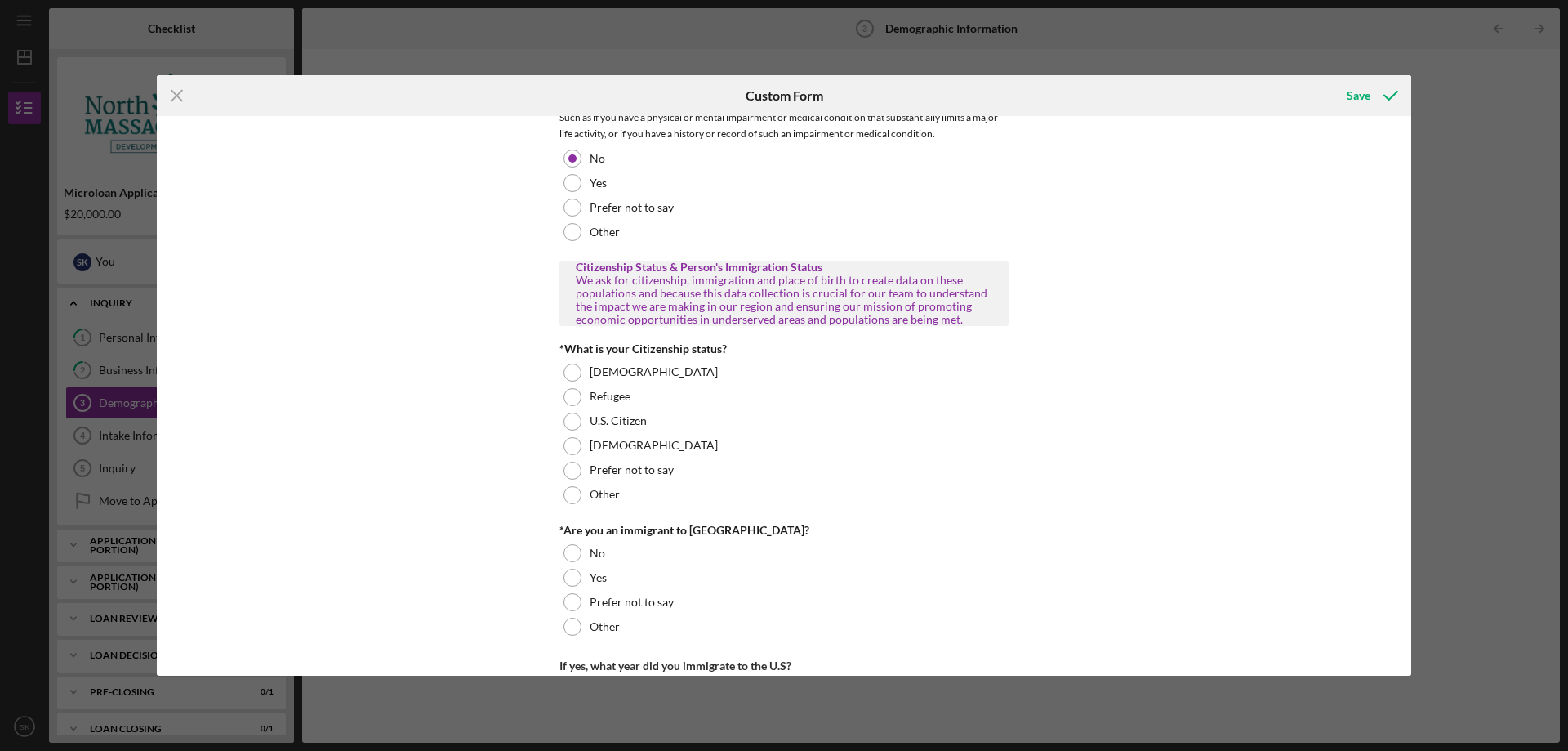
scroll to position [1248, 0]
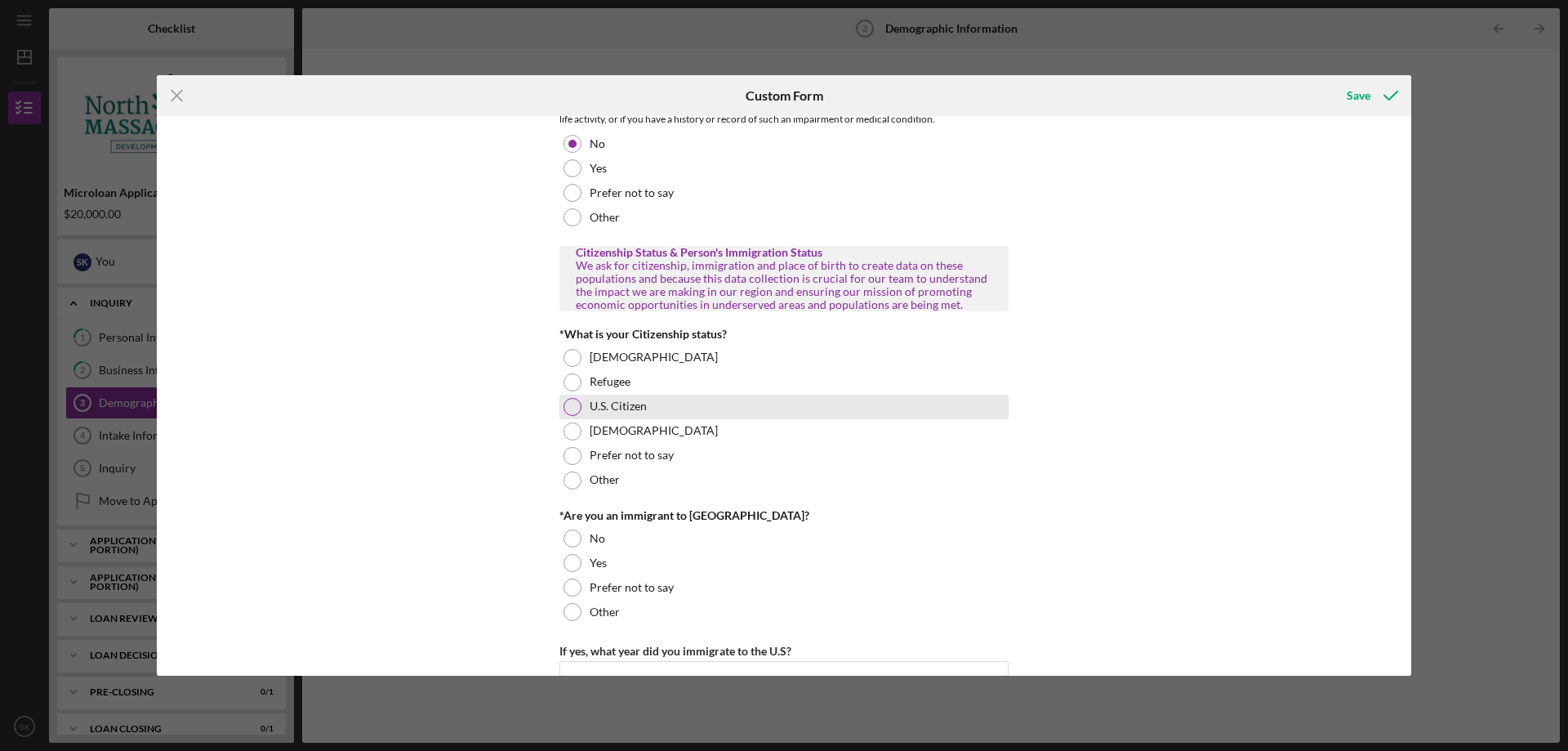
click at [570, 403] on div at bounding box center [572, 406] width 18 height 18
click at [443, 531] on div "Personal Demographic Information NCMDC is an equal opportunity organization and…" at bounding box center [784, 396] width 1254 height 560
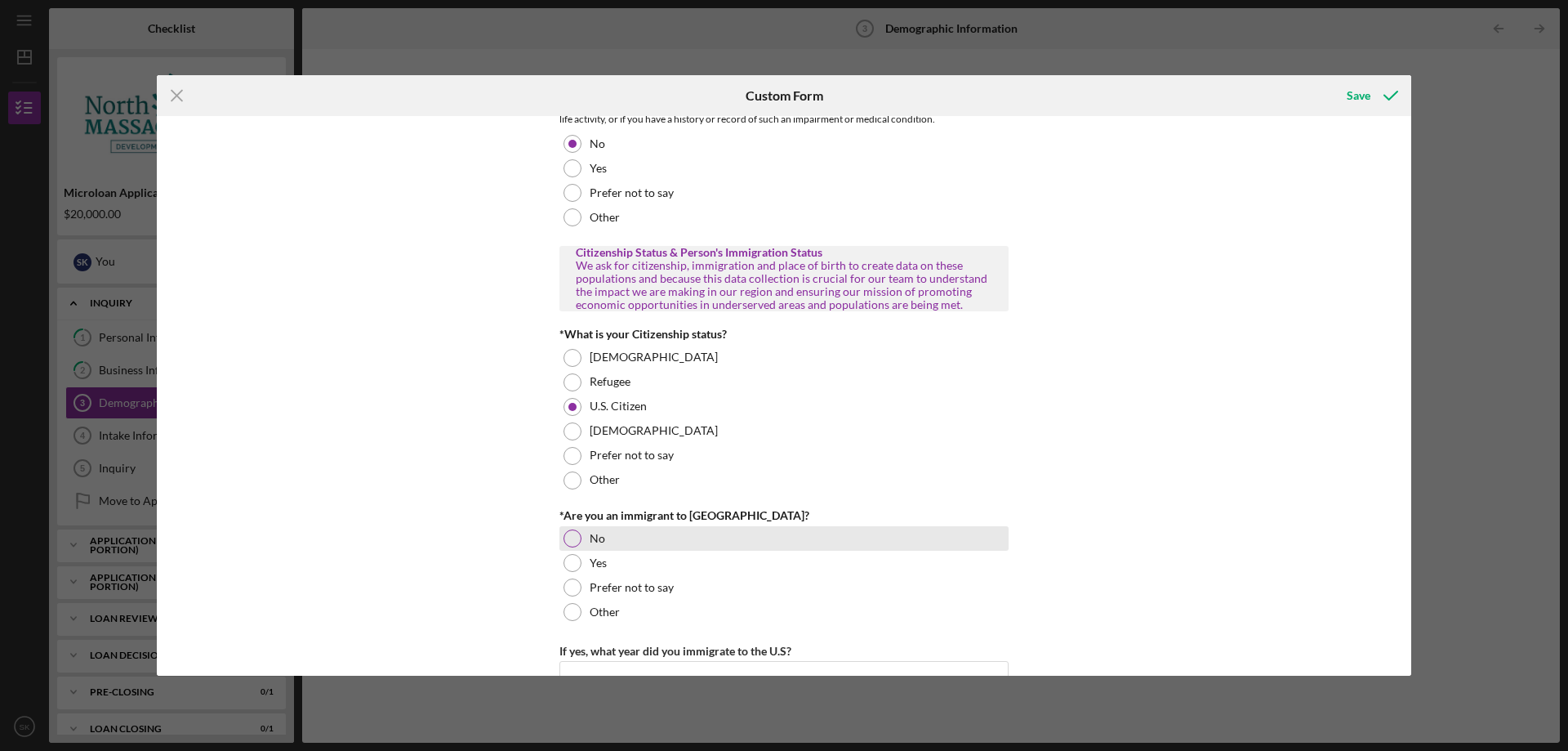
click at [577, 542] on div at bounding box center [572, 538] width 18 height 18
click at [461, 552] on div "Personal Demographic Information NCMDC is an equal opportunity organization and…" at bounding box center [784, 396] width 1254 height 560
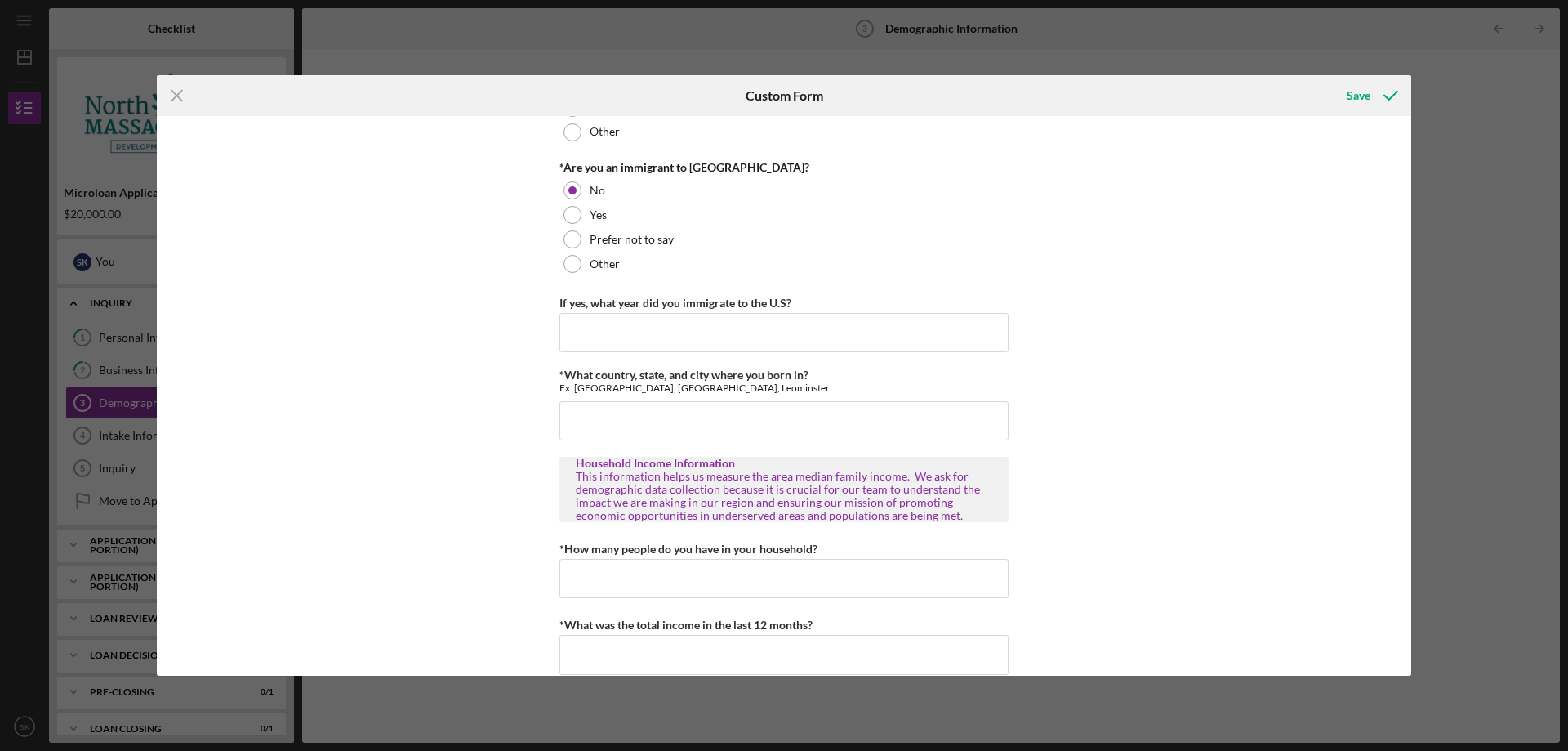
scroll to position [1620, 0]
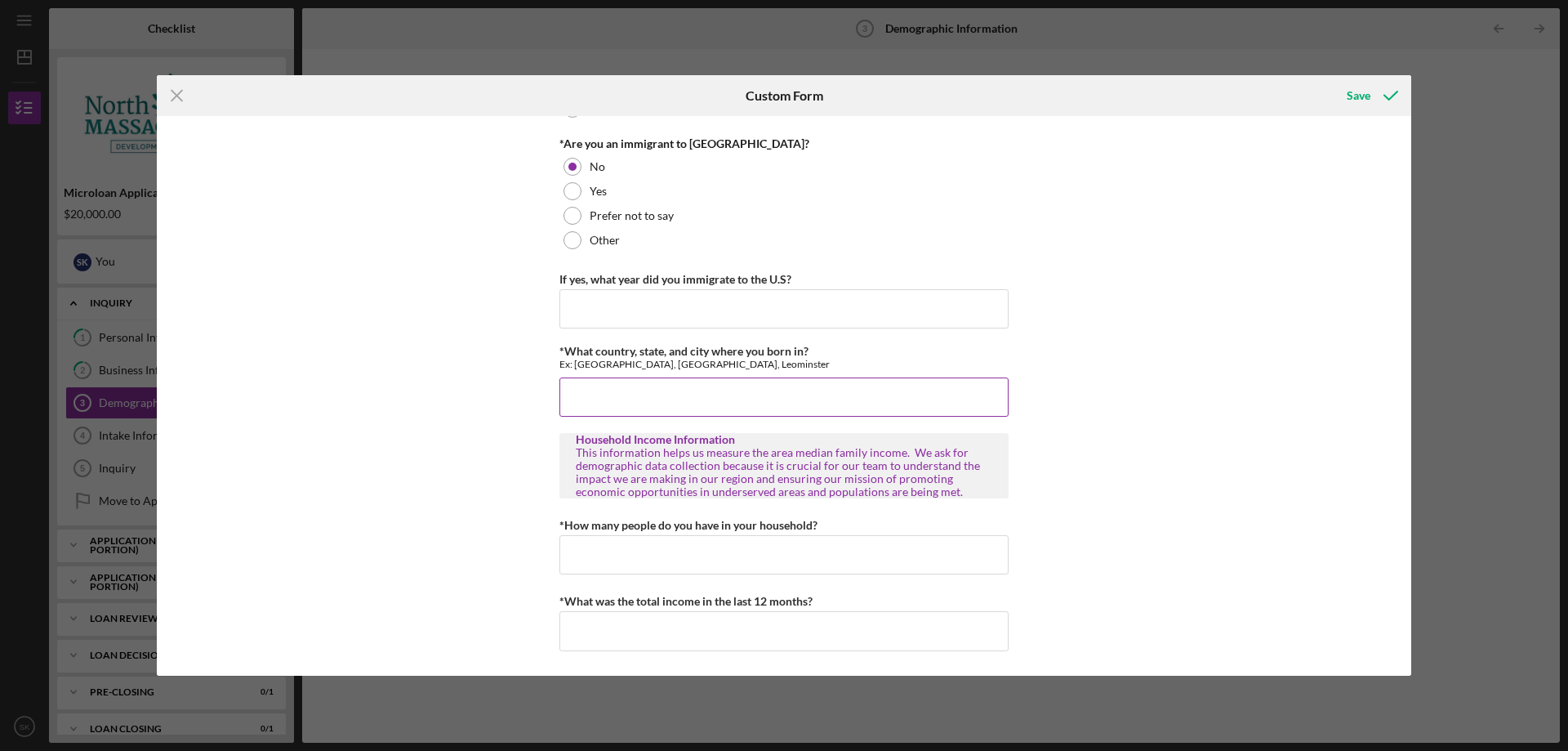
click at [590, 398] on input "*What country, state, and city where you born in?" at bounding box center [784, 397] width 449 height 39
type input "[GEOGRAPHIC_DATA], [GEOGRAPHIC_DATA] [GEOGRAPHIC_DATA]"
click at [625, 560] on input "*How many people do you have in your household?" at bounding box center [784, 554] width 449 height 39
type input "4"
click at [619, 631] on input "*What was the total income in the last 12 months?" at bounding box center [784, 630] width 449 height 39
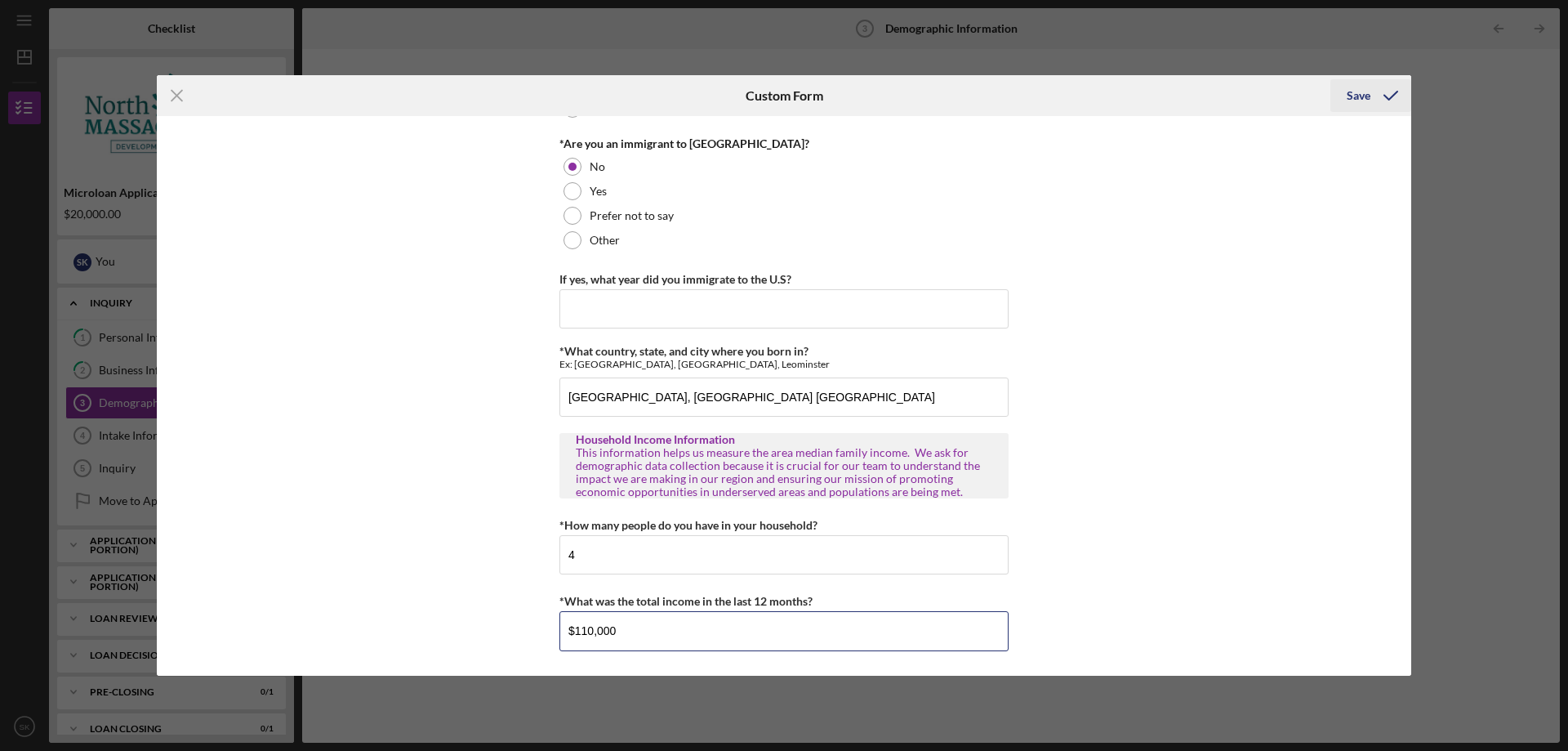
type input "$110,000"
click at [1367, 94] on div "Save" at bounding box center [1358, 96] width 23 height 33
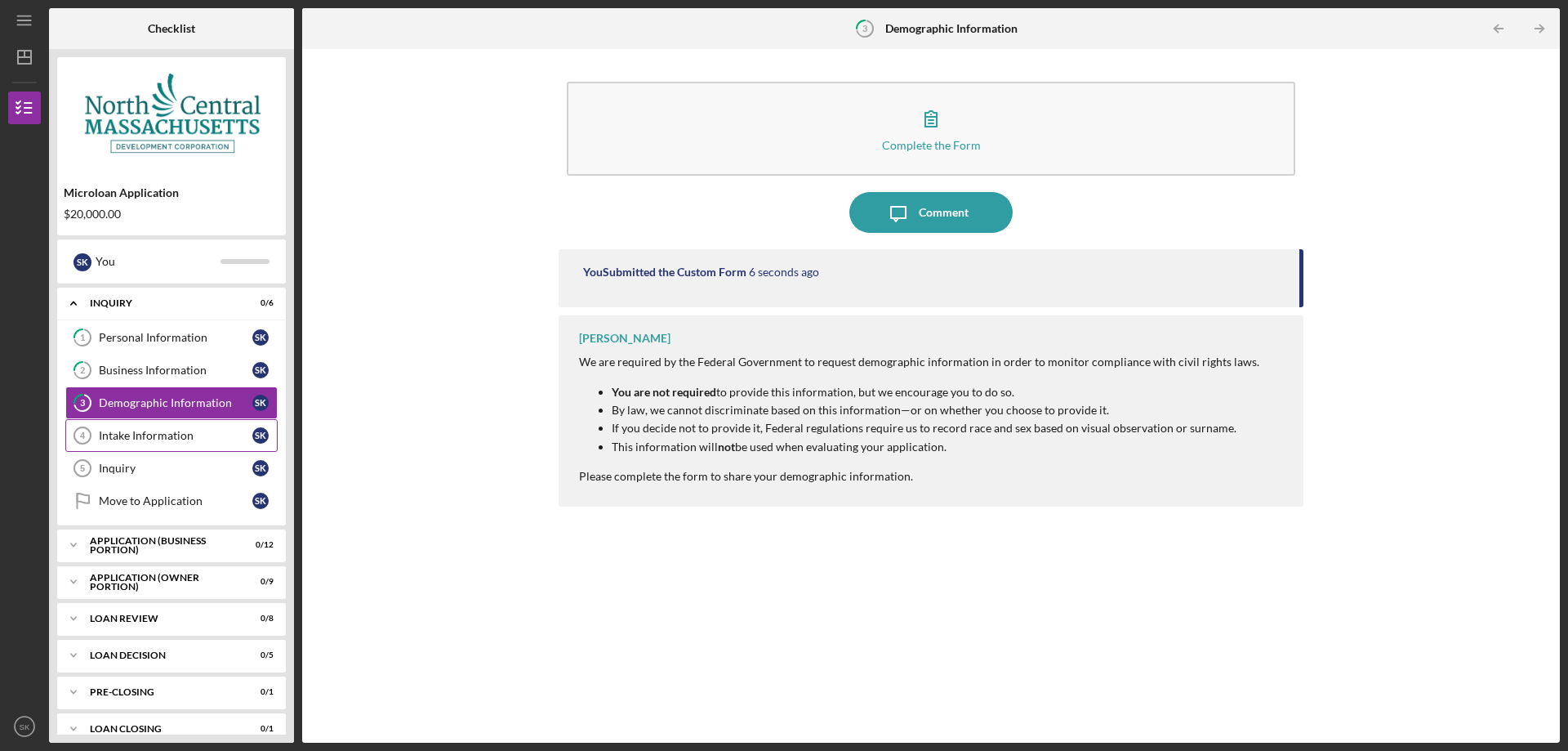
click at [175, 427] on link "Intake Information 4 Intake Information S K" at bounding box center [172, 436] width 213 height 33
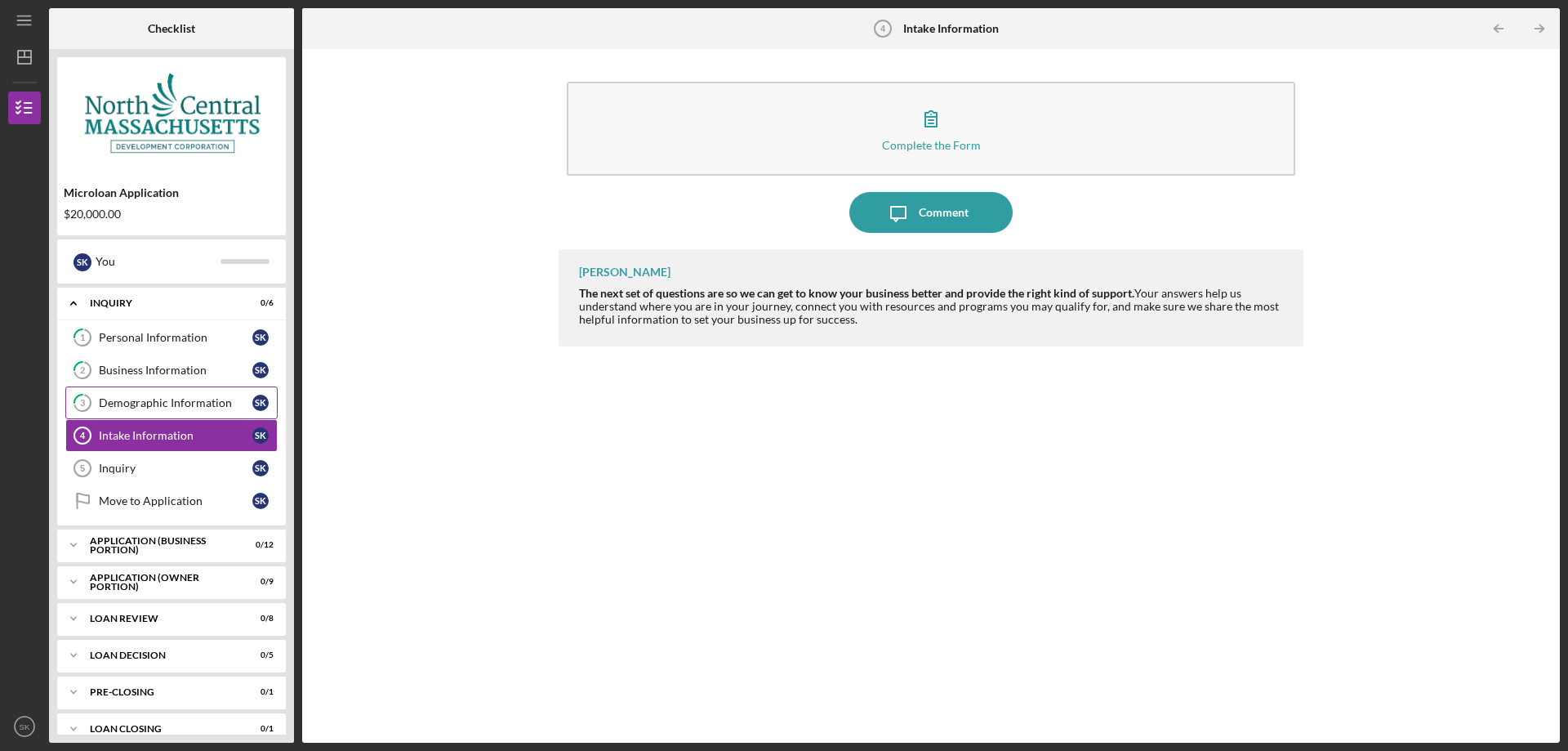
click at [172, 404] on div "Demographic Information" at bounding box center [175, 402] width 154 height 13
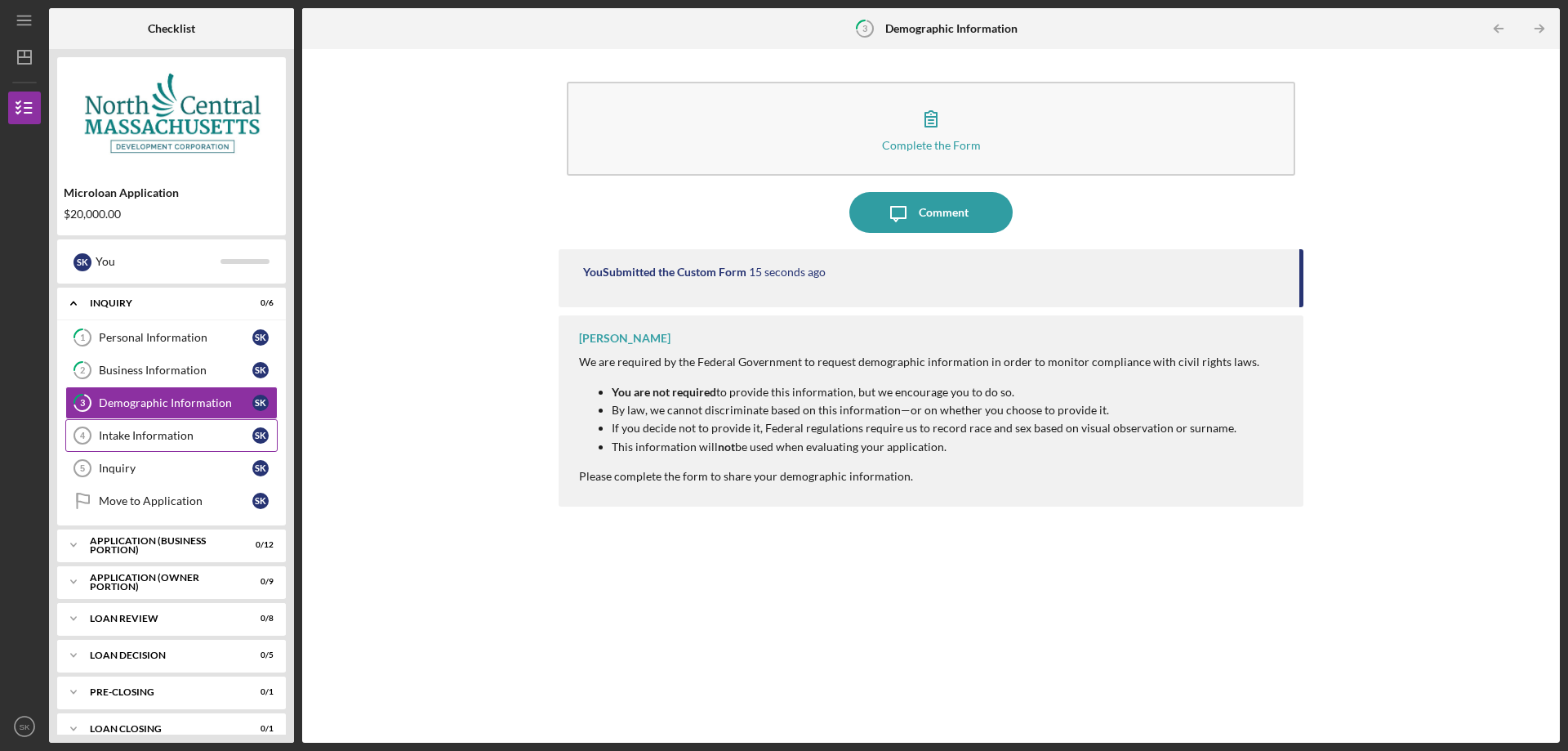
click at [171, 434] on div "Intake Information" at bounding box center [175, 435] width 154 height 13
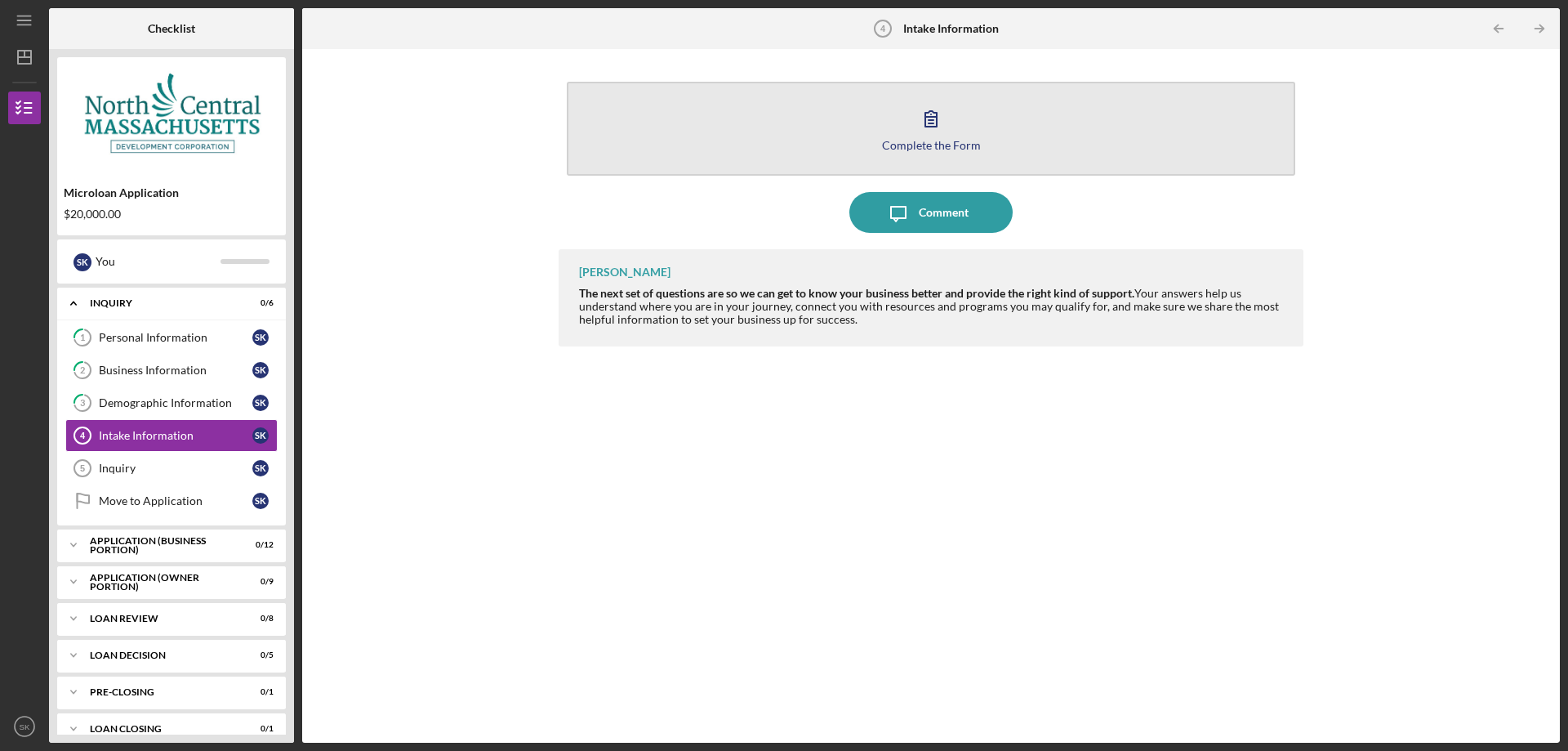
click at [930, 127] on icon "button" at bounding box center [930, 119] width 11 height 16
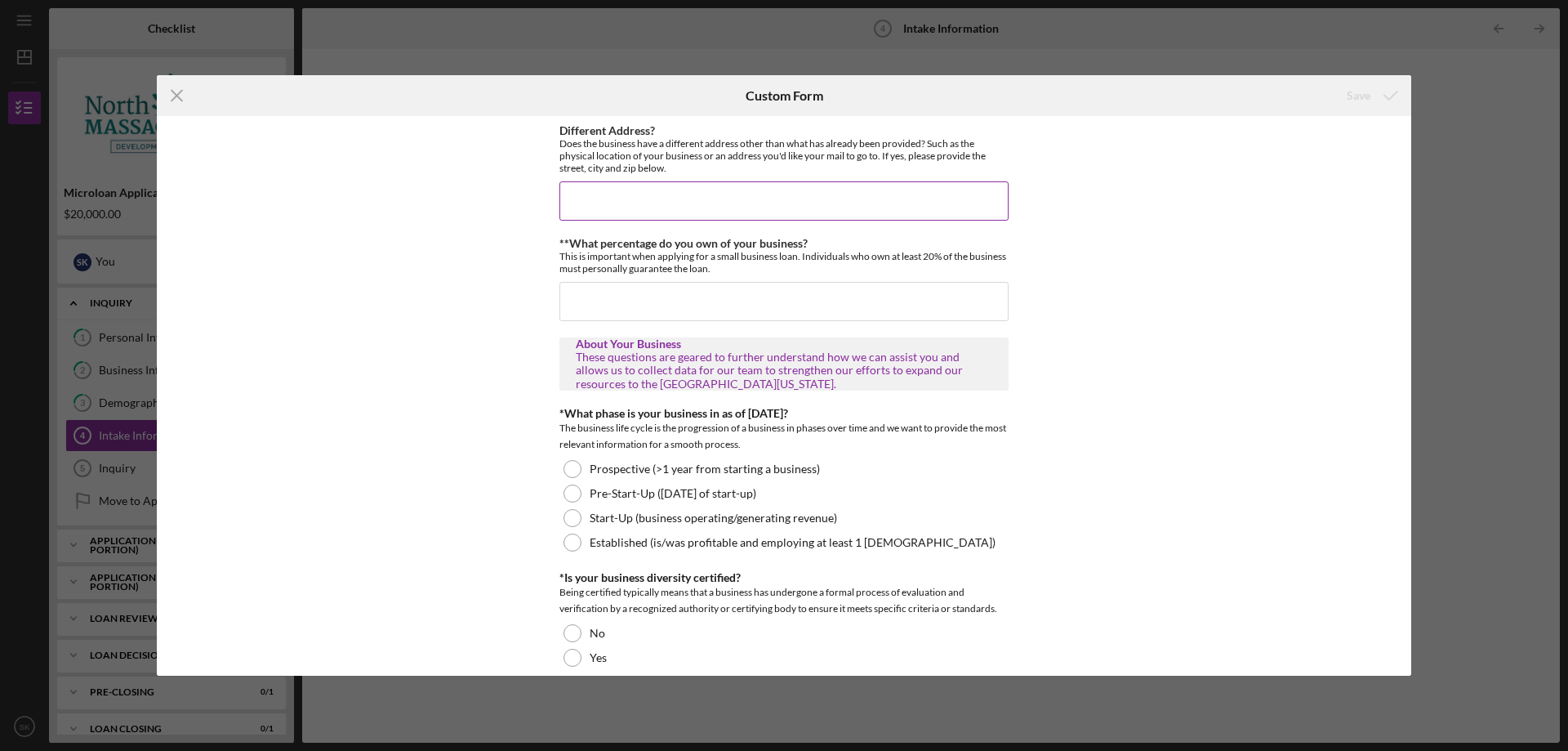
click at [717, 190] on input "Different Address?" at bounding box center [784, 200] width 449 height 39
type input "D"
type input "No"
click at [695, 299] on input "**What percentage do you own of your business?" at bounding box center [784, 301] width 449 height 39
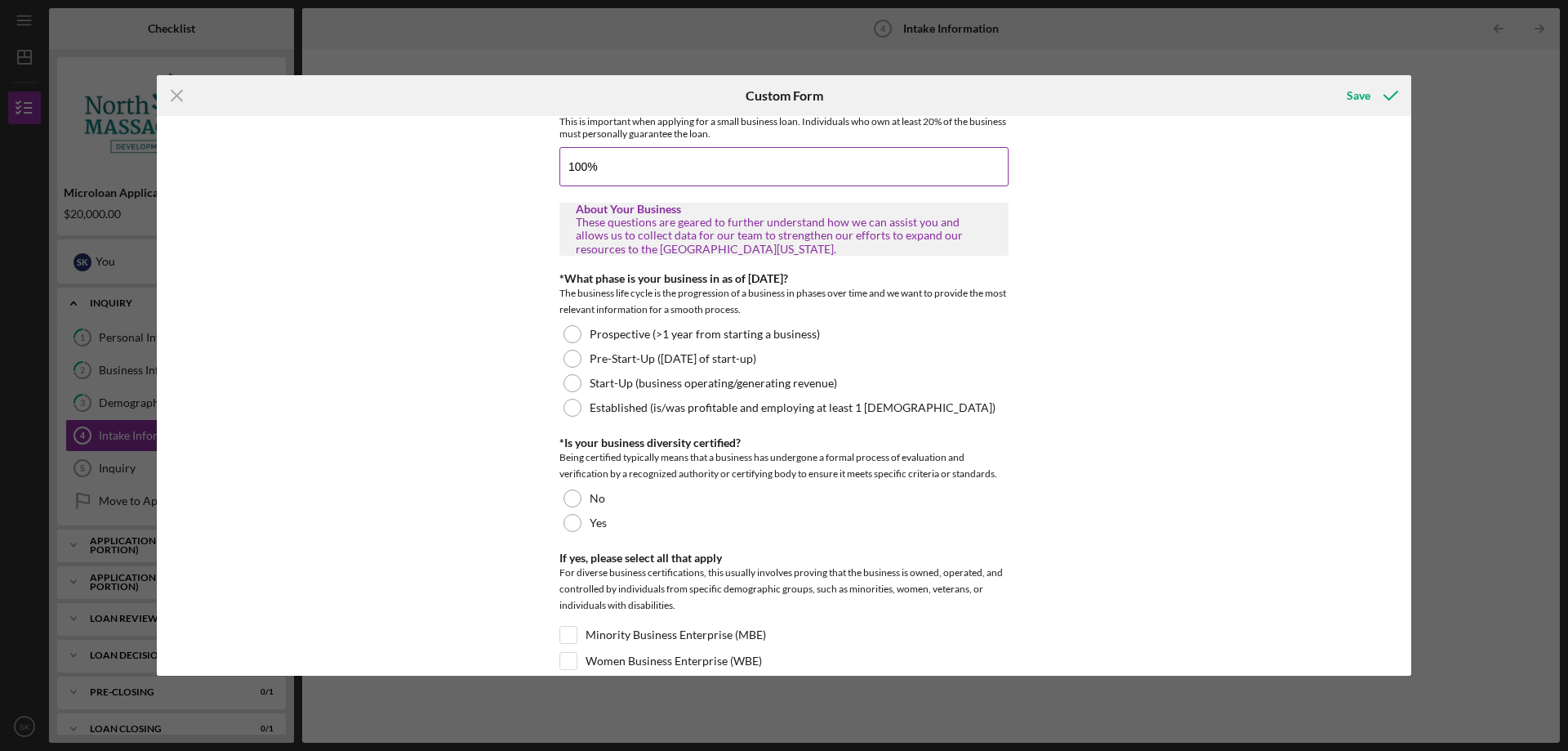
scroll to position [138, 0]
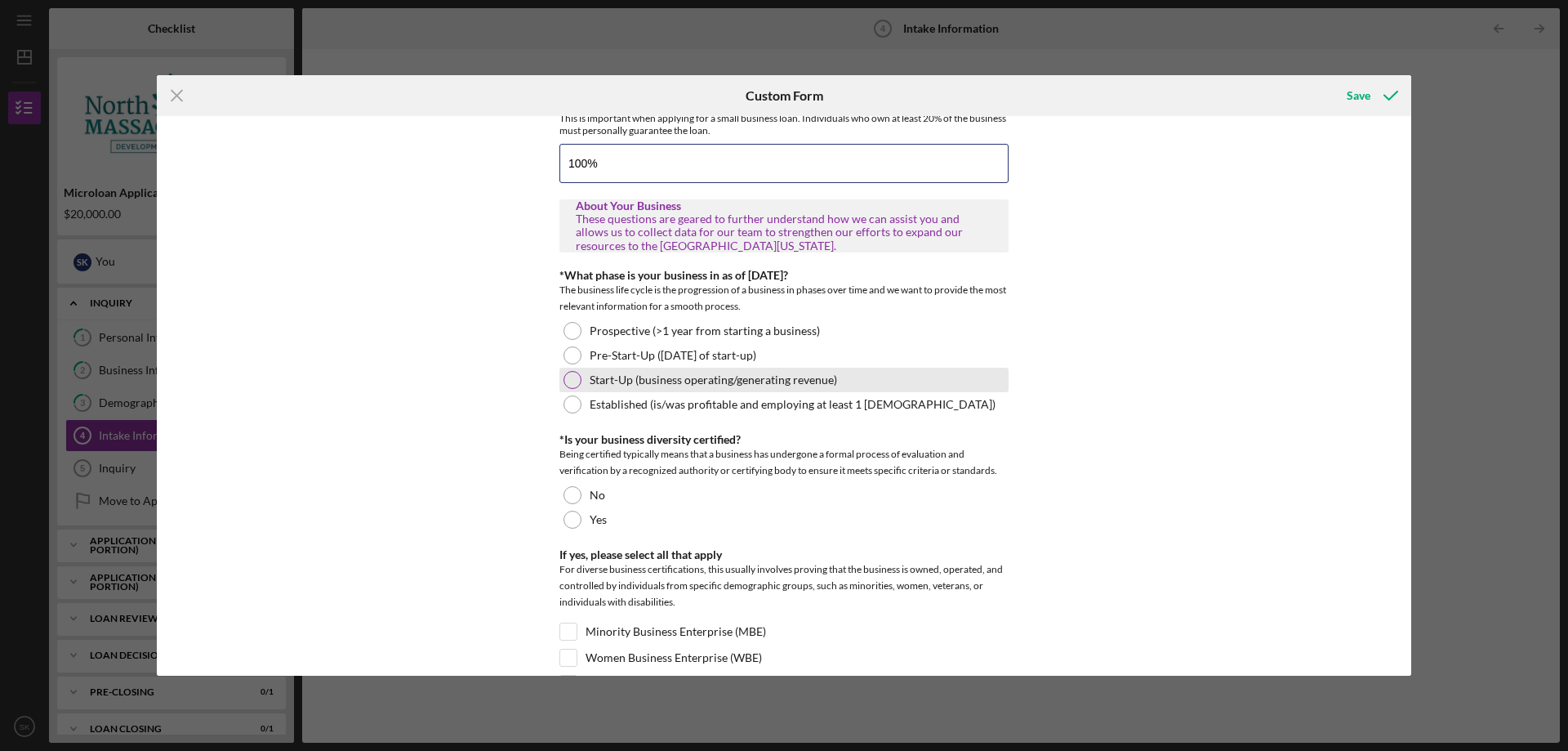
type input "100%"
click at [718, 381] on label "Start-Up (business operating/generating revenue)" at bounding box center [714, 379] width 247 height 13
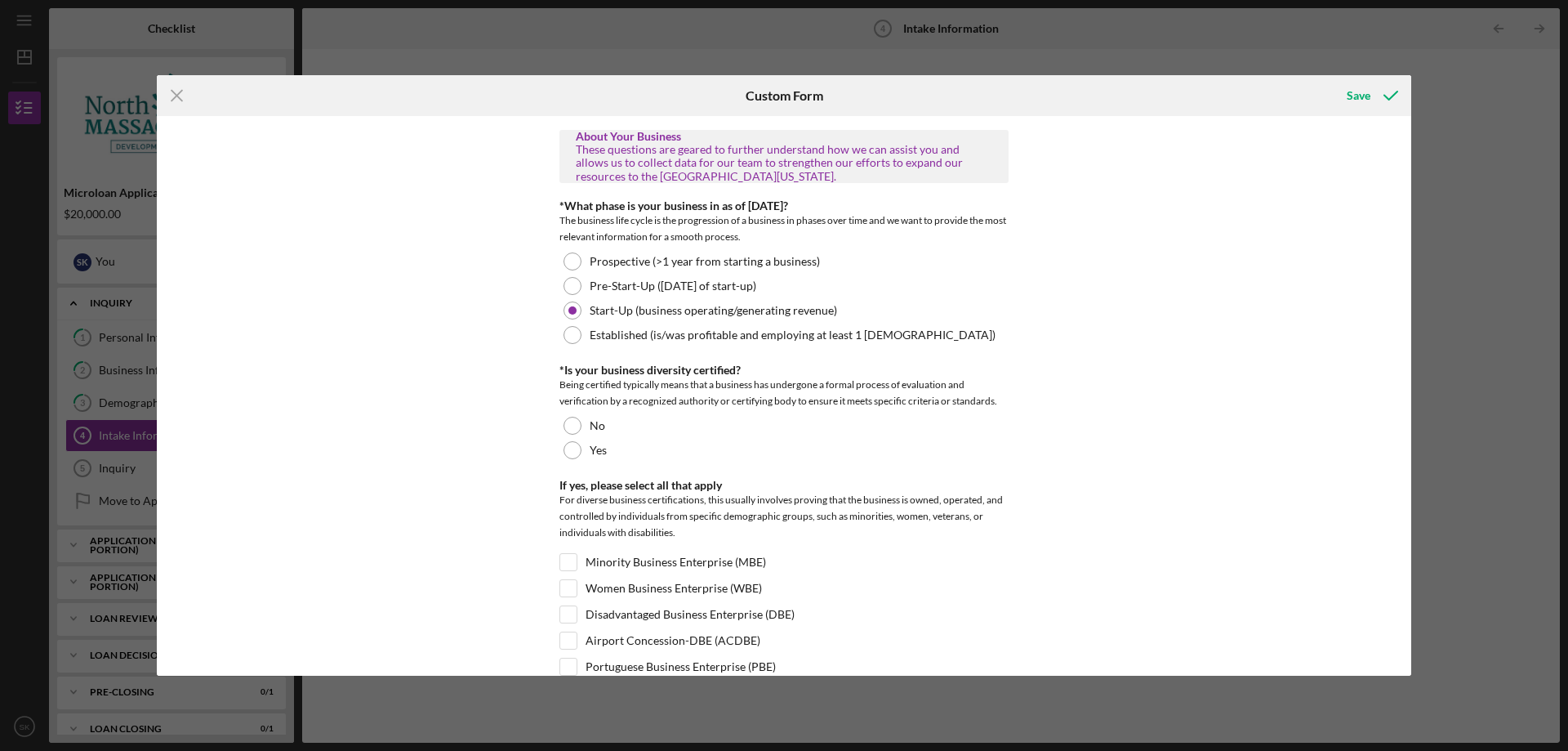
scroll to position [215, 0]
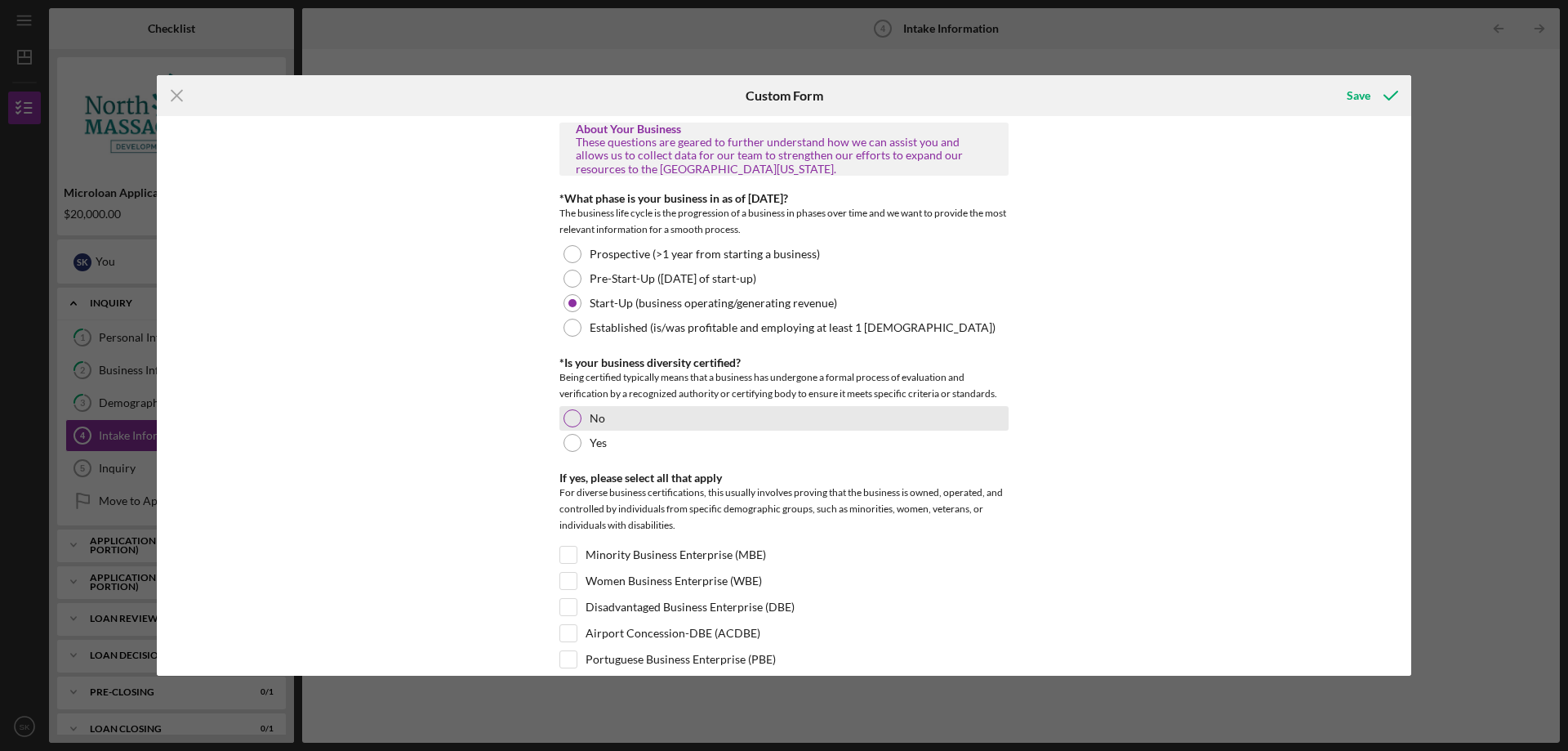
click at [592, 420] on label "No" at bounding box center [598, 417] width 16 height 13
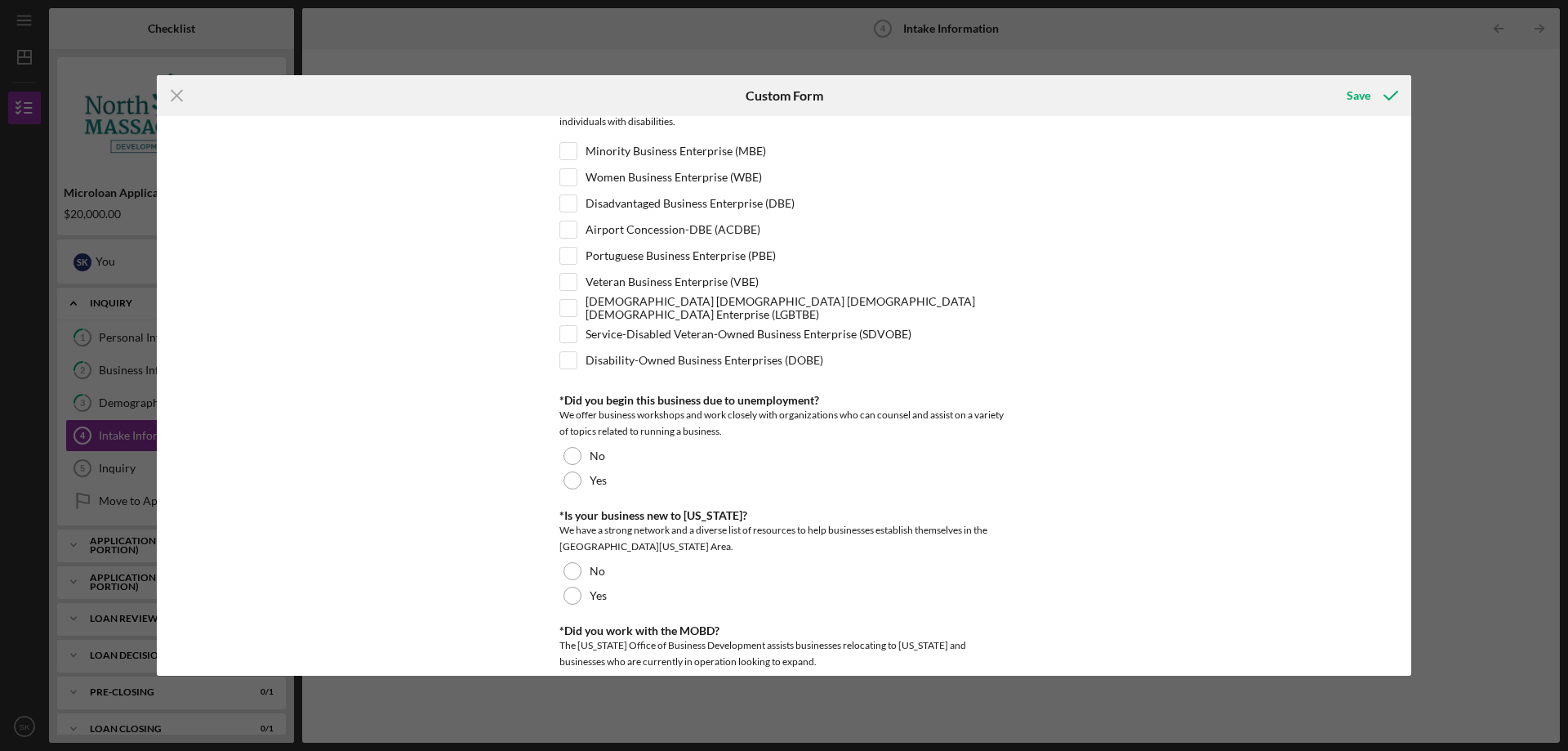
scroll to position [636, 0]
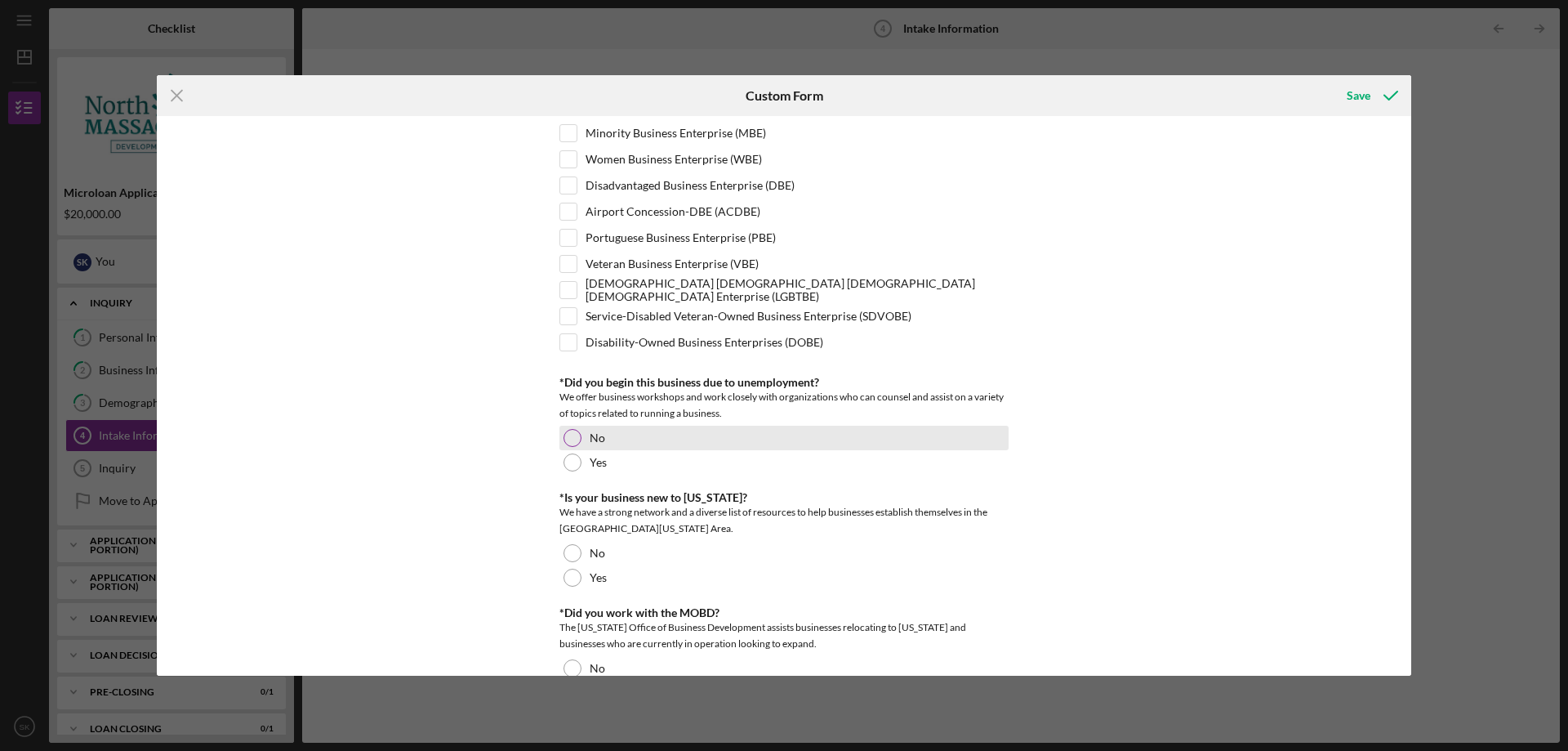
click at [590, 436] on label "No" at bounding box center [598, 437] width 16 height 13
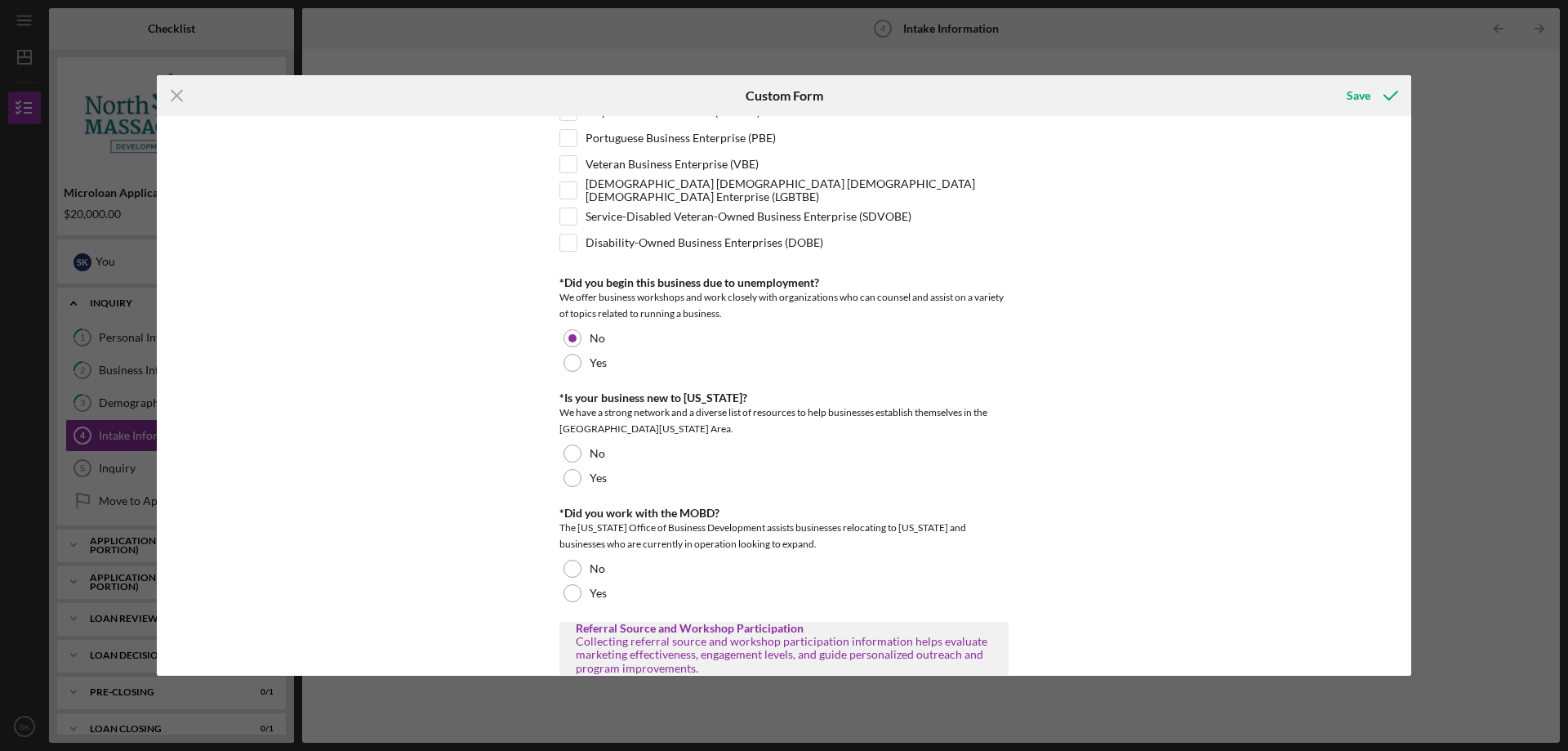
scroll to position [737, 0]
click at [583, 473] on div "Yes" at bounding box center [784, 477] width 449 height 24
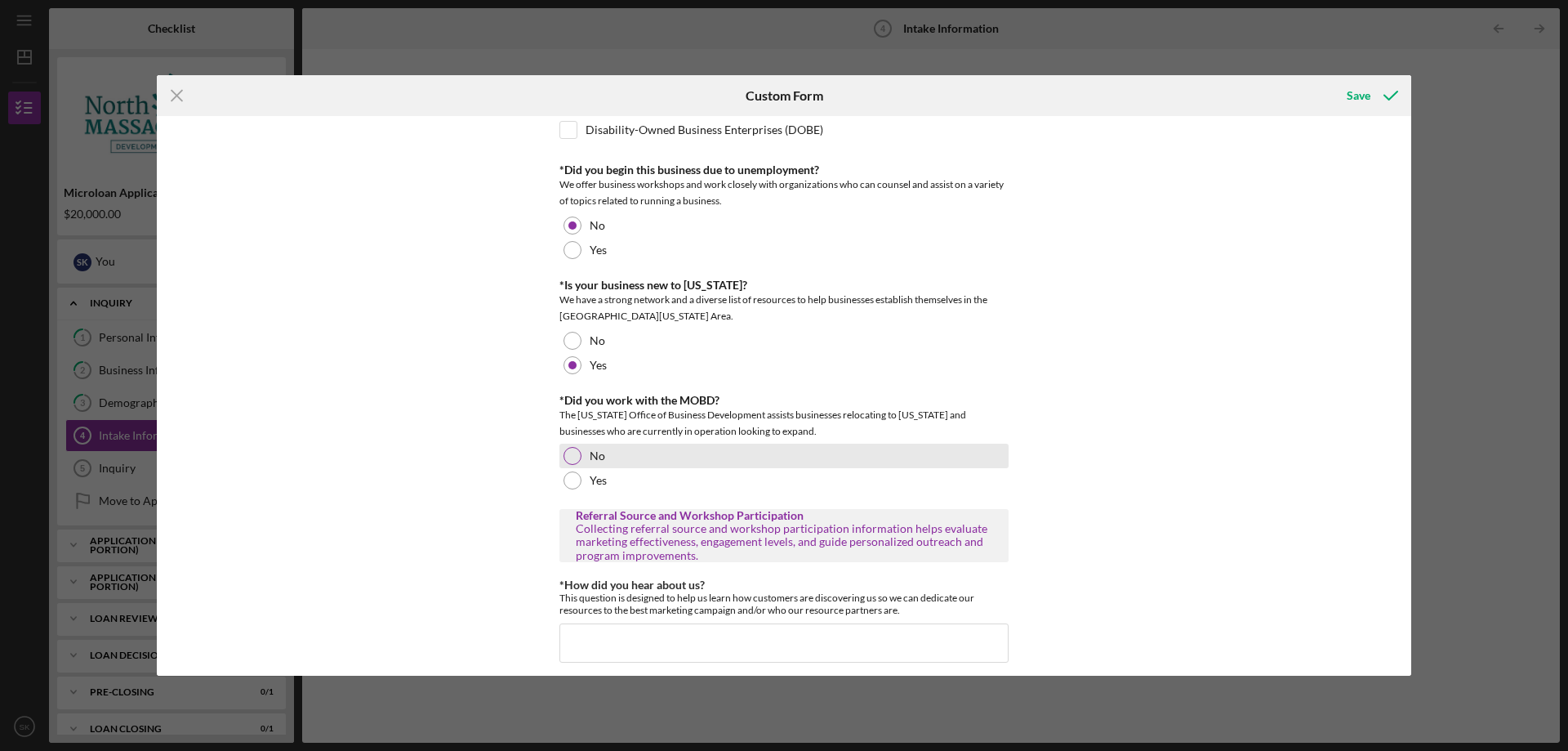
scroll to position [859, 0]
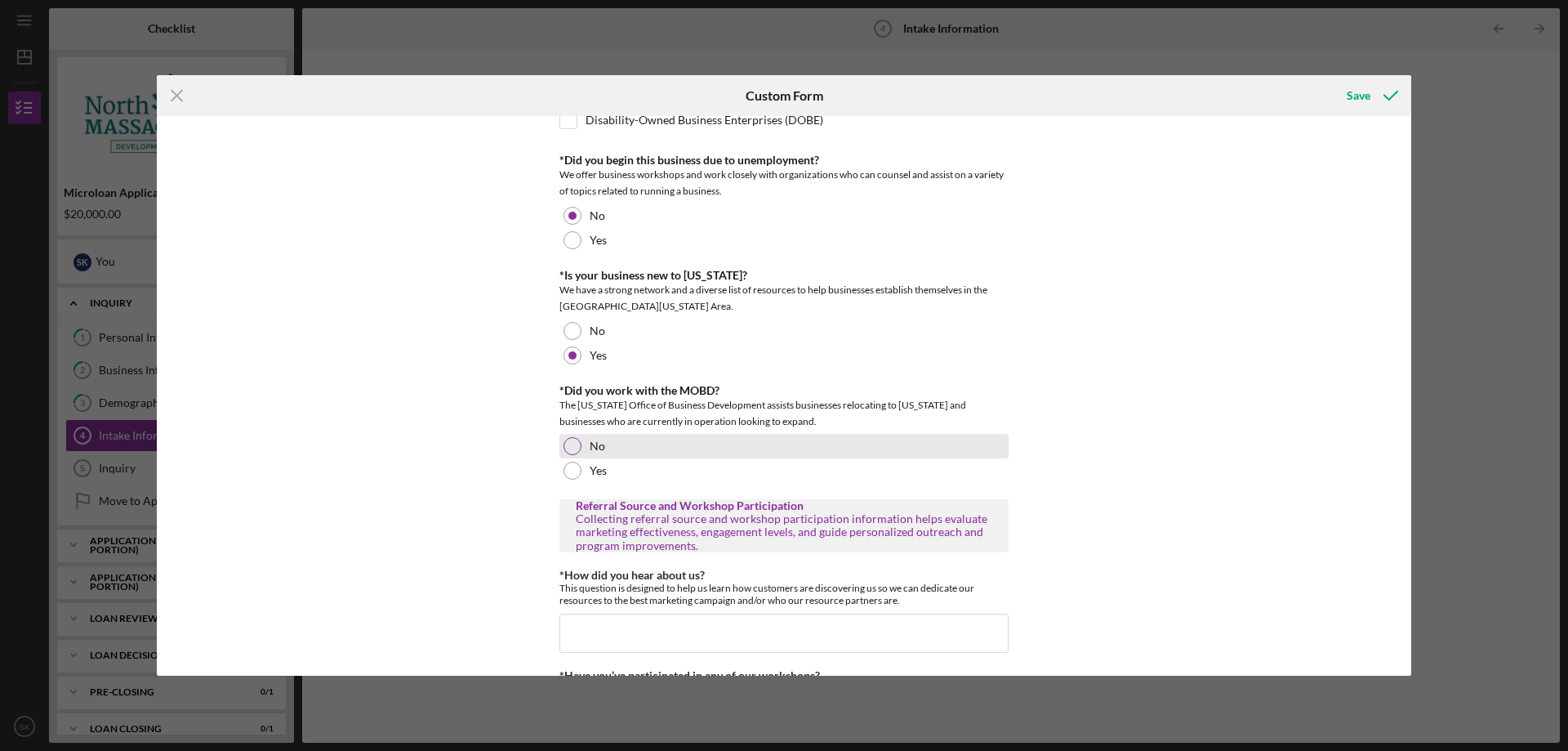
click at [601, 447] on label "No" at bounding box center [598, 446] width 16 height 13
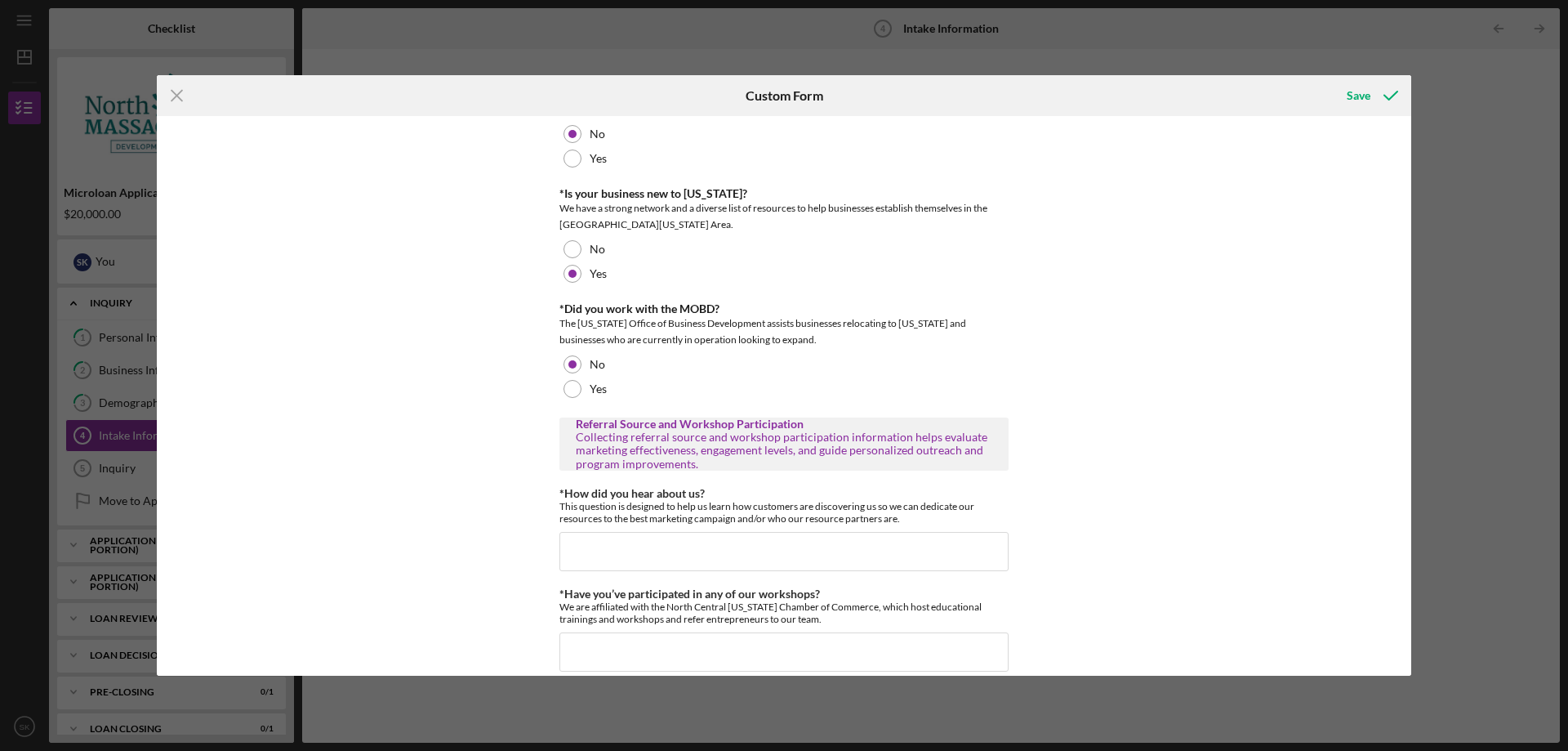
scroll to position [961, 0]
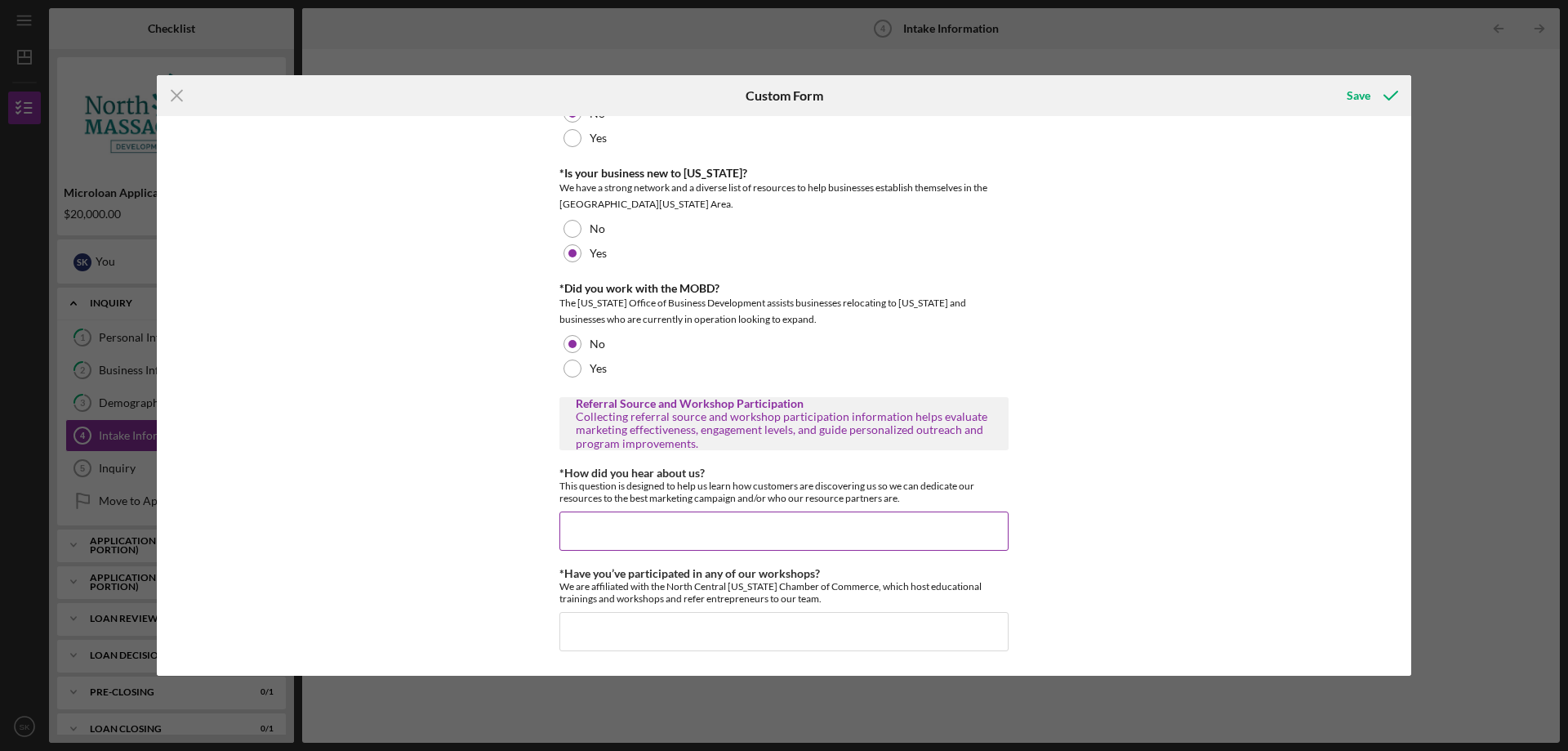
click at [693, 524] on input "*How did you hear about us?" at bounding box center [784, 531] width 449 height 39
type input "b"
type input "B"
type input "V"
type input "Manager at Home Town Bank"
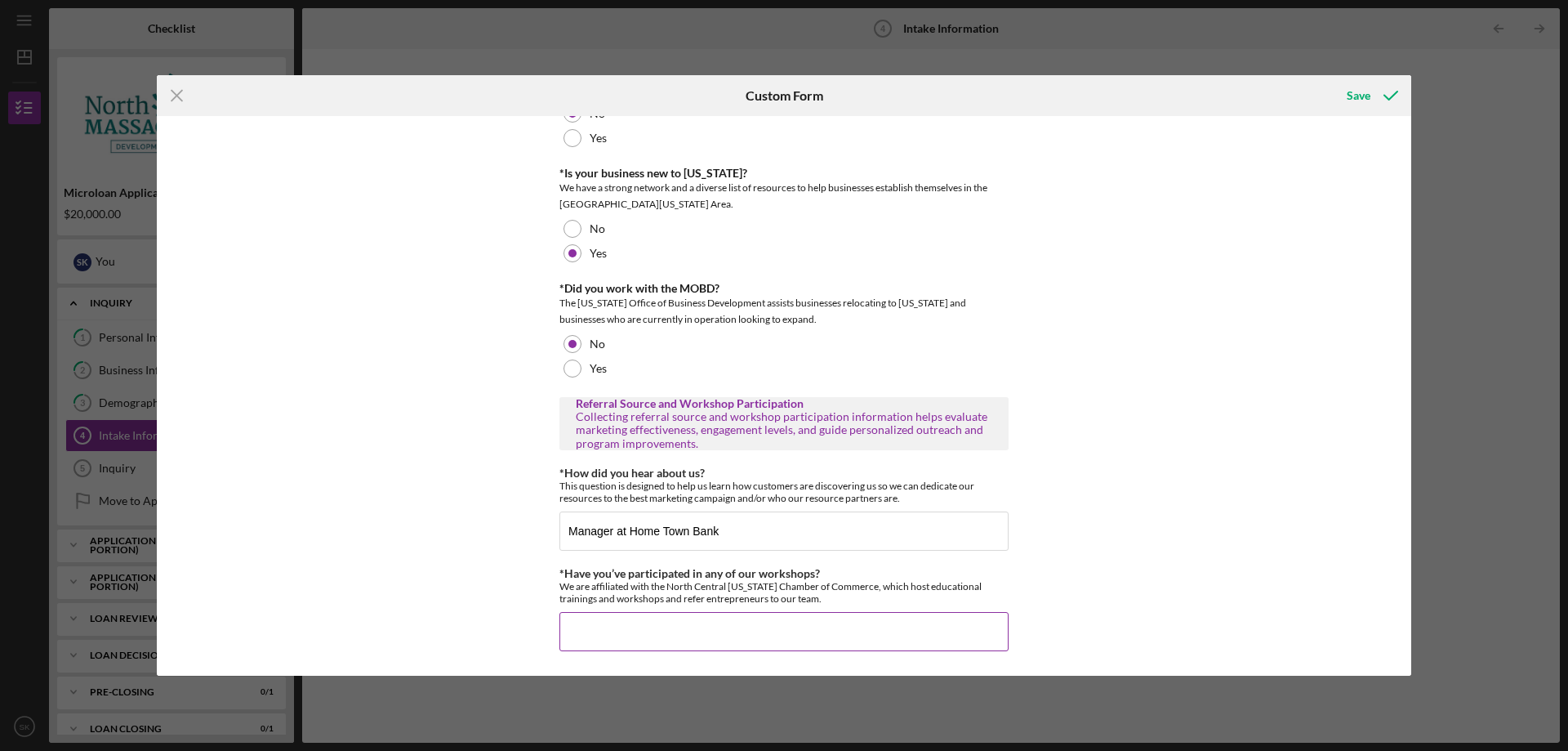
click at [703, 619] on input "*Have you’ve participated in any of our workshops?" at bounding box center [784, 631] width 449 height 39
type input "n"
type input "No"
click at [1356, 95] on div "Save" at bounding box center [1358, 96] width 23 height 33
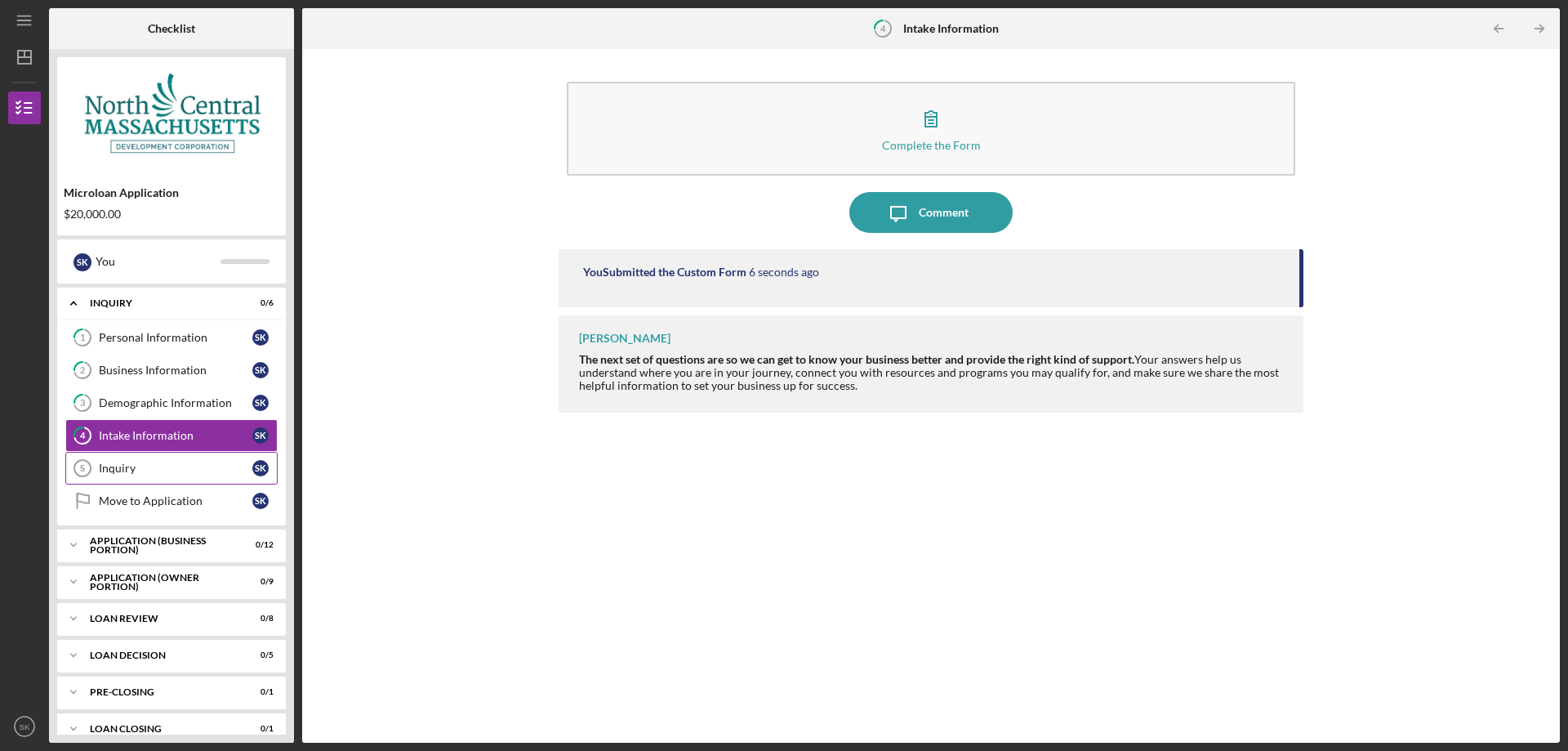
click at [188, 467] on div "Inquiry" at bounding box center [175, 468] width 154 height 13
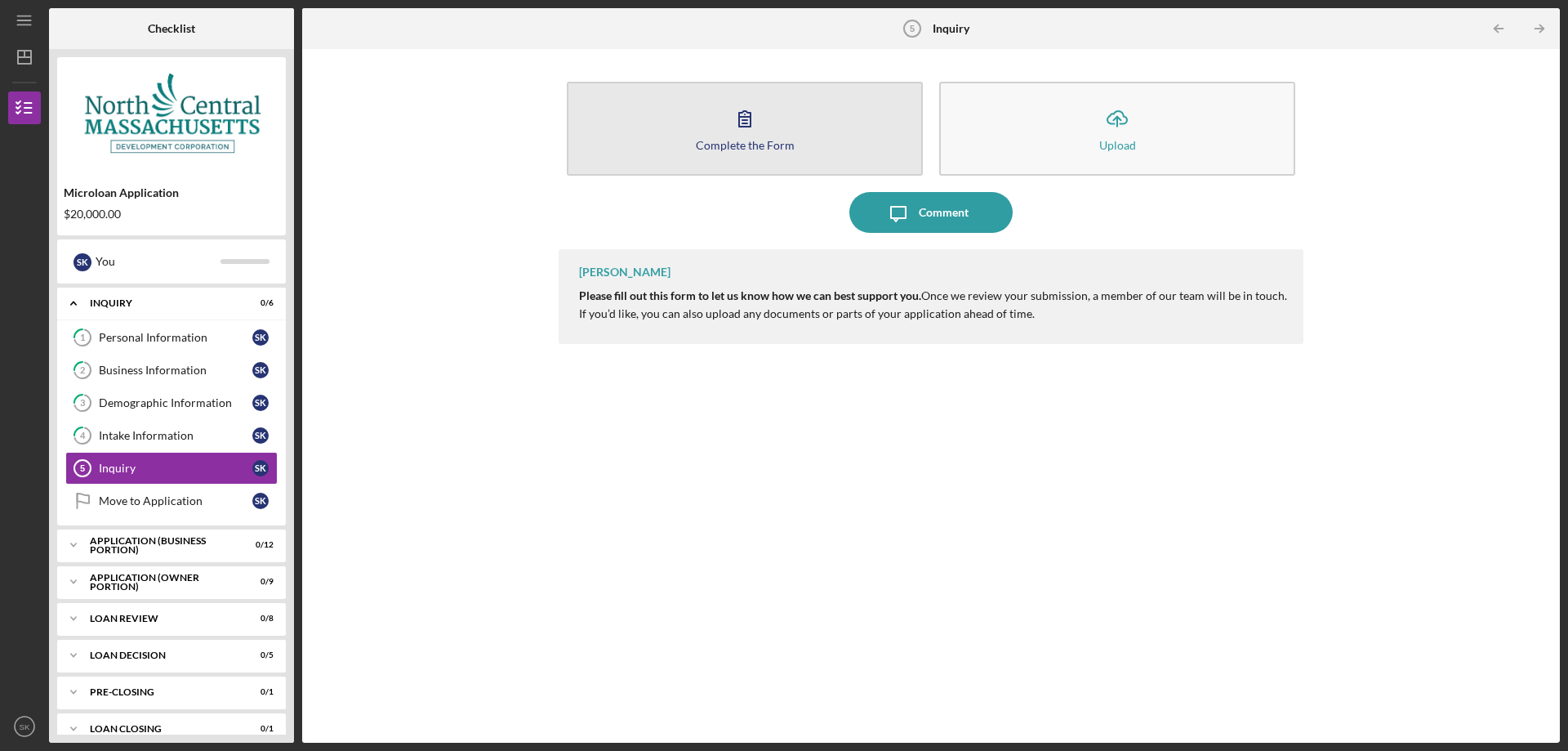
click at [797, 162] on button "Complete the Form Form" at bounding box center [745, 129] width 356 height 94
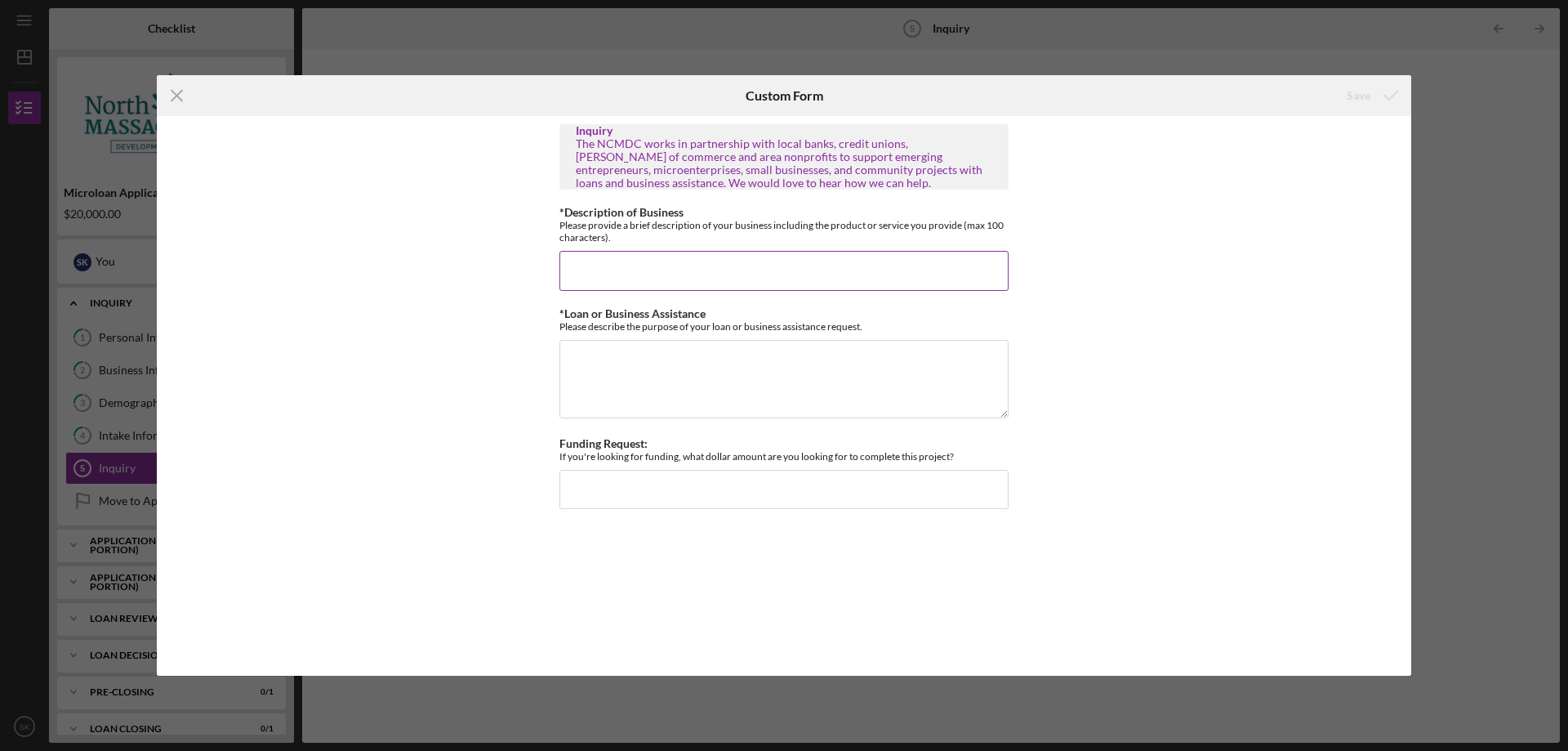
click at [721, 277] on input "*Description of Business" at bounding box center [784, 270] width 449 height 39
type input "a"
click at [753, 274] on input "Automotive maintenance and repair at a customers home or place of work." at bounding box center [784, 270] width 449 height 39
type input "Automotive maintenance and repair and tire work at a customers home or place of…"
click at [600, 367] on textarea "*Loan or Business Assistance" at bounding box center [784, 379] width 449 height 79
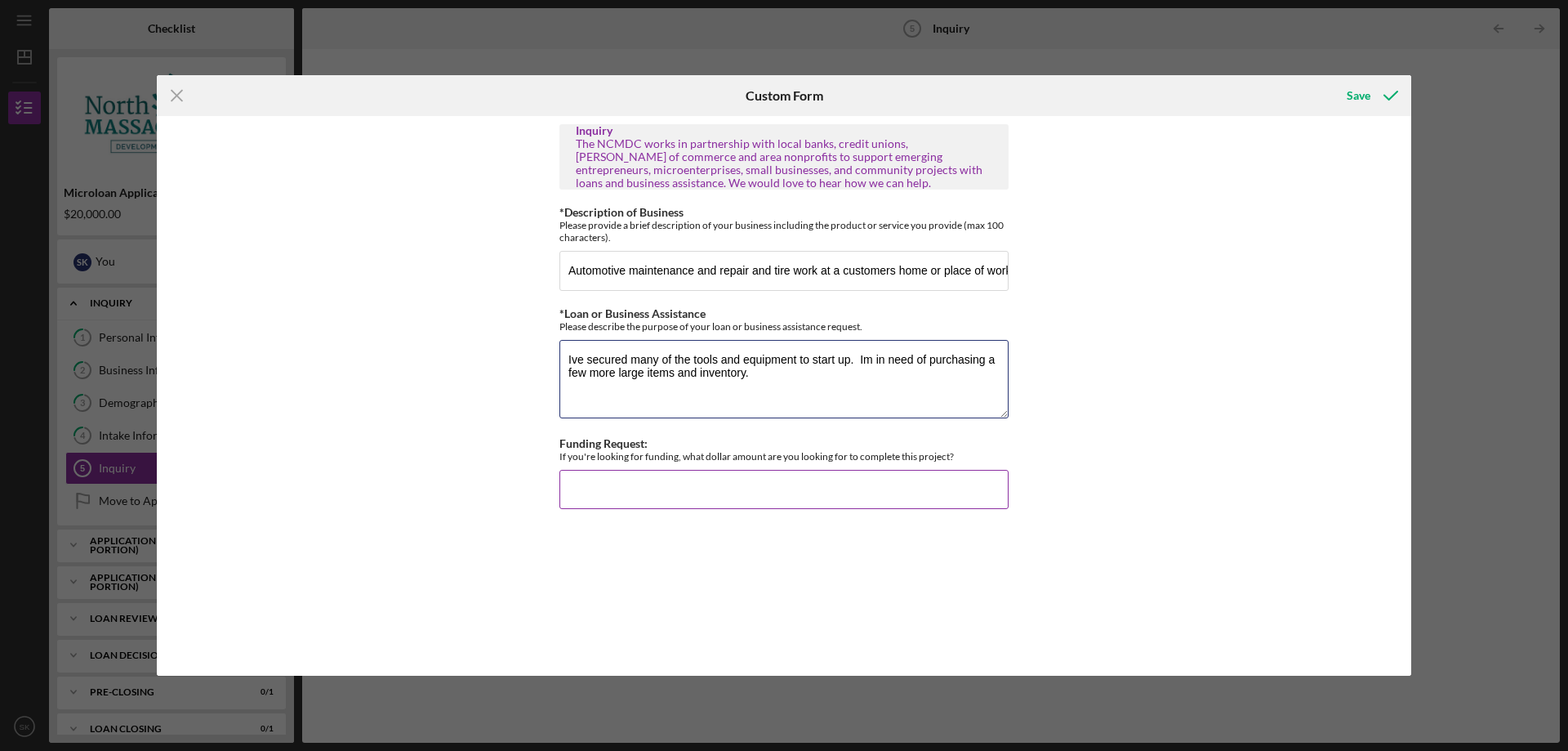
type textarea "Ive secured many of the tools and equipment to start up. Im in need of purchasi…"
click at [589, 486] on input "Funding Request:" at bounding box center [784, 489] width 449 height 39
type input "$20,000"
click at [754, 378] on textarea "Ive secured many of the tools and equipment to start up. Im in need of purchasi…" at bounding box center [784, 379] width 449 height 79
type textarea "Ive secured many of the tools and equipment to start up. Im in need of purchasi…"
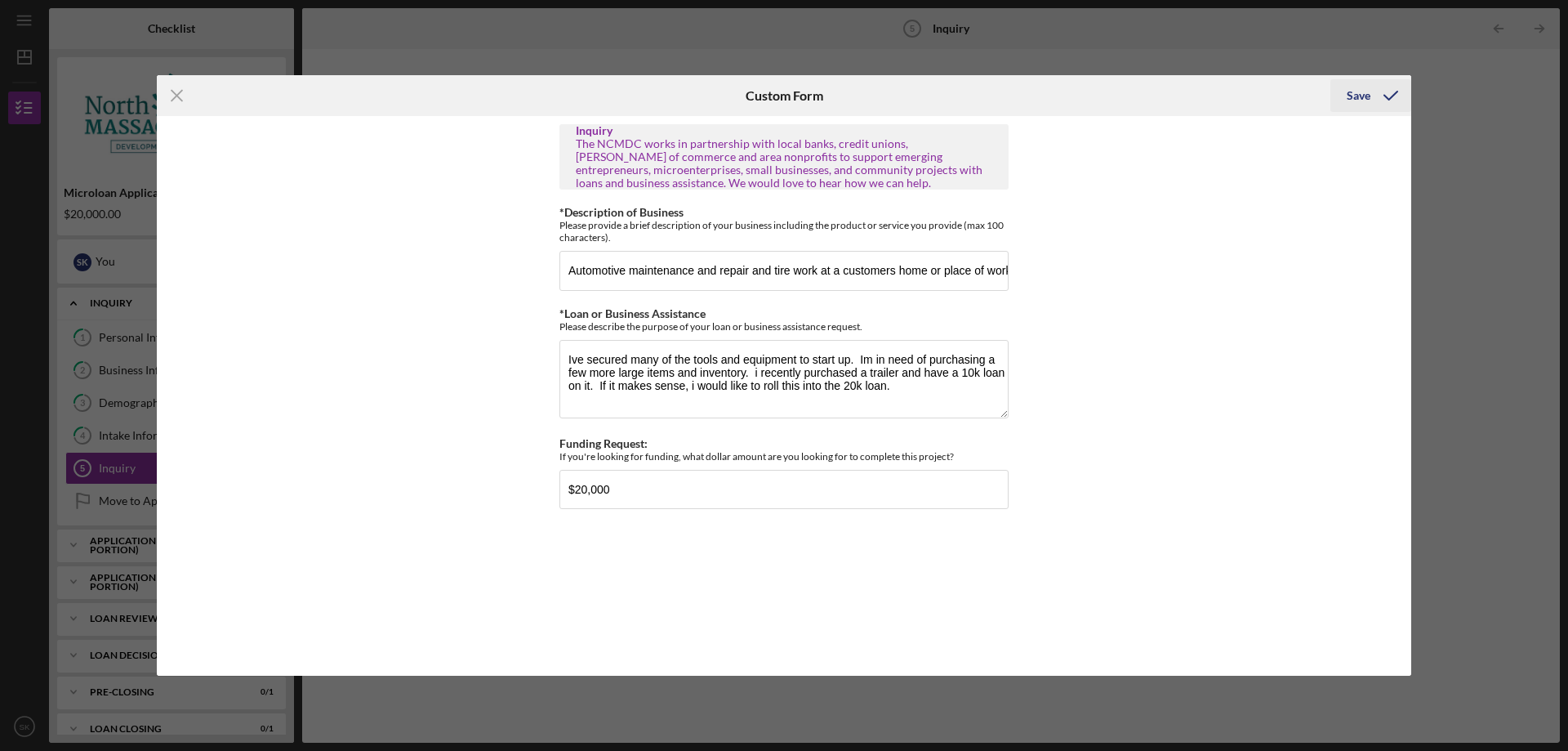
click at [1365, 99] on div "Save" at bounding box center [1358, 96] width 23 height 33
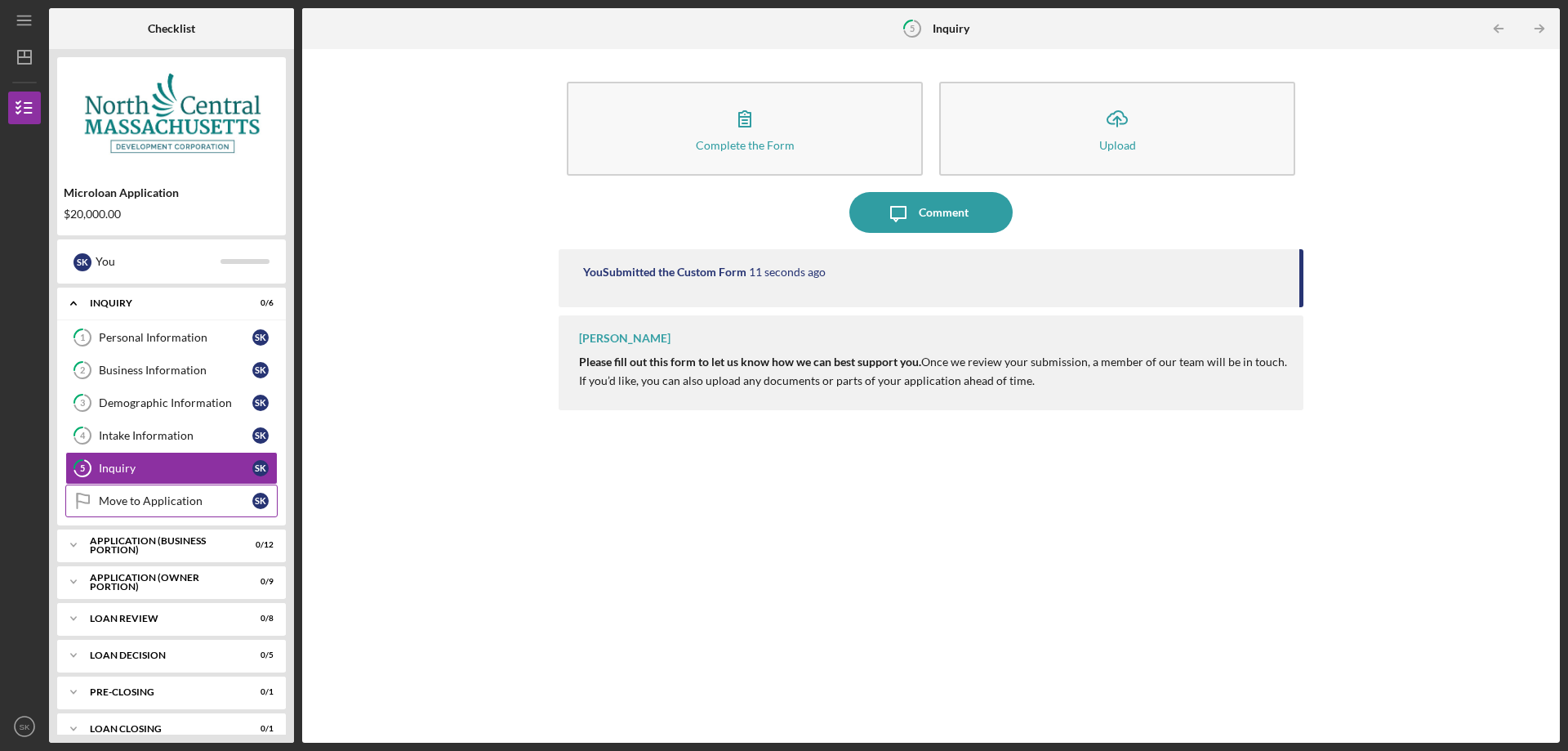
click at [142, 498] on div "Move to Application" at bounding box center [175, 500] width 154 height 13
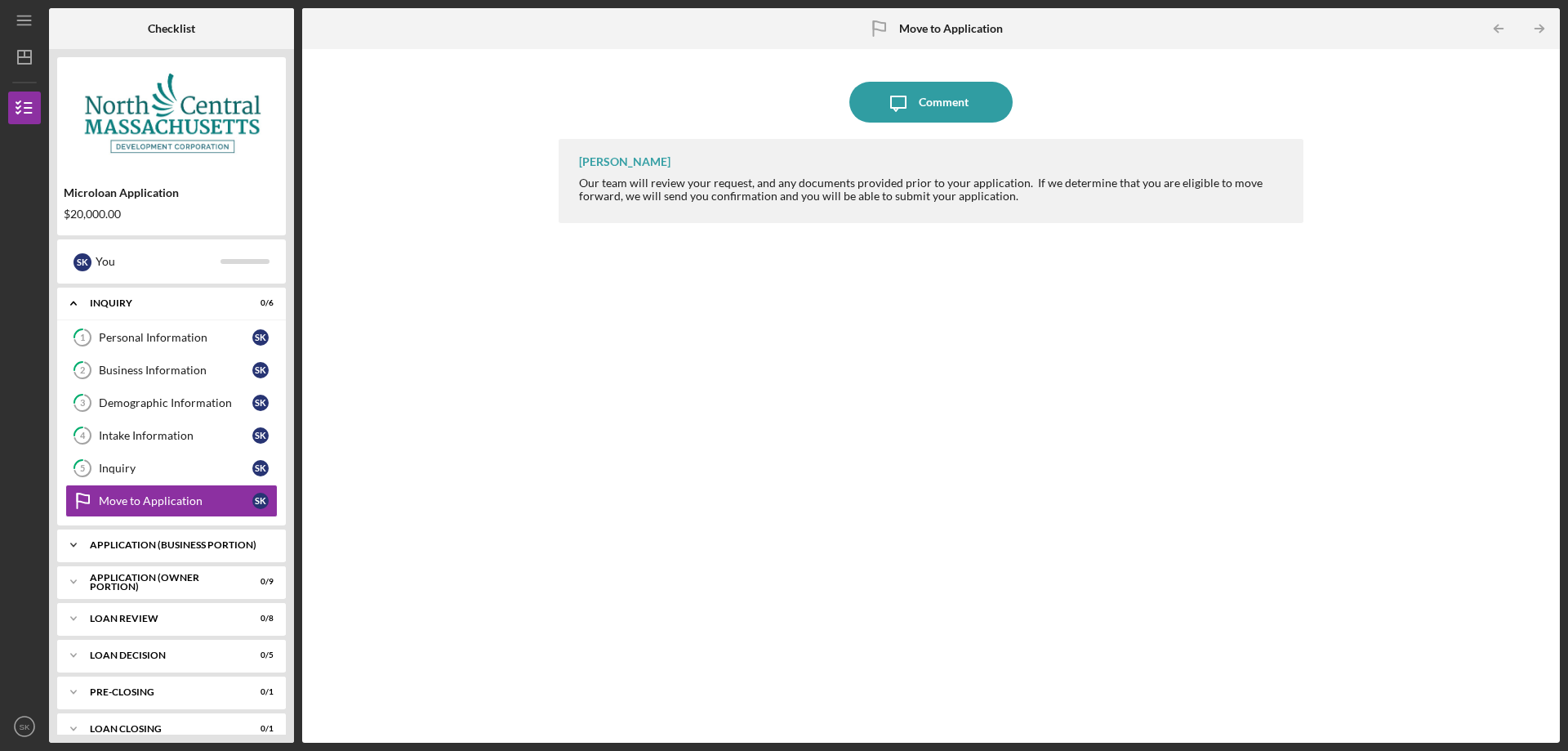
click at [161, 551] on div "Icon/Expander APPLICATION (BUSINESS PORTION) 0 / 12" at bounding box center [171, 545] width 229 height 33
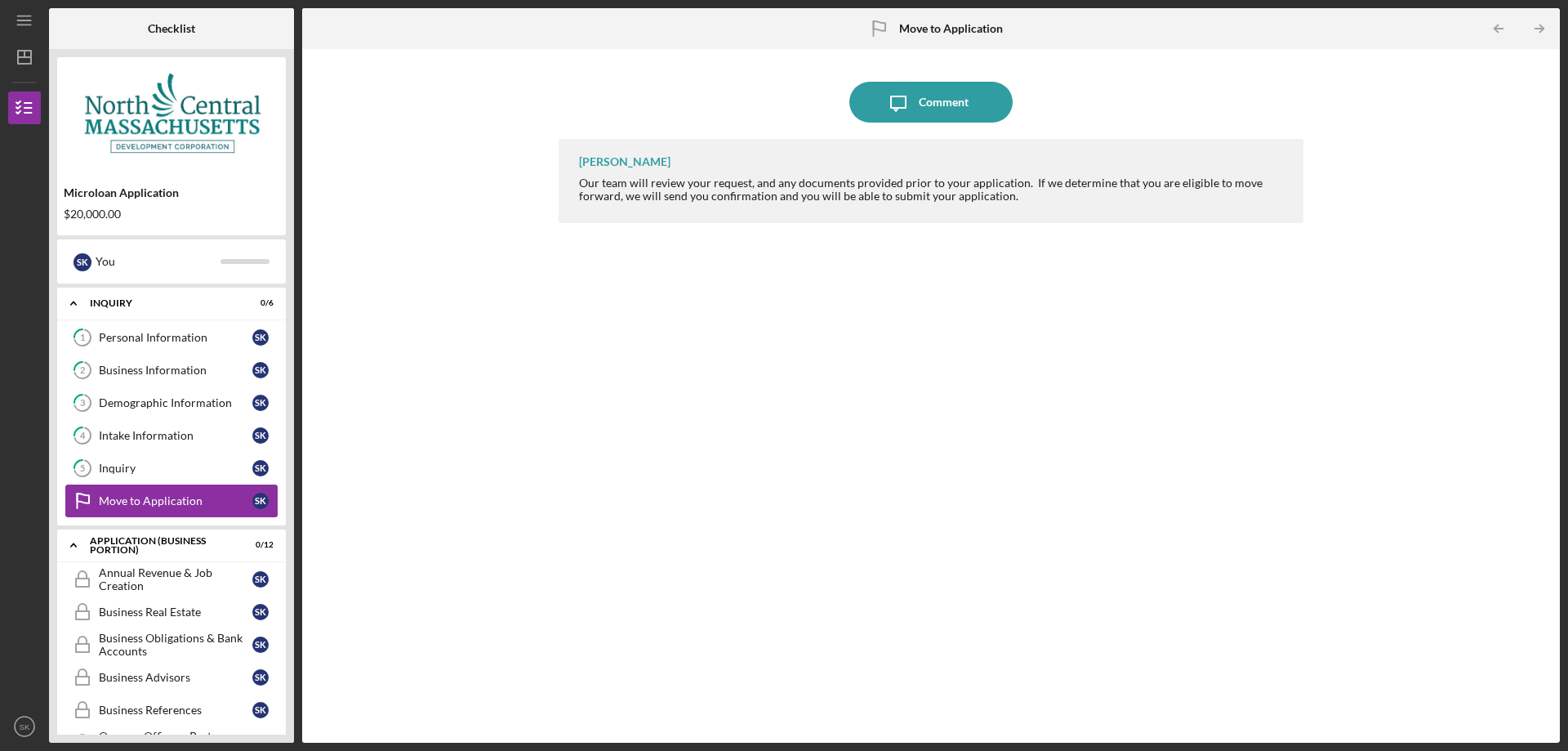
click at [156, 509] on link "Move to Application Move to Application S K" at bounding box center [172, 501] width 213 height 33
